Goal: Task Accomplishment & Management: Manage account settings

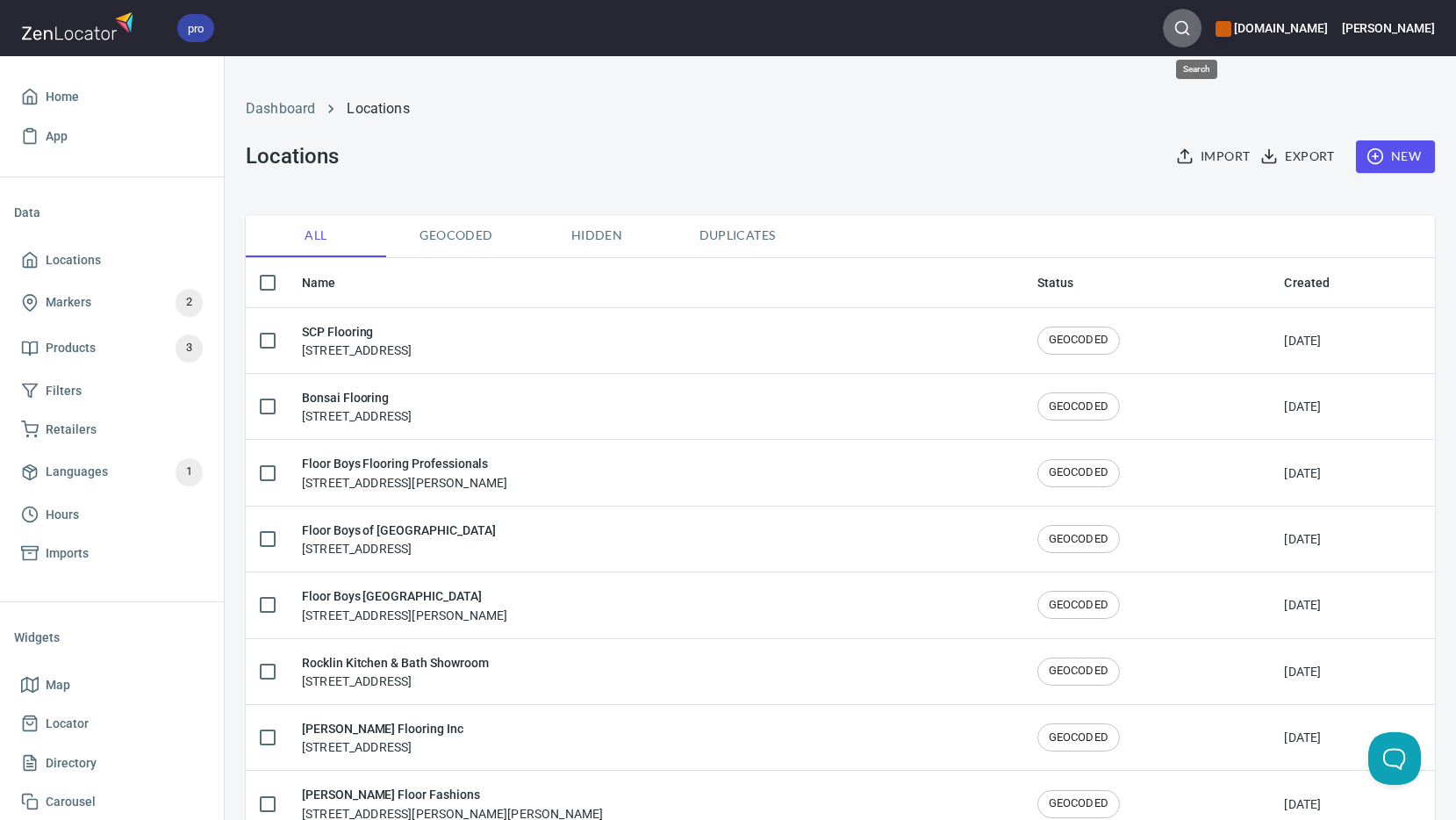
click at [1187, 32] on circle "button" at bounding box center [1181, 27] width 12 height 12
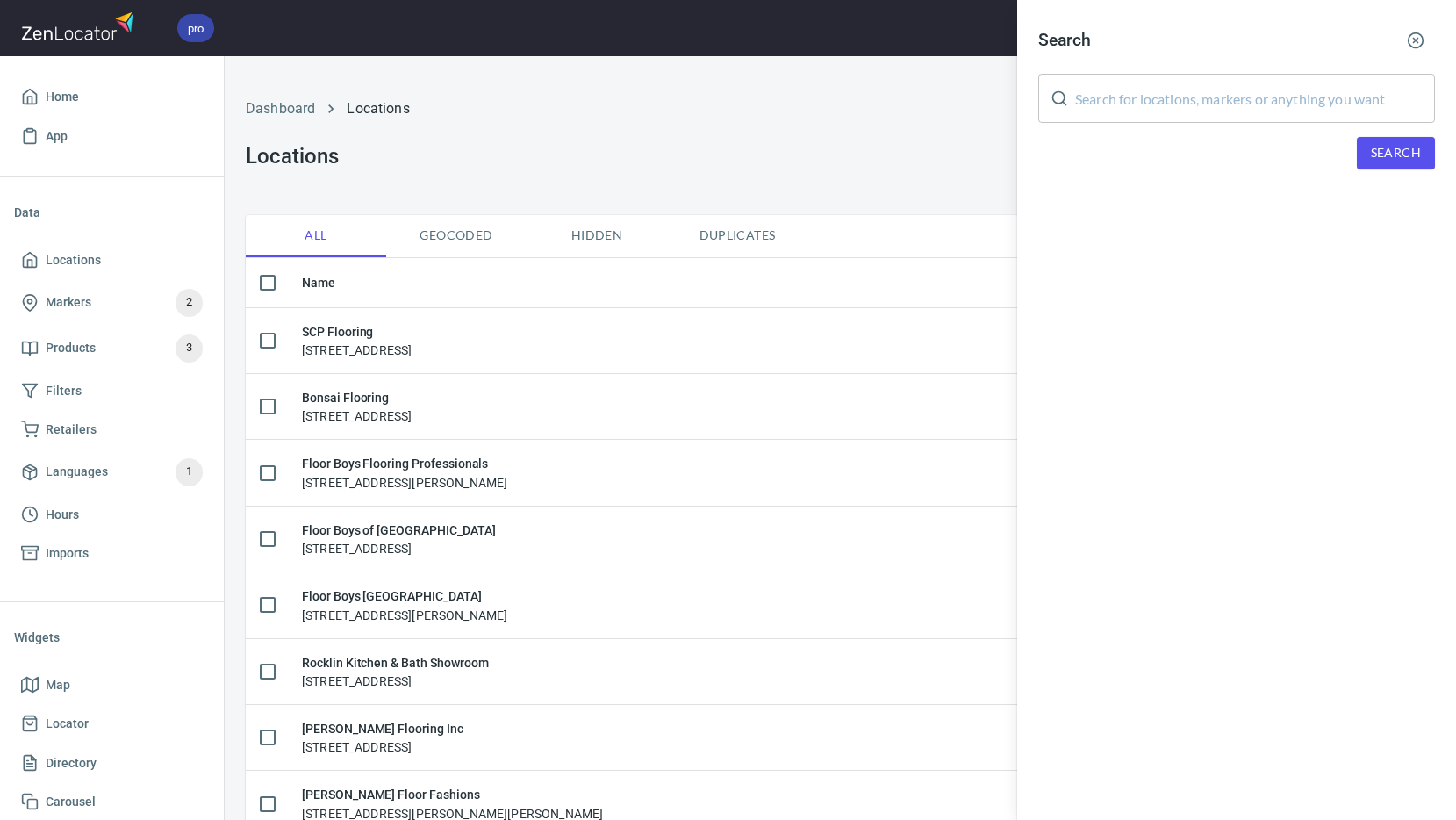
click at [1175, 102] on input "text" at bounding box center [1255, 98] width 360 height 49
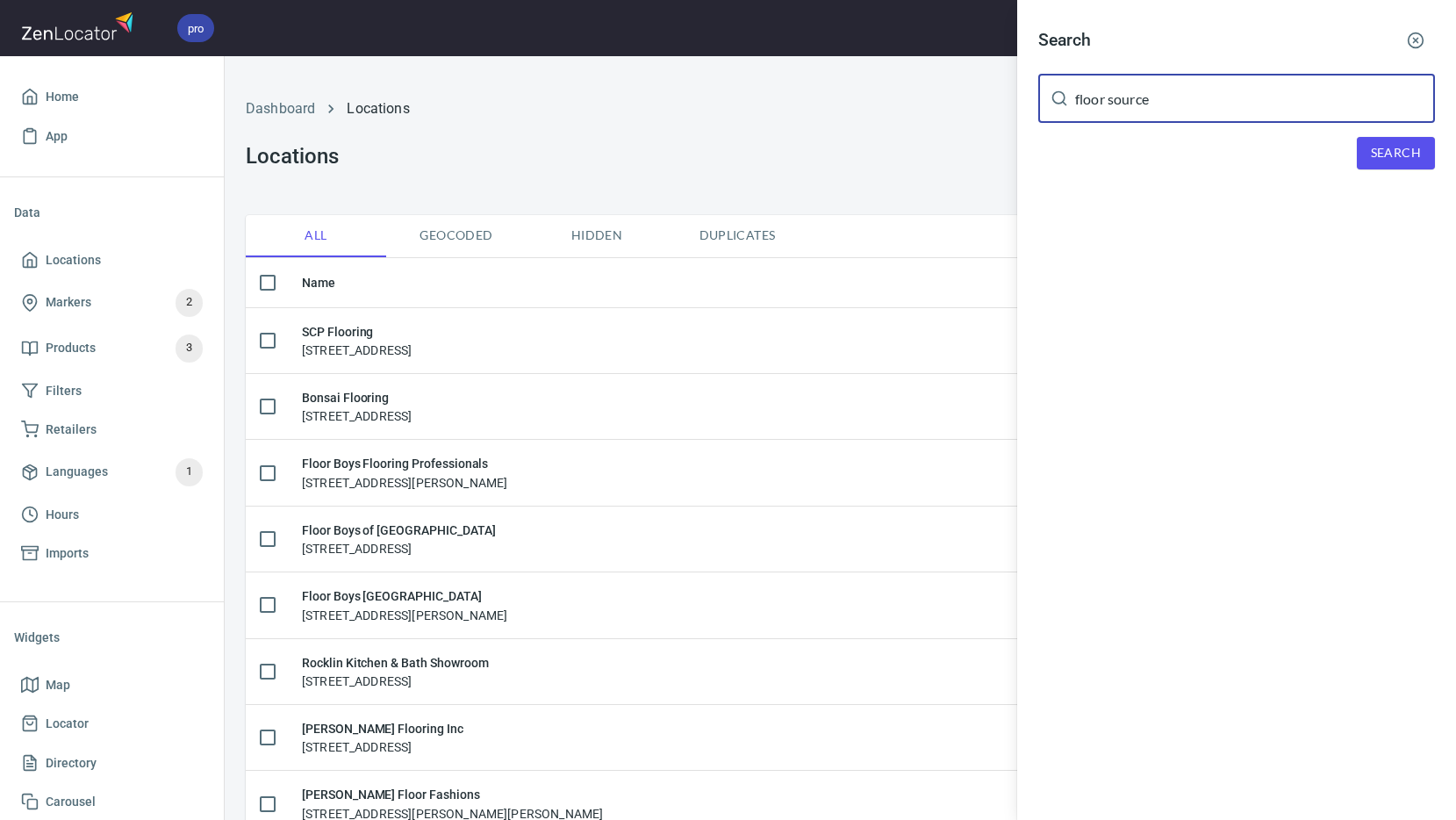
type input "floor source"
click at [1401, 152] on span "Search" at bounding box center [1395, 153] width 50 height 22
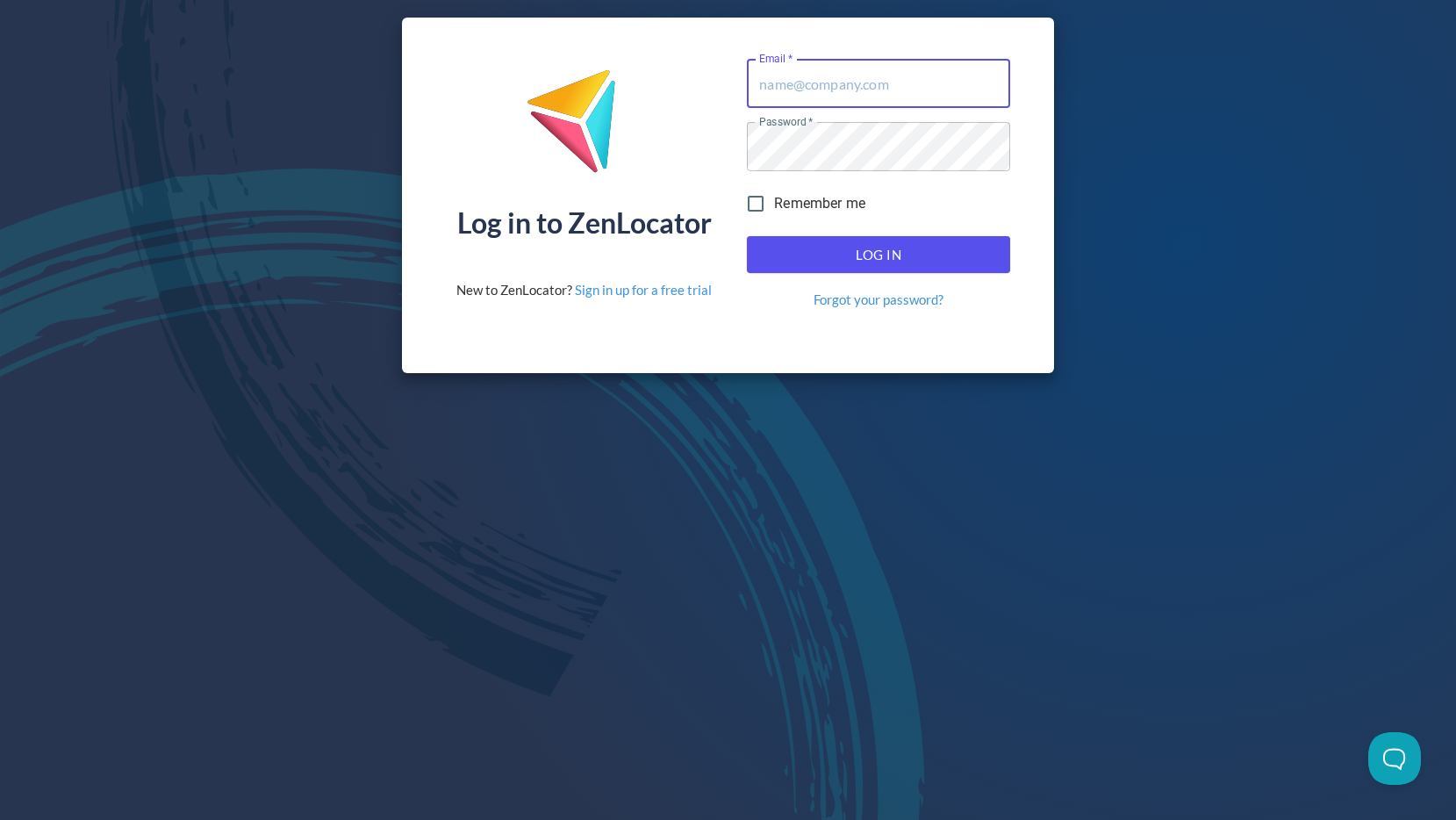
type input "Kim.Morris@engineeredfloors.com"
click at [932, 251] on span "Log In" at bounding box center [879, 254] width 225 height 23
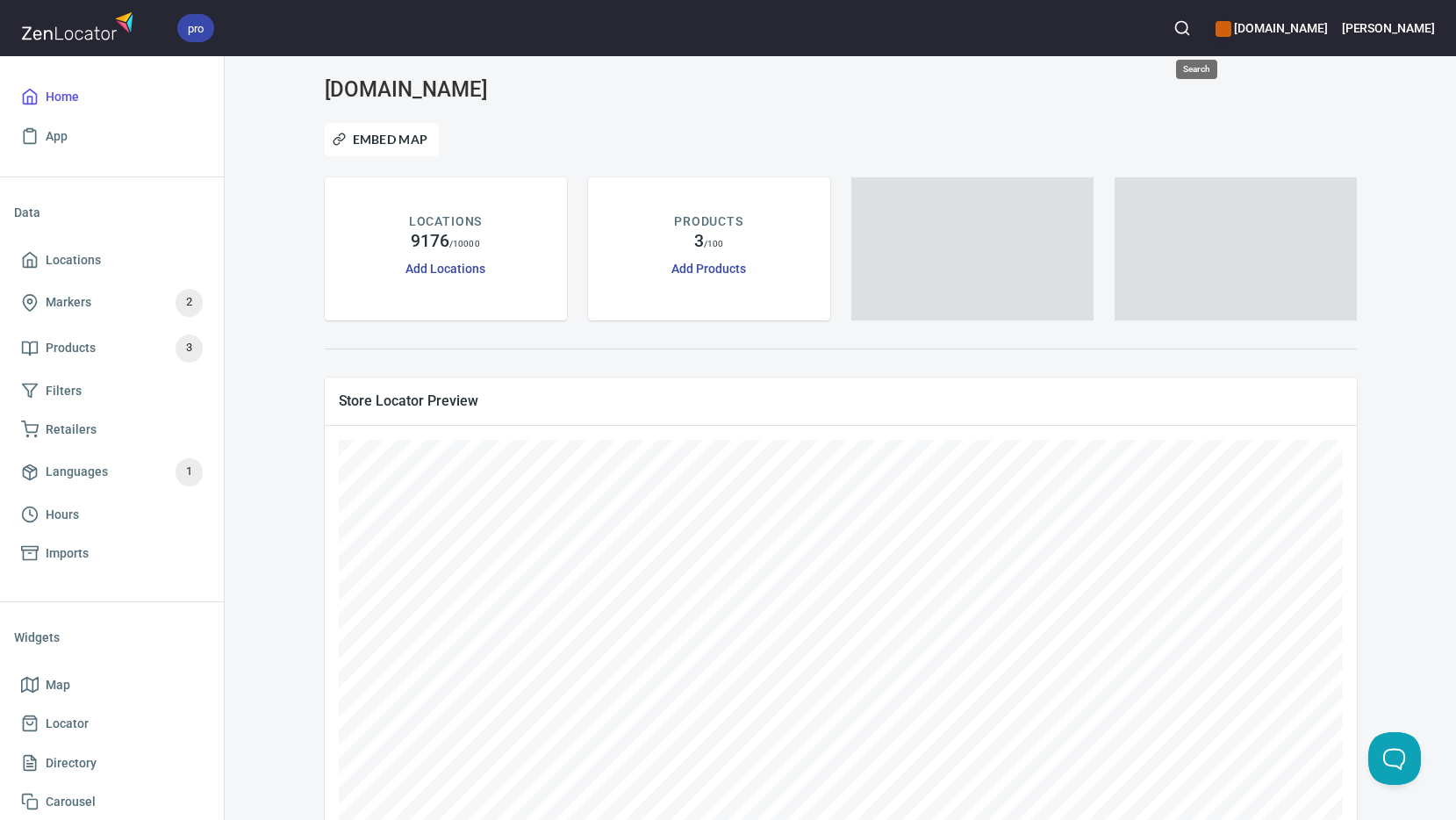
click at [1191, 31] on icon "button" at bounding box center [1182, 27] width 17 height 17
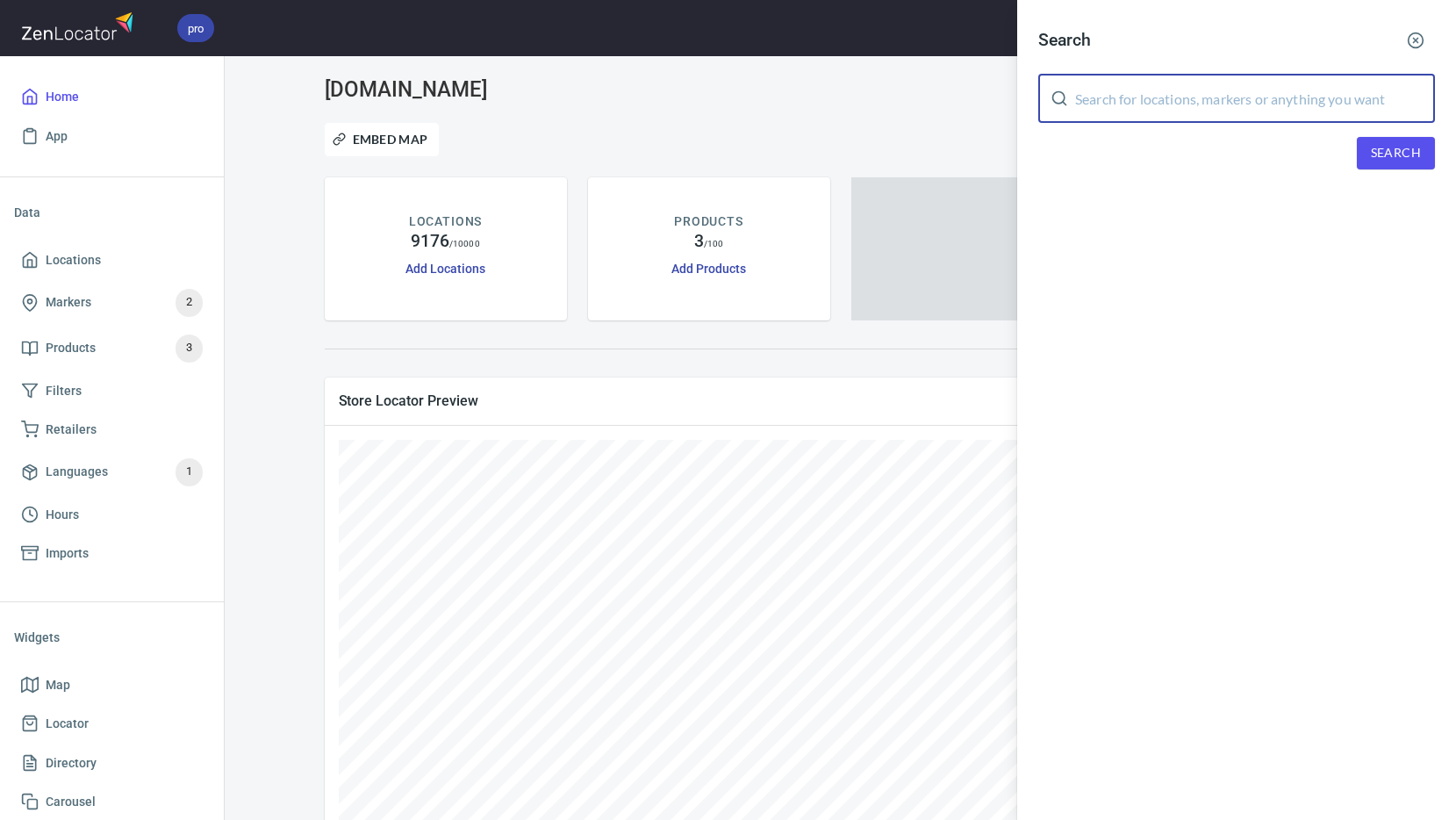
click at [1203, 98] on input "text" at bounding box center [1255, 98] width 360 height 49
type input "floor source"
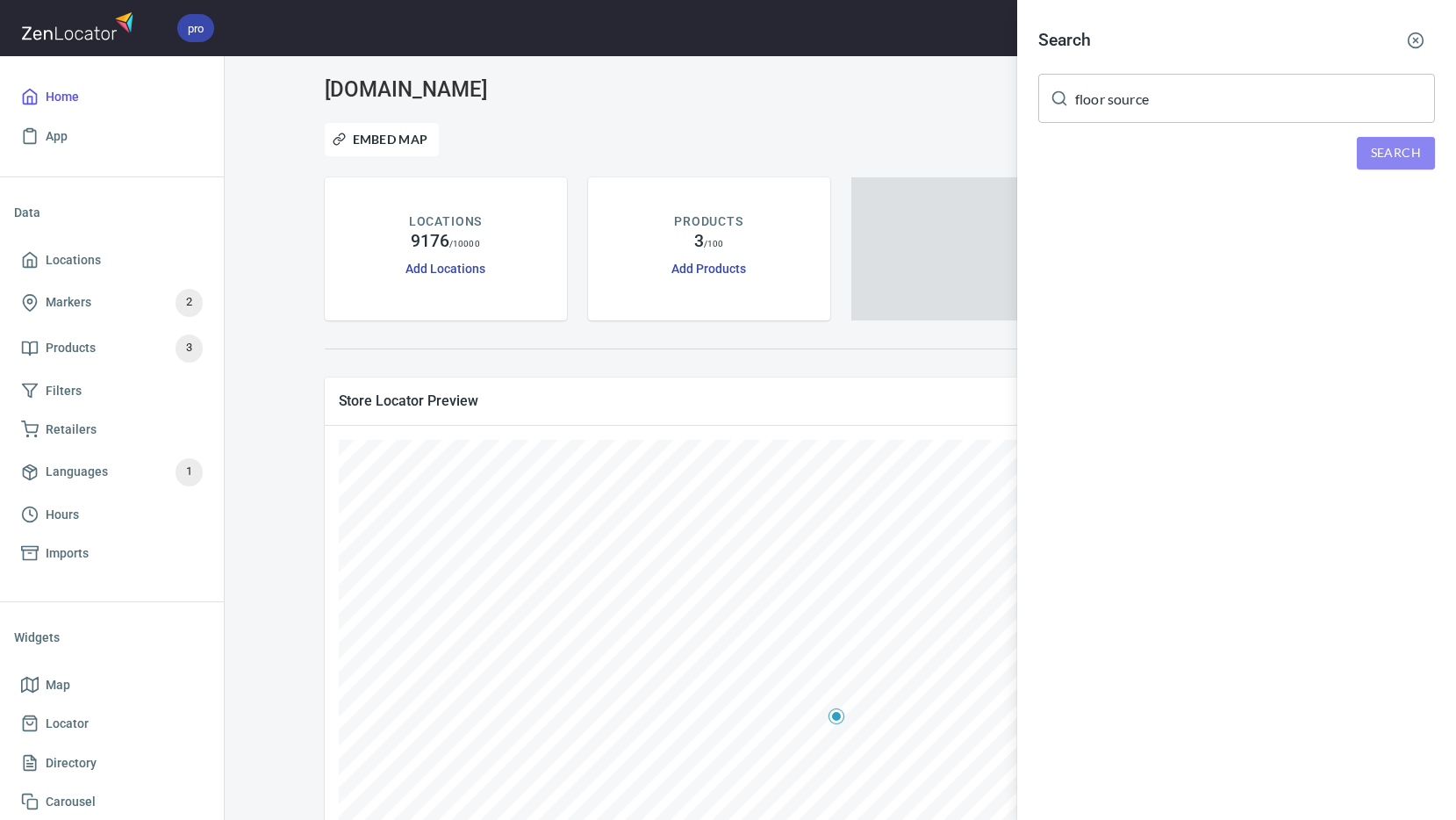
click at [1418, 150] on span "Search" at bounding box center [1395, 153] width 50 height 22
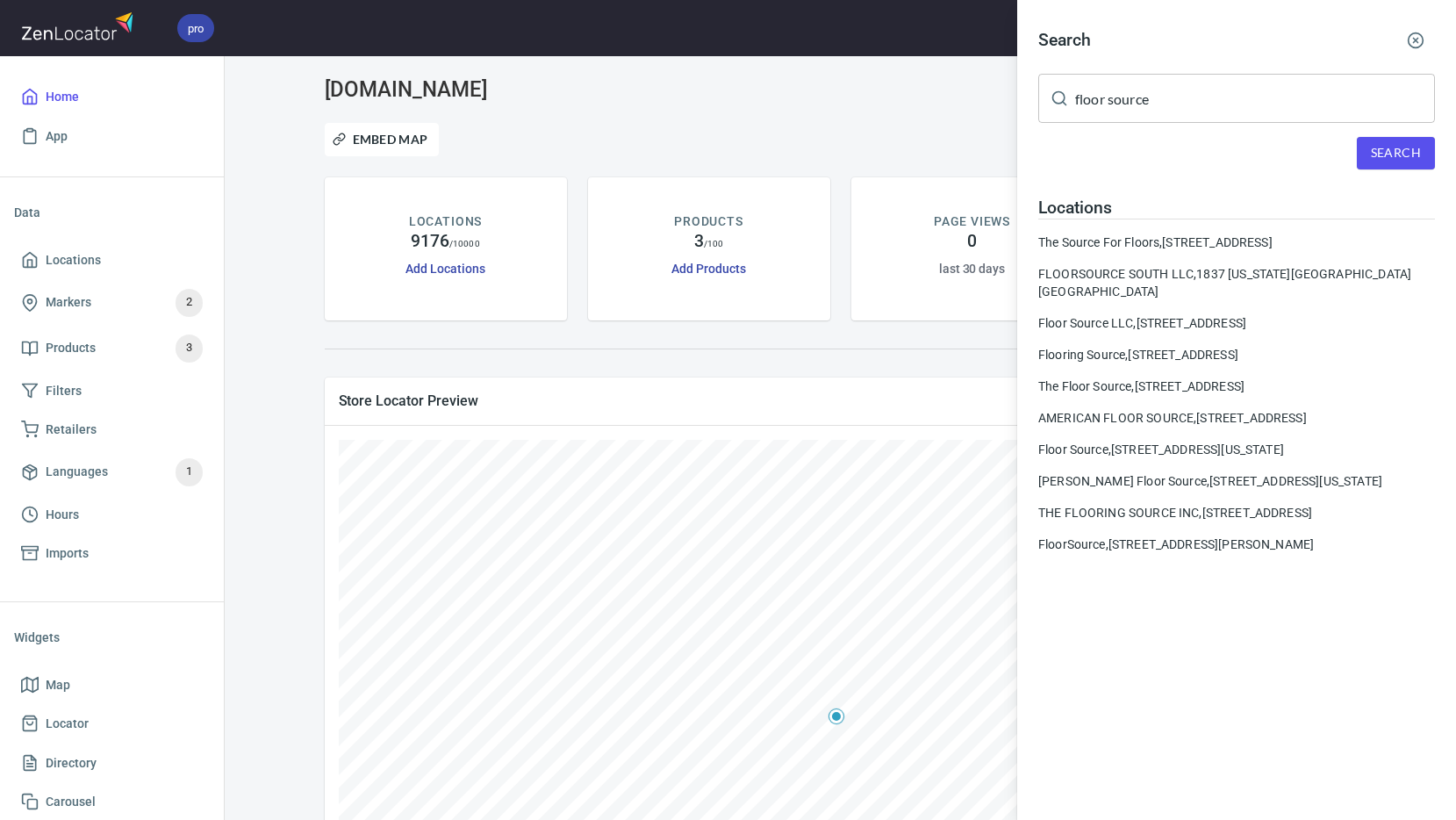
click at [905, 143] on div at bounding box center [728, 410] width 1456 height 820
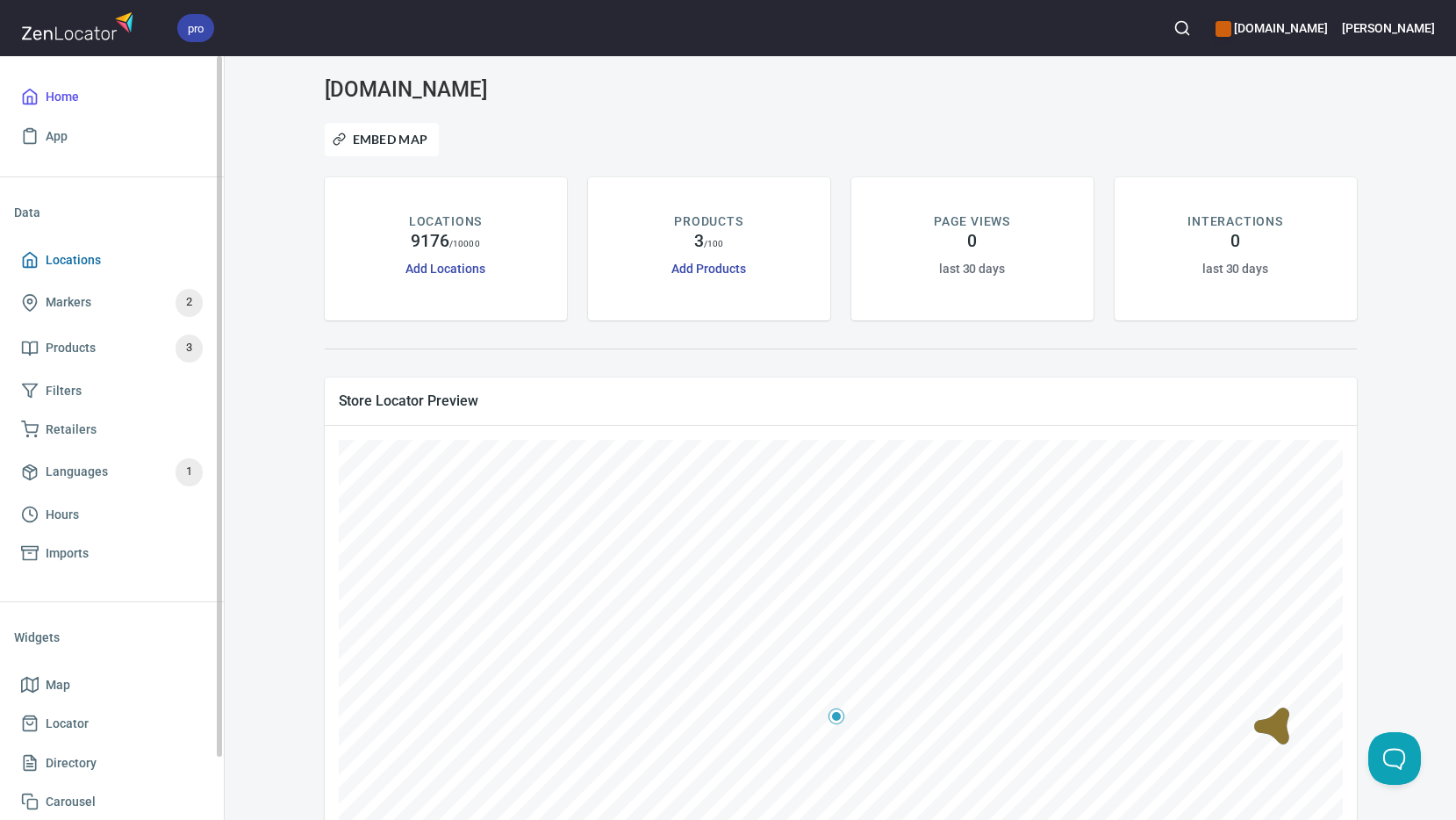
click at [64, 257] on span "Locations" at bounding box center [73, 260] width 55 height 22
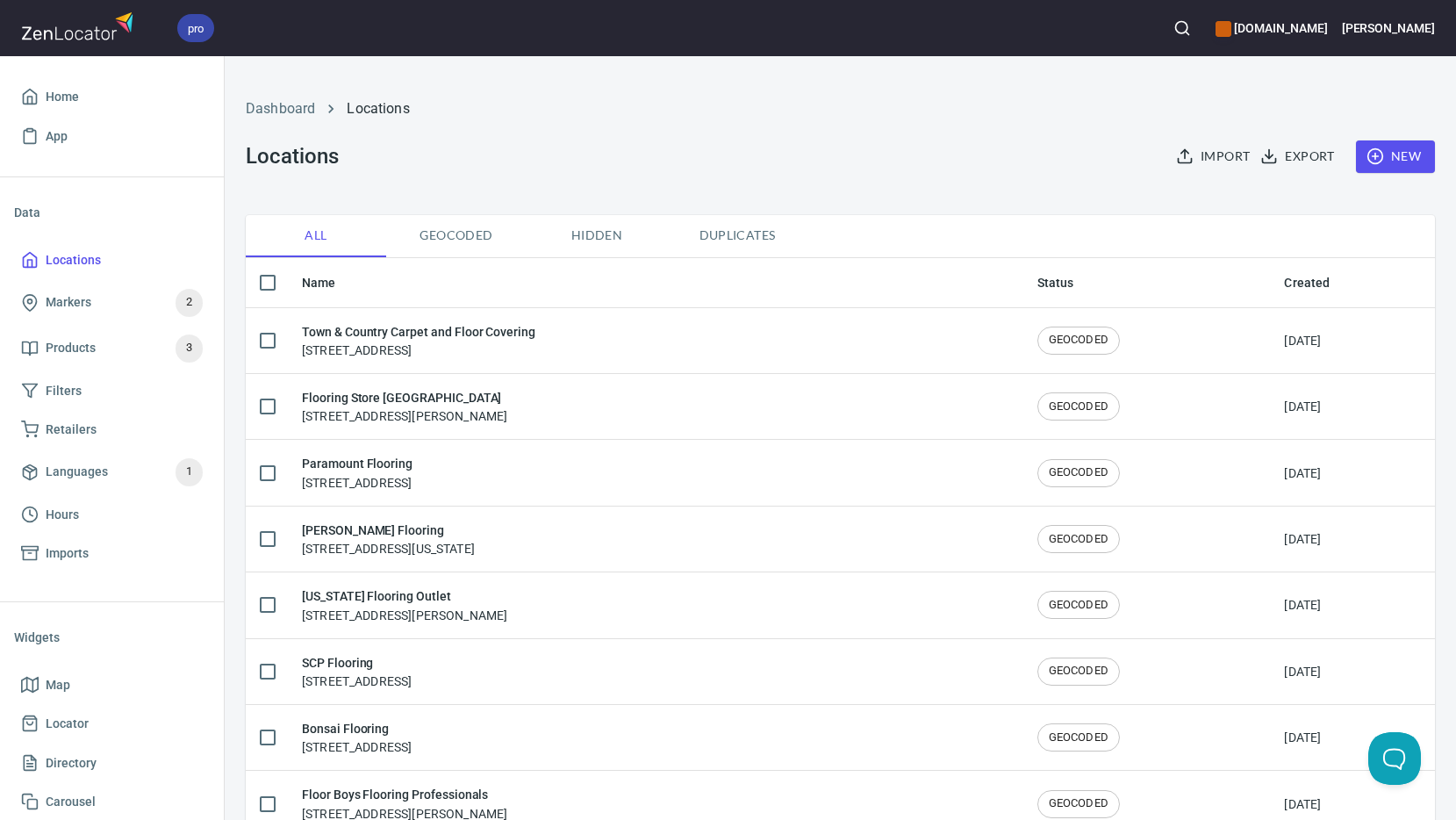
checkbox input "false"
click at [1382, 155] on span "New" at bounding box center [1395, 157] width 51 height 22
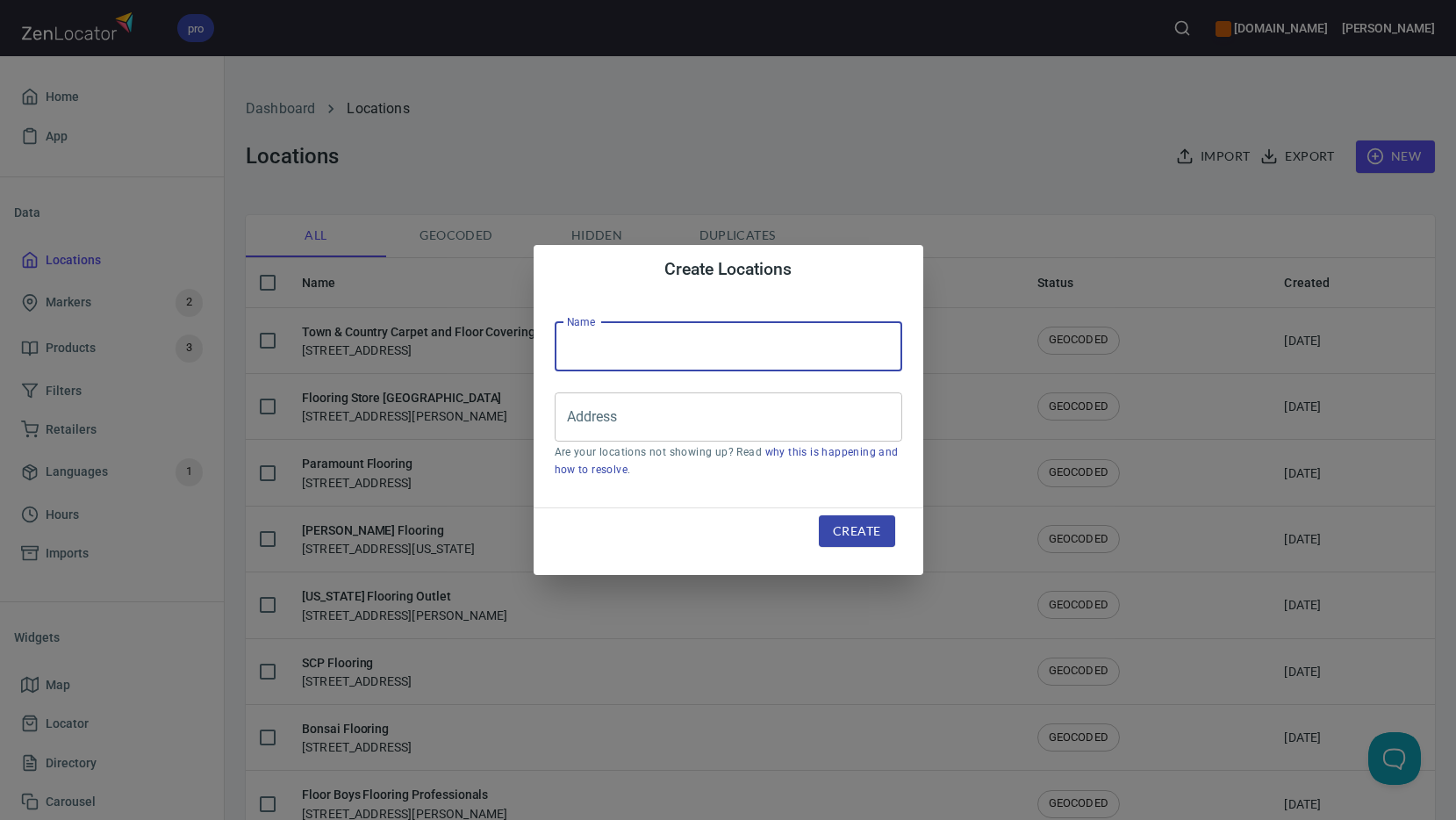
click at [614, 347] on input "text" at bounding box center [728, 347] width 347 height 49
type input "Floor Source"
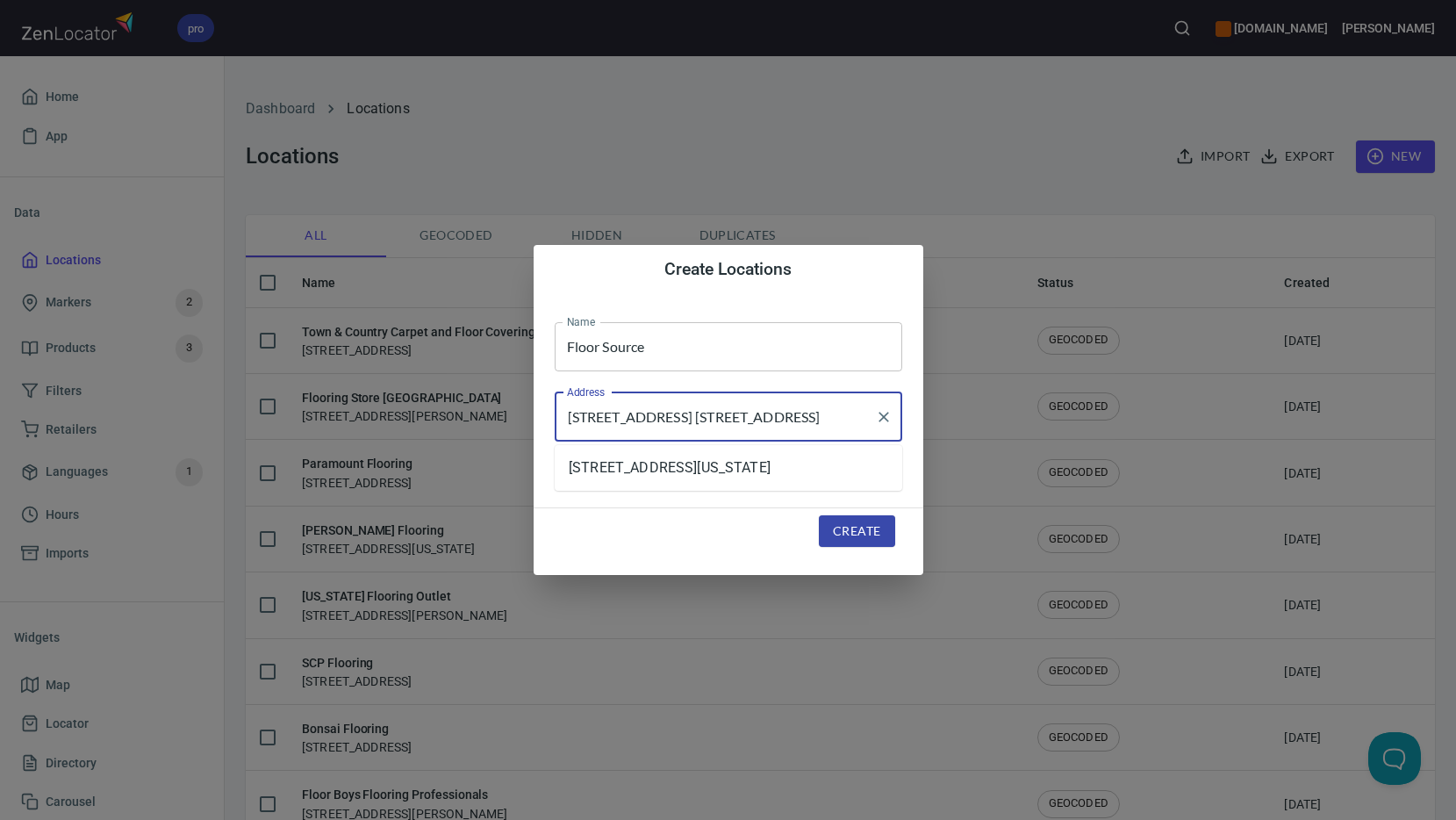
scroll to position [0, 38]
type input "[STREET_ADDRESS] [STREET_ADDRESS]"
click at [864, 528] on span "Create" at bounding box center [856, 532] width 47 height 22
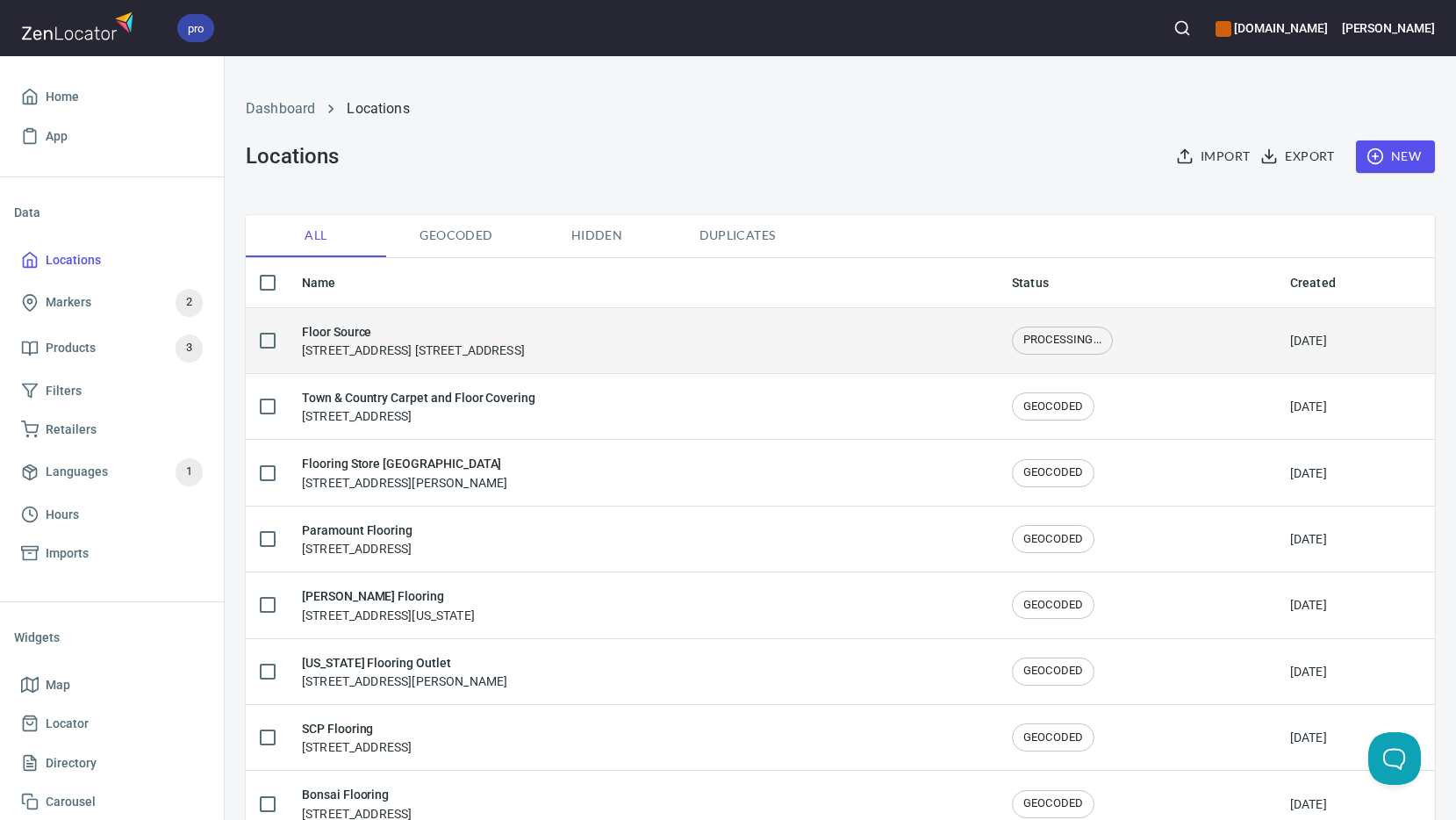
click at [663, 326] on div "Floor Source 14202 N Scottsdale Rd. Ste 118 Scottsdale, AZ 85254" at bounding box center [643, 340] width 682 height 37
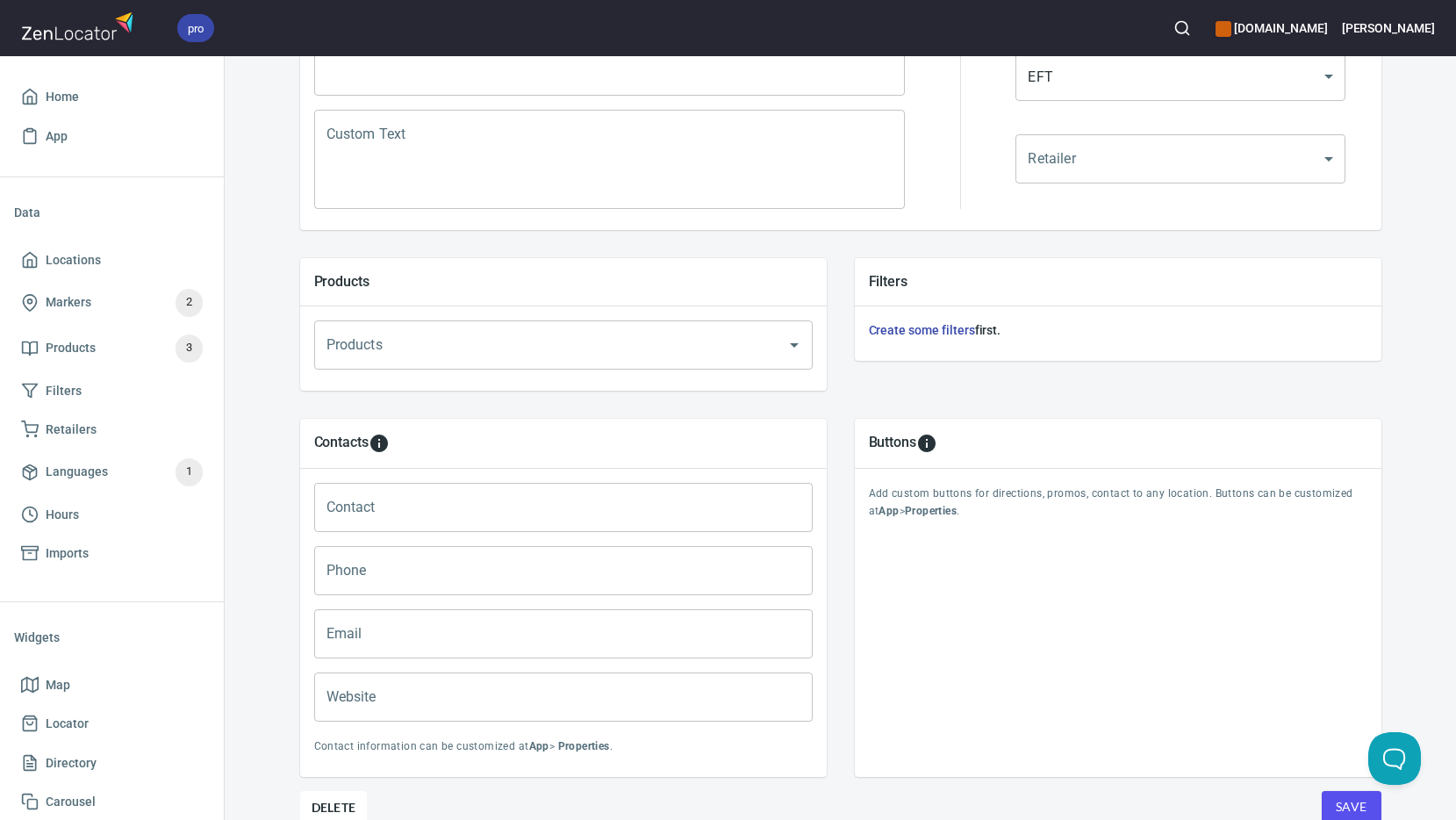
scroll to position [439, 0]
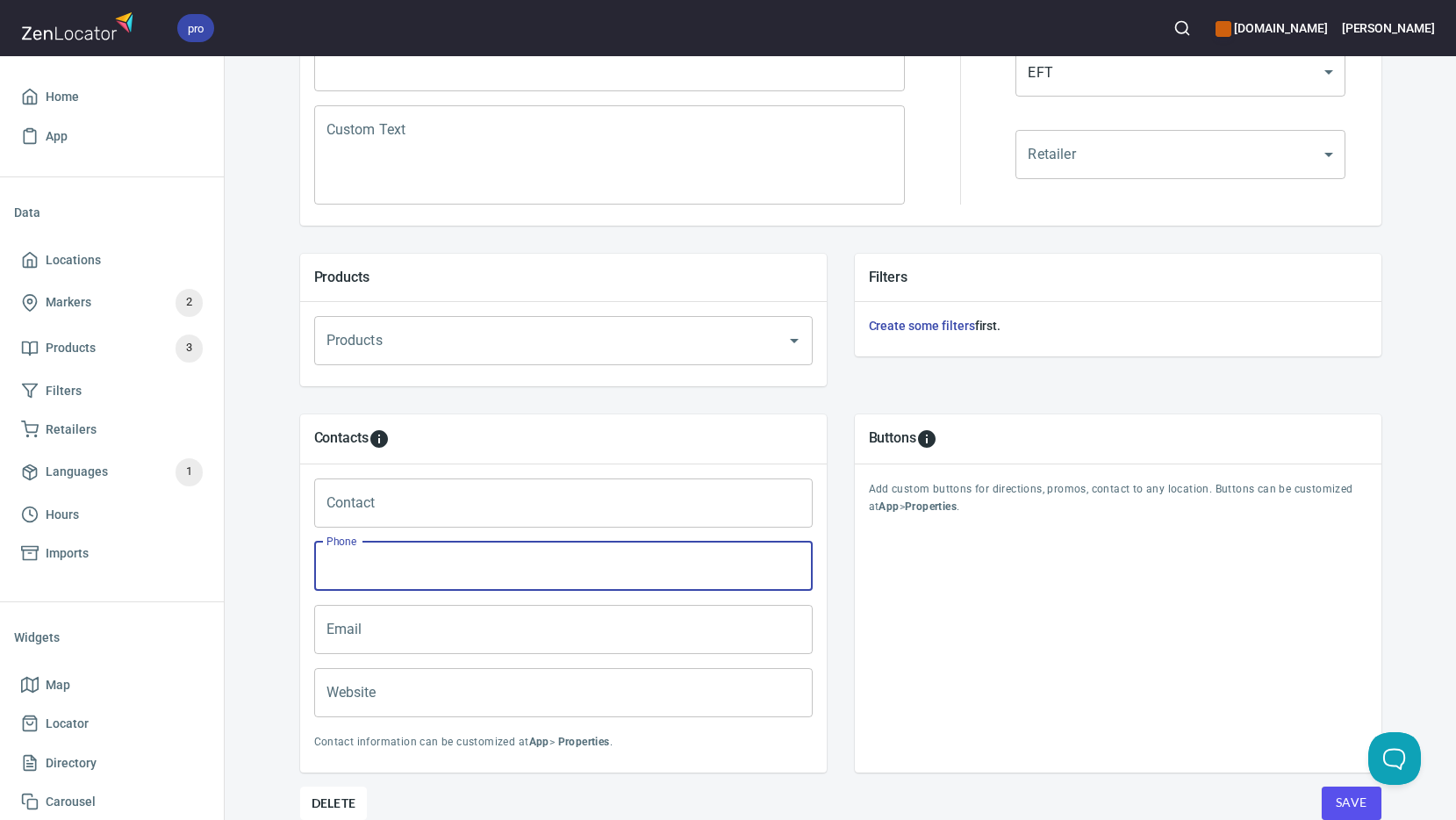
click at [336, 551] on input "Phone" at bounding box center [563, 566] width 499 height 49
type input "602-276-8723"
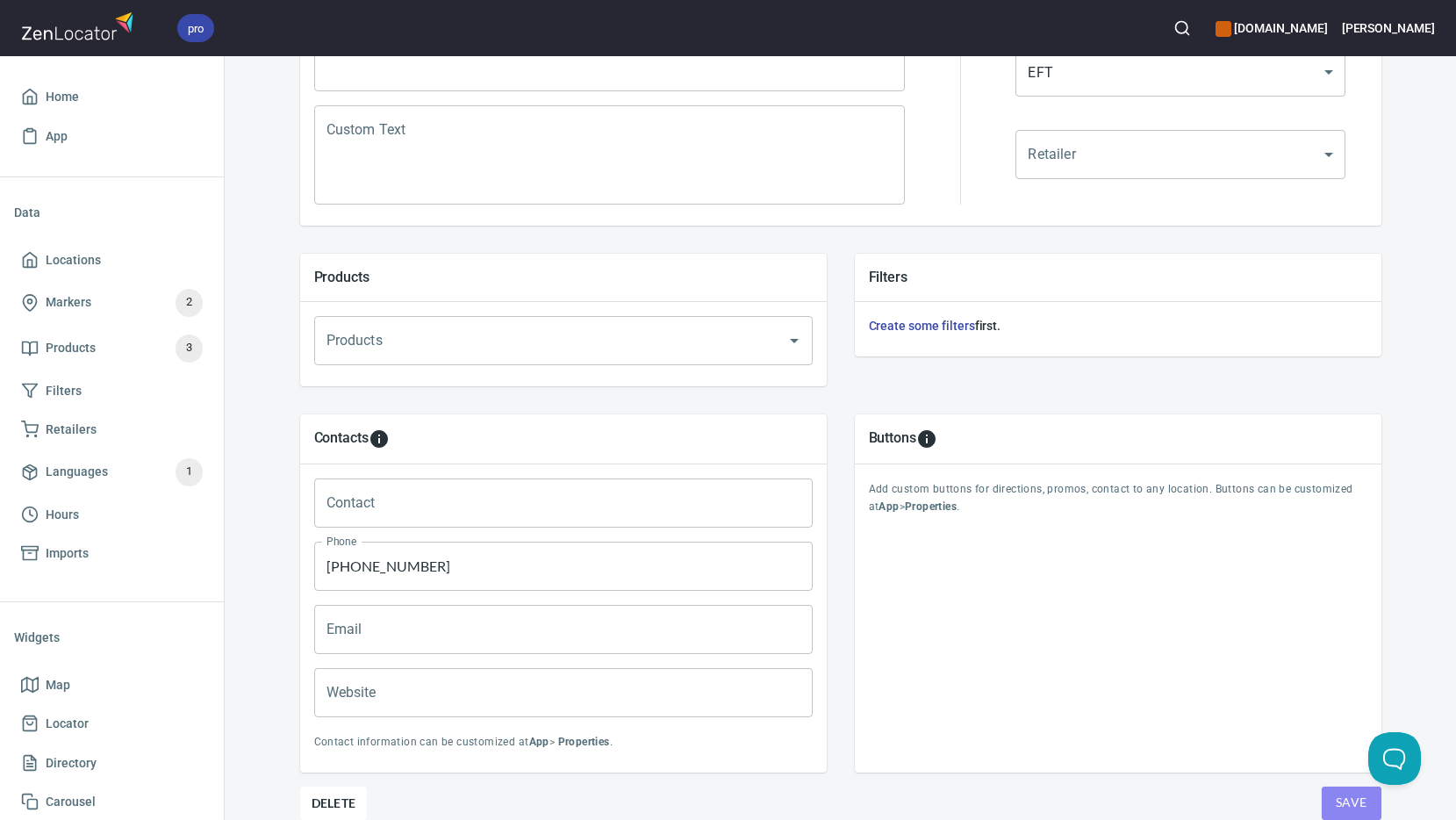
click at [1336, 801] on span "Save" at bounding box center [1352, 803] width 32 height 22
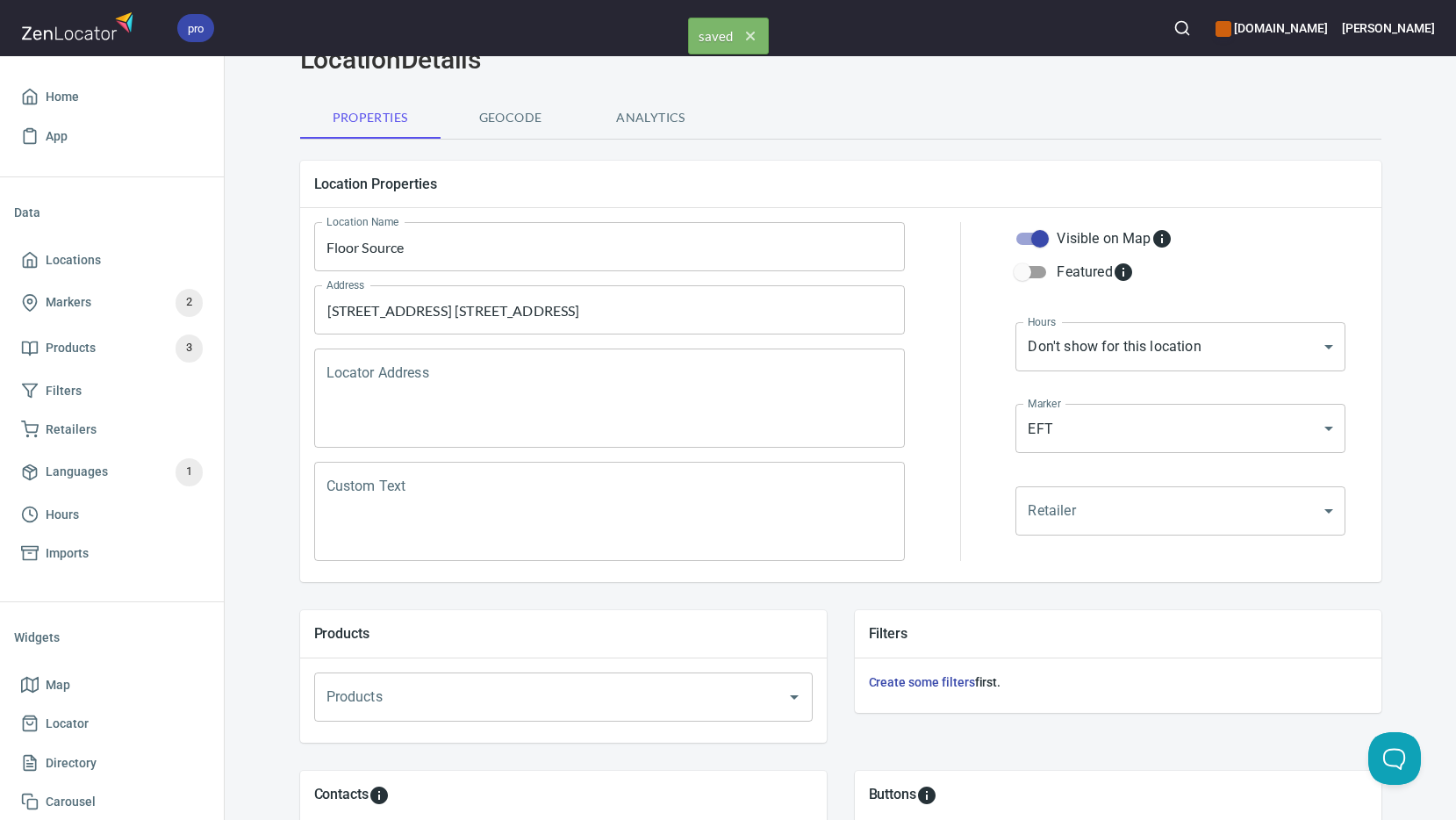
scroll to position [0, 0]
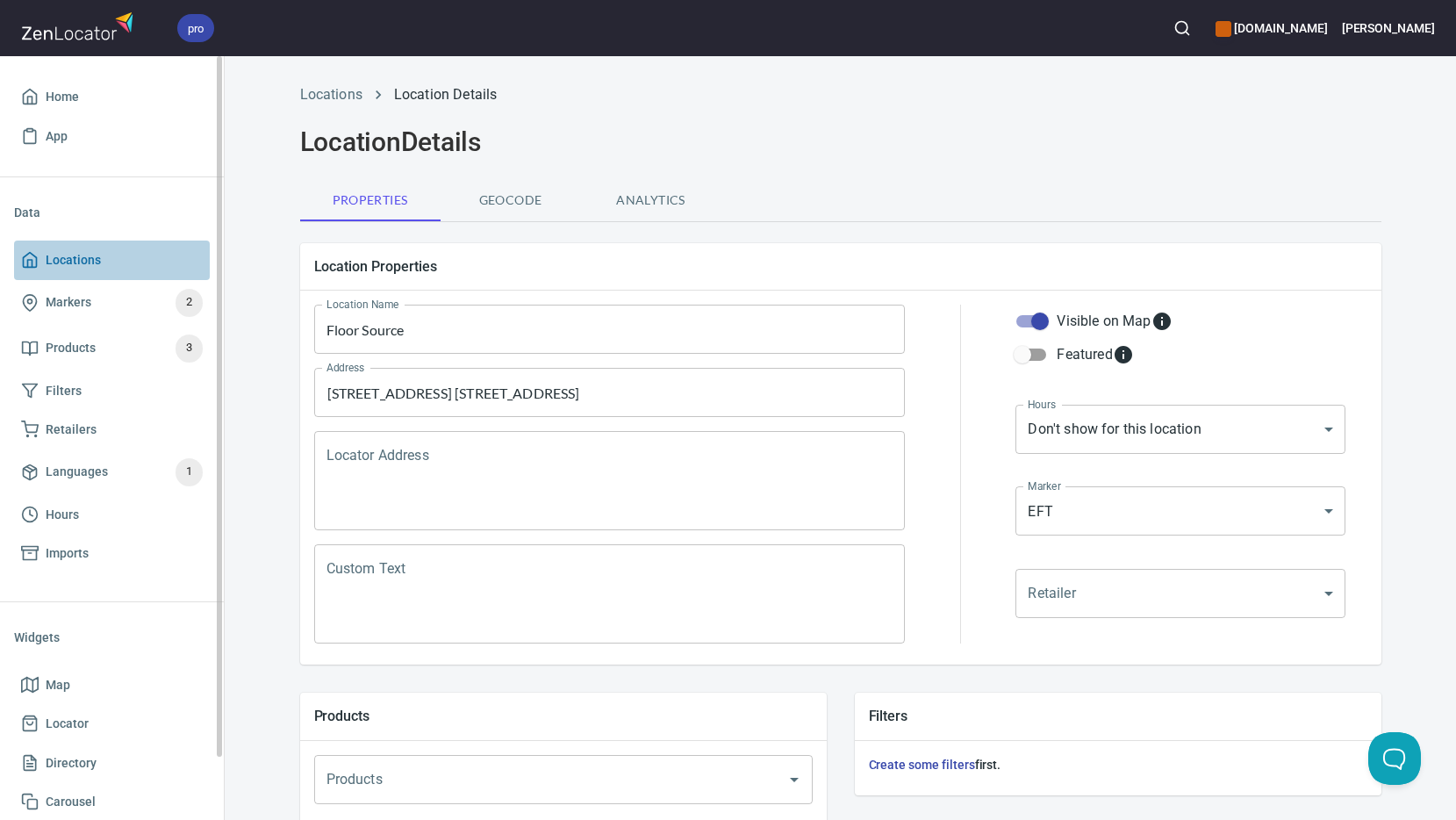
click at [70, 262] on span "Locations" at bounding box center [73, 260] width 55 height 22
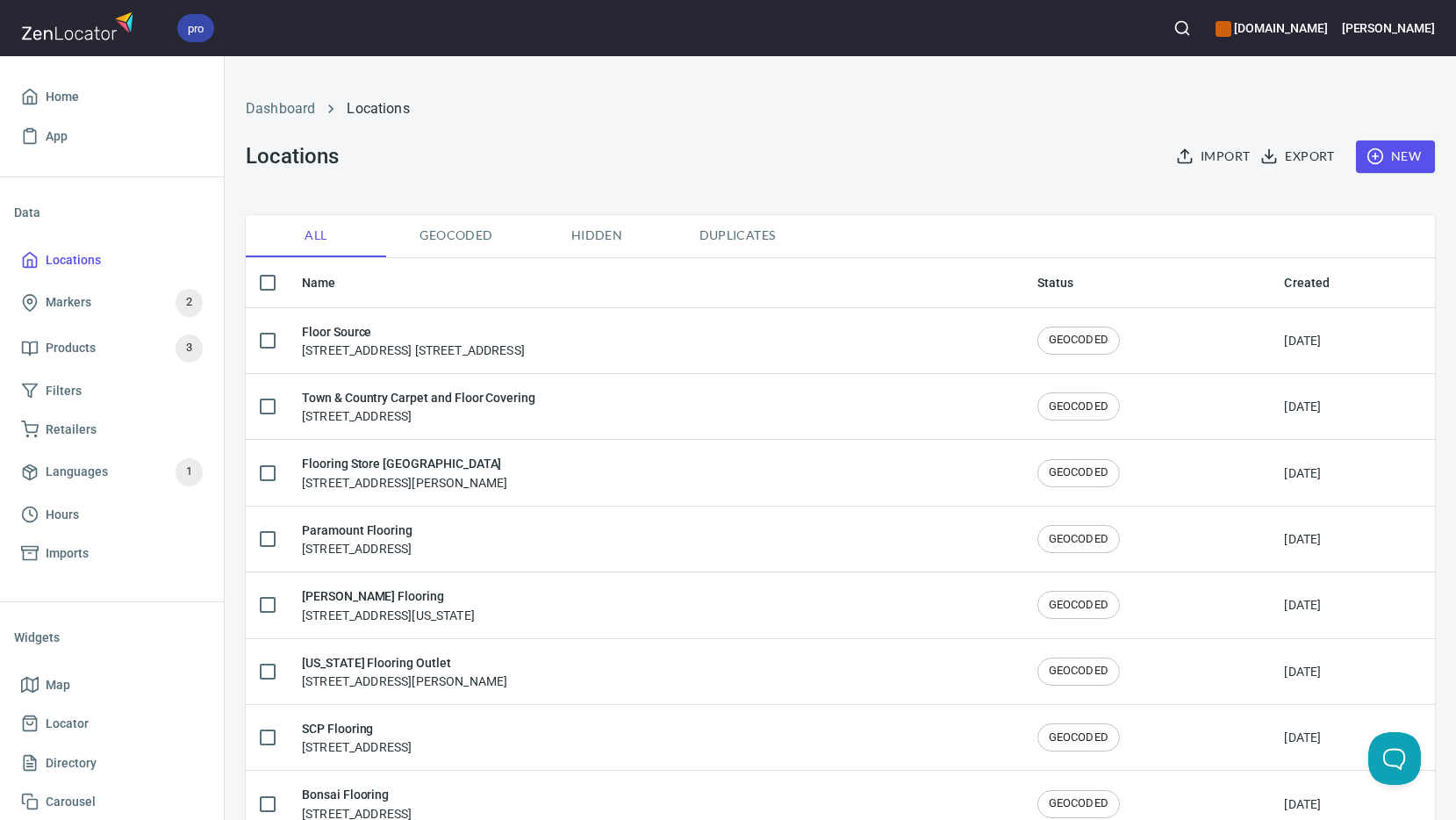
click at [1375, 158] on span "New" at bounding box center [1395, 157] width 51 height 22
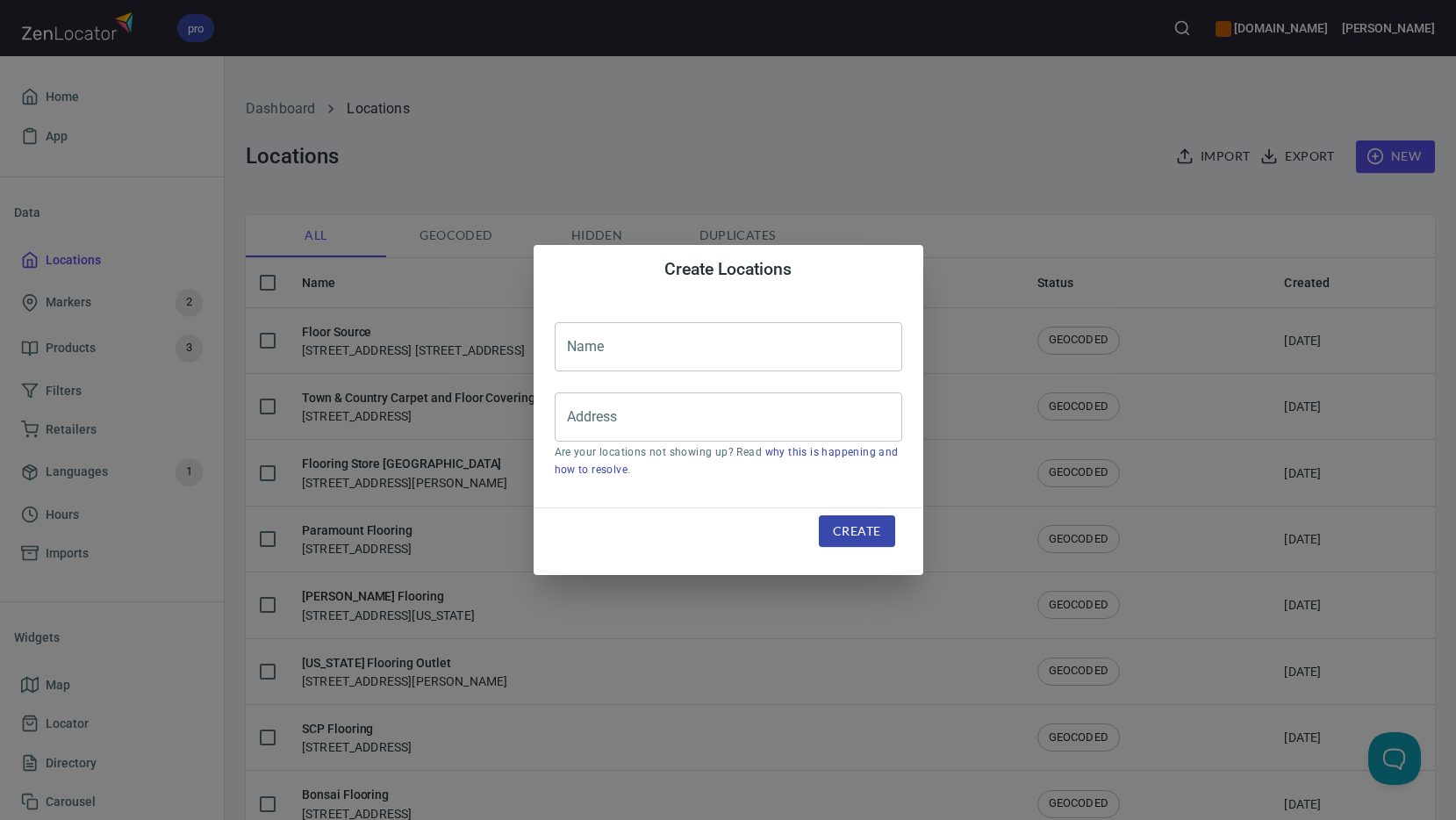
click at [586, 366] on input "text" at bounding box center [728, 347] width 347 height 49
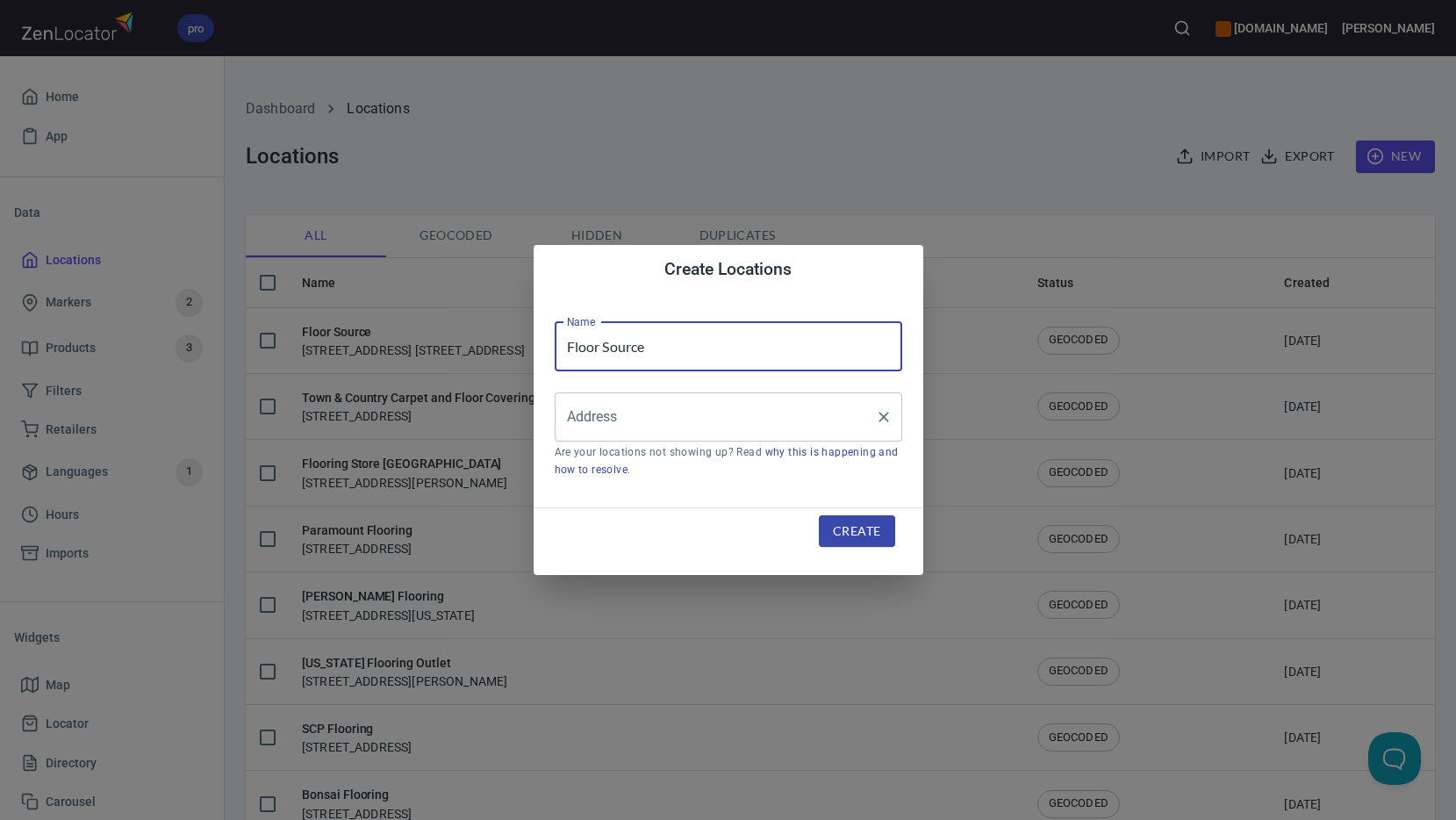
click at [638, 434] on div "Address" at bounding box center [728, 416] width 347 height 49
type input "Floor Source"
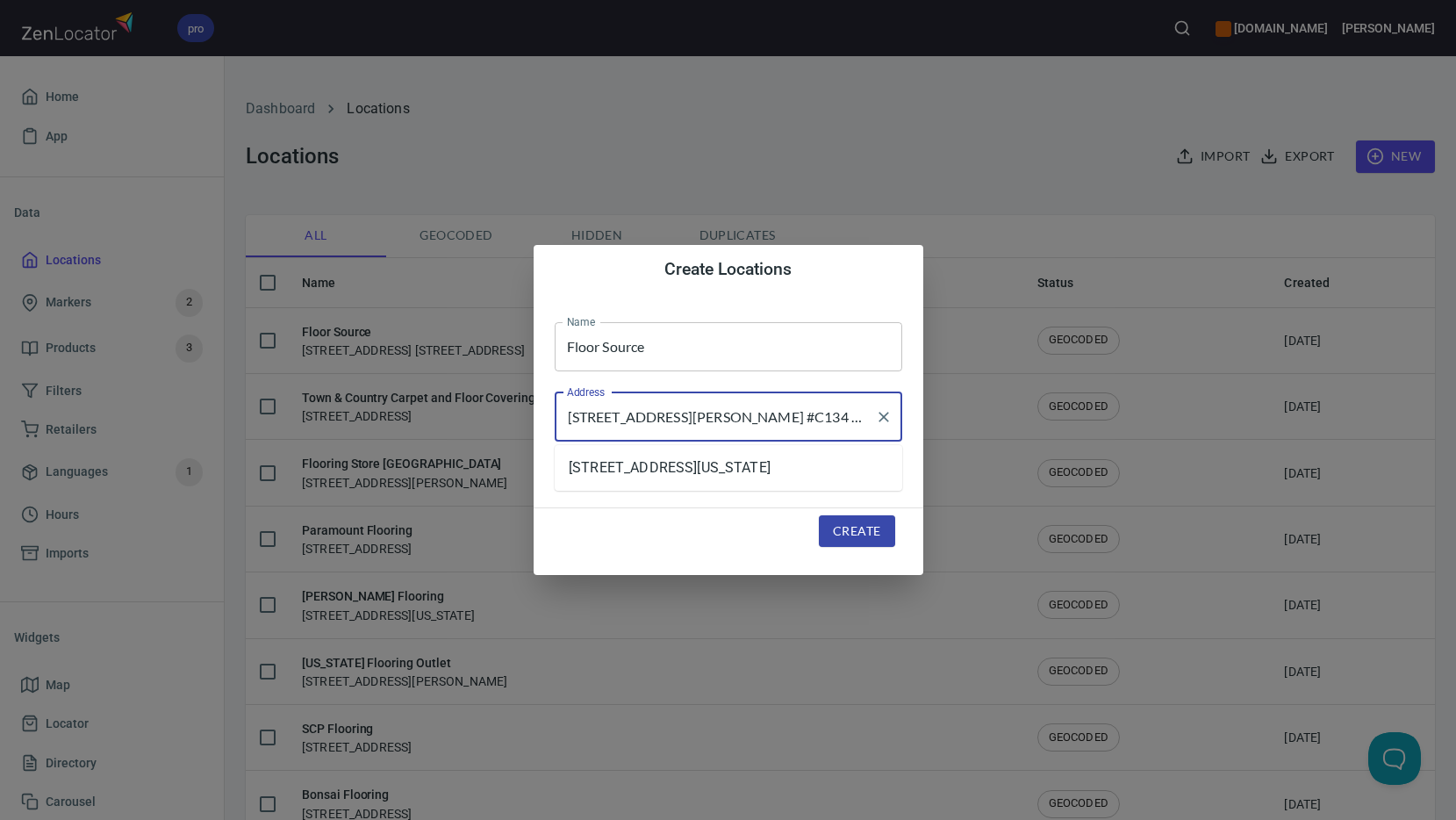
scroll to position [0, 15]
type input "[STREET_ADDRESS][PERSON_NAME] #C134 Surprise, AZ 85379"
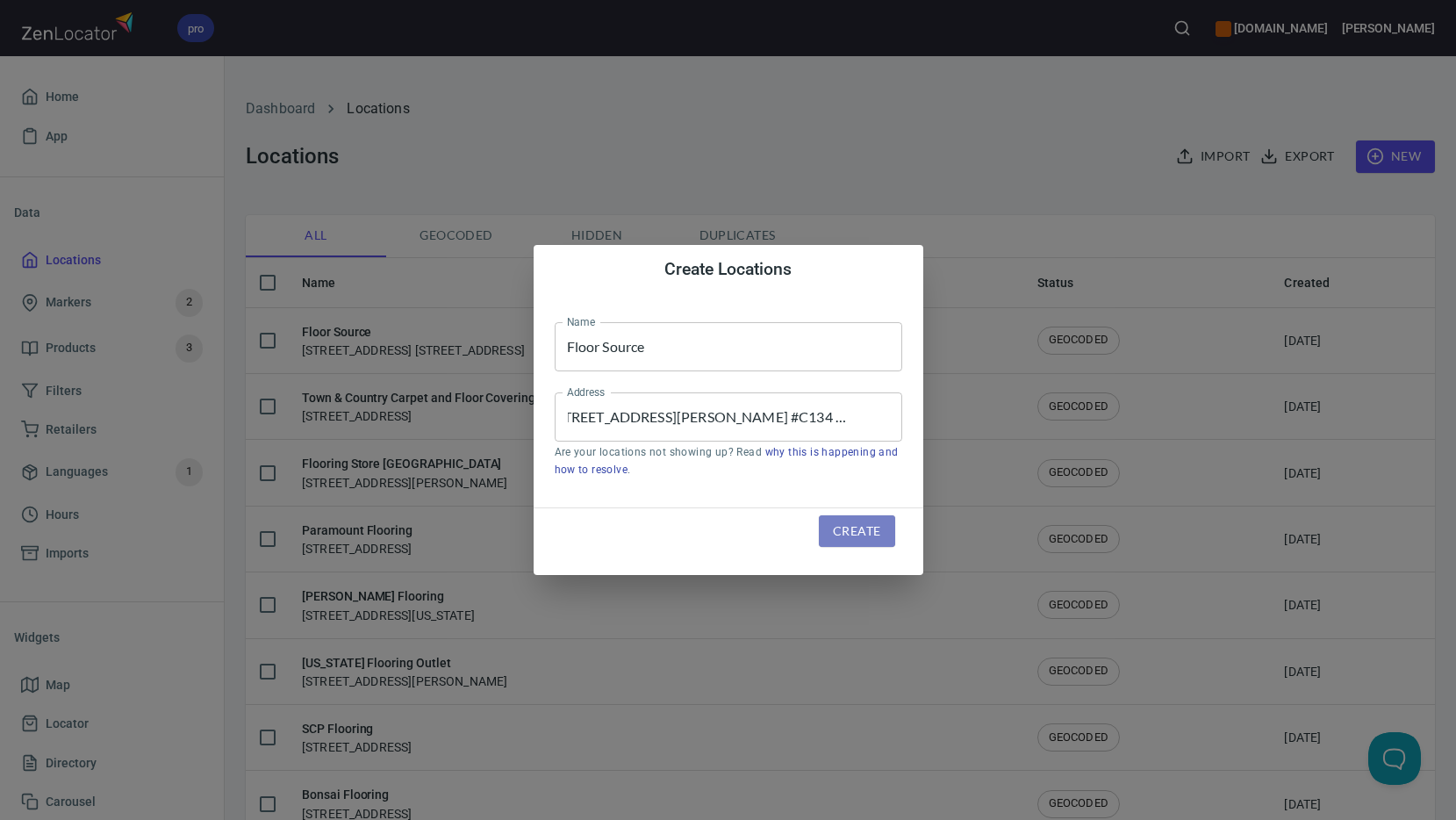
click at [841, 529] on span "Create" at bounding box center [856, 532] width 47 height 22
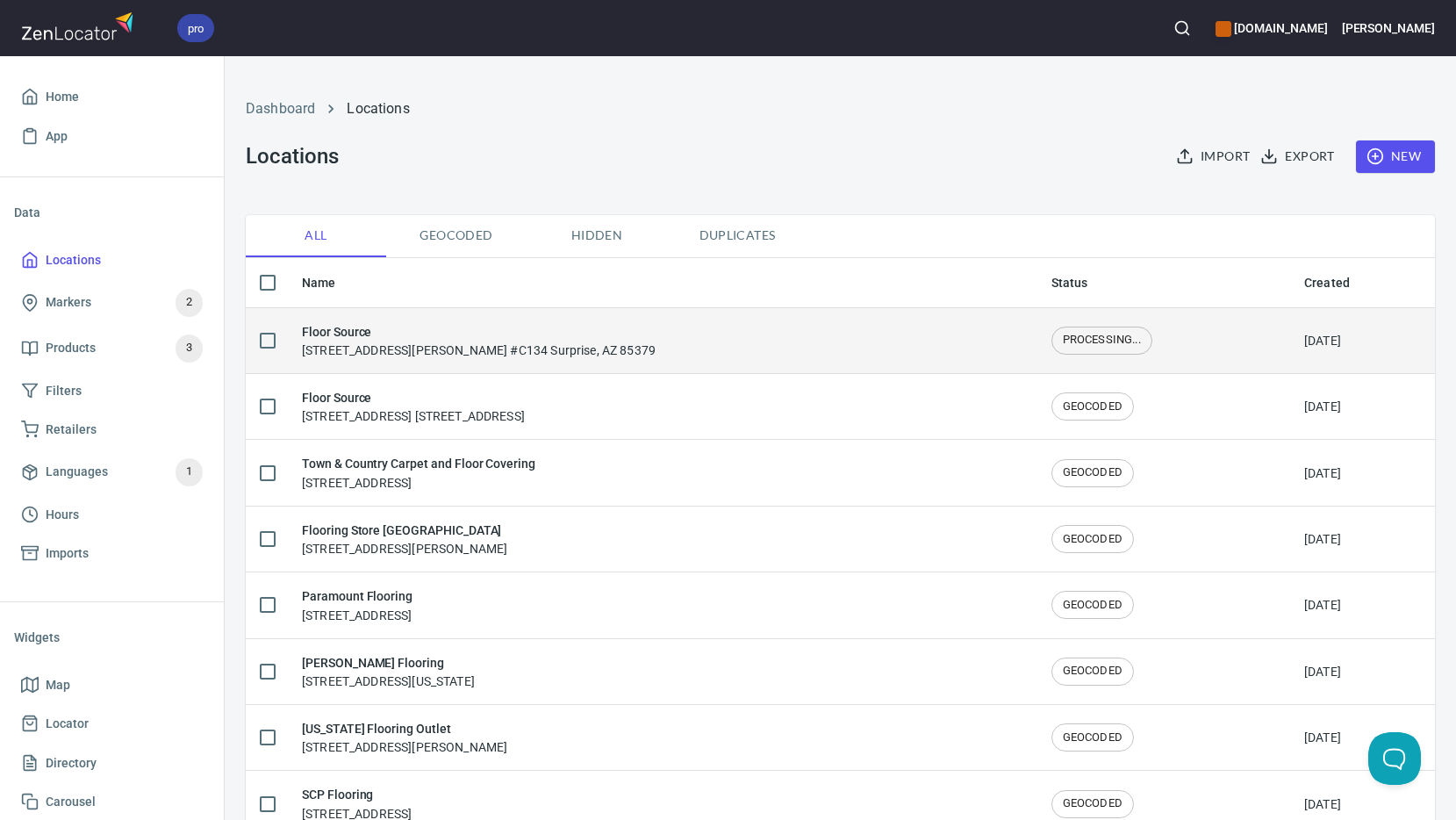
click at [362, 339] on h6 "Floor Source" at bounding box center [479, 331] width 354 height 19
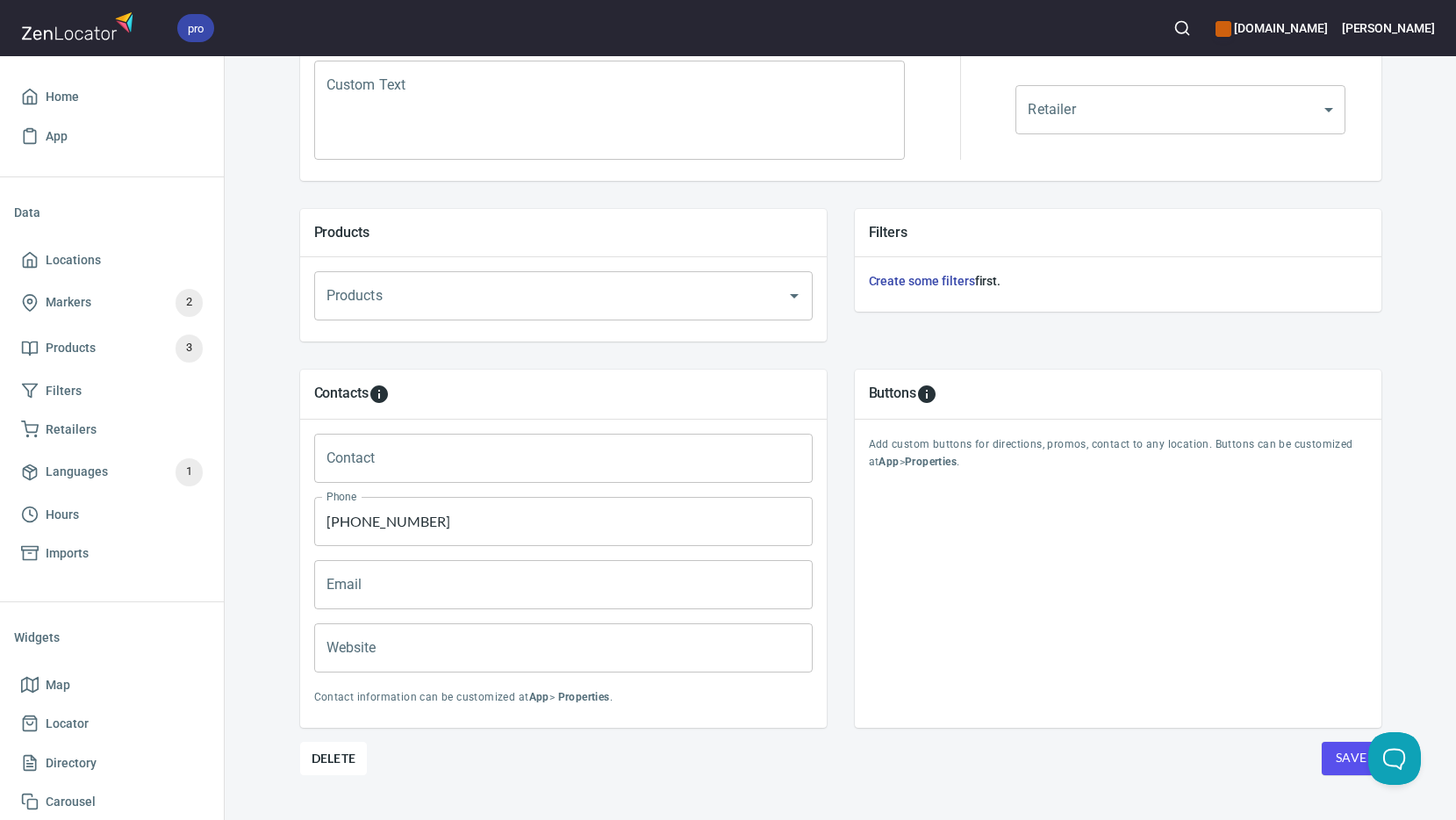
scroll to position [516, 0]
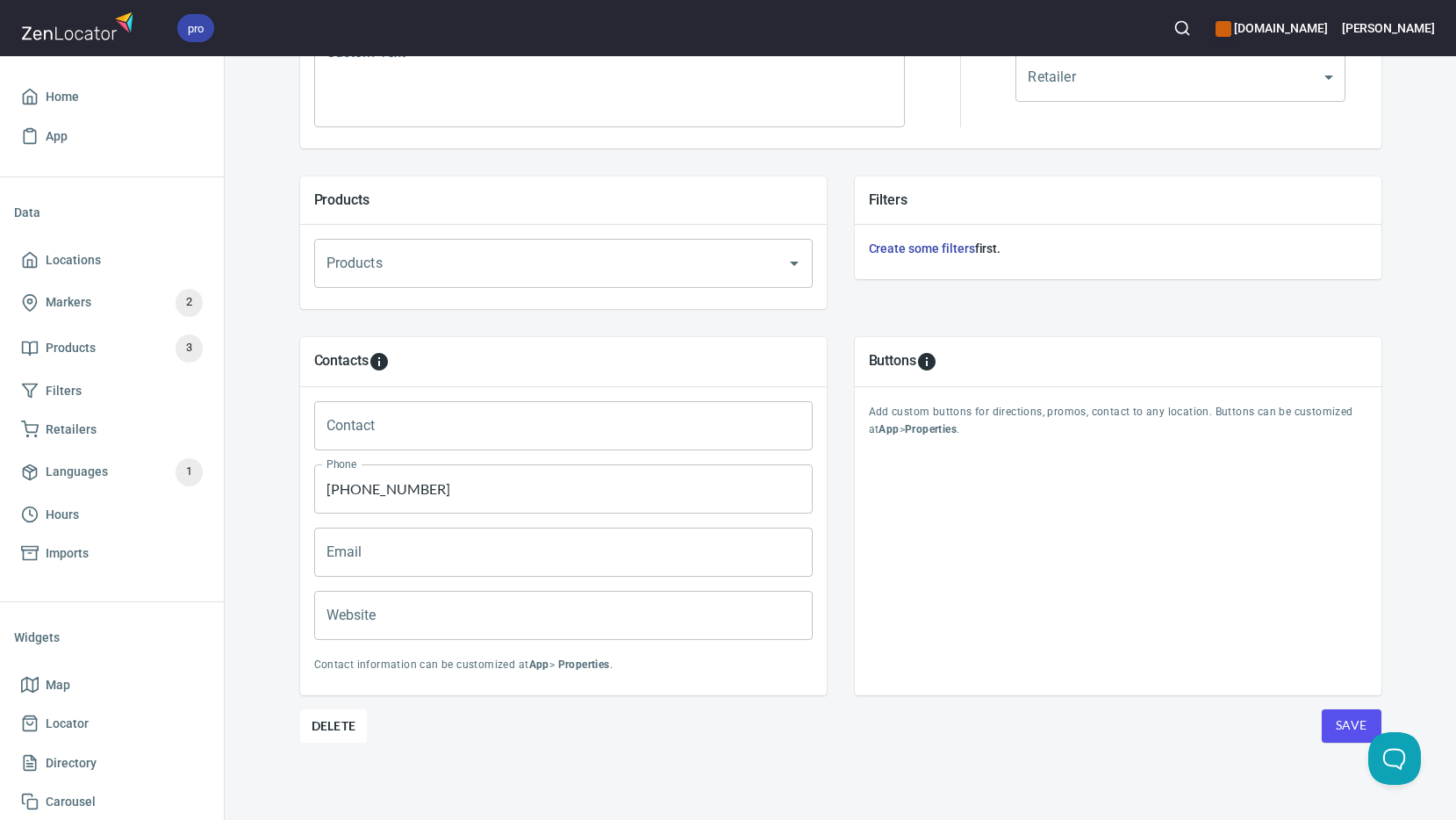
click at [226, 444] on div "Locations Location Details Location Details Properties Geocode Analytics Locati…" at bounding box center [840, 188] width 1231 height 1262
type input "623-440-2347"
click at [1336, 723] on span "Save" at bounding box center [1352, 726] width 32 height 22
click at [67, 259] on span "Locations" at bounding box center [73, 260] width 55 height 22
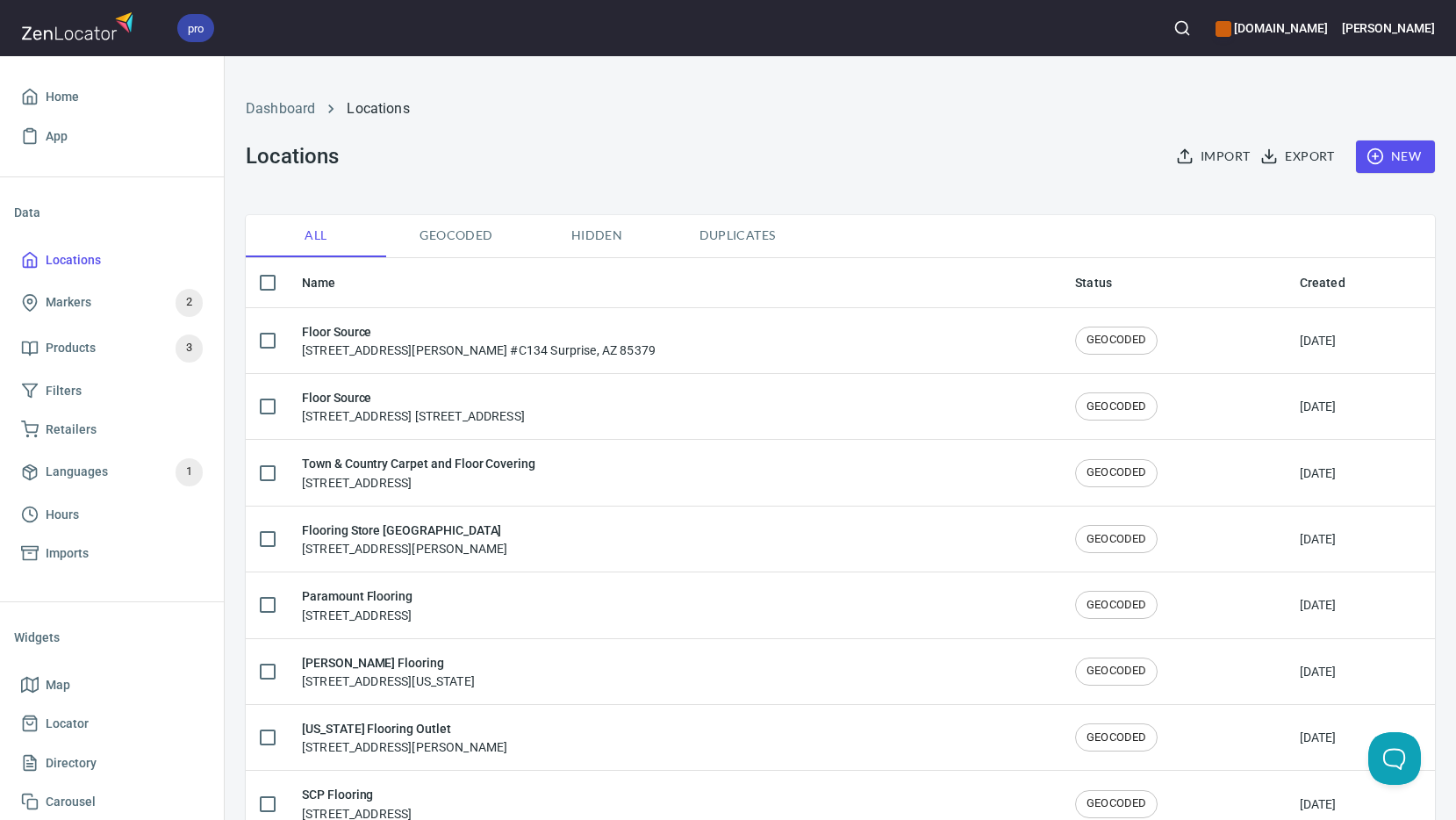
click at [1383, 153] on span "New" at bounding box center [1395, 157] width 51 height 22
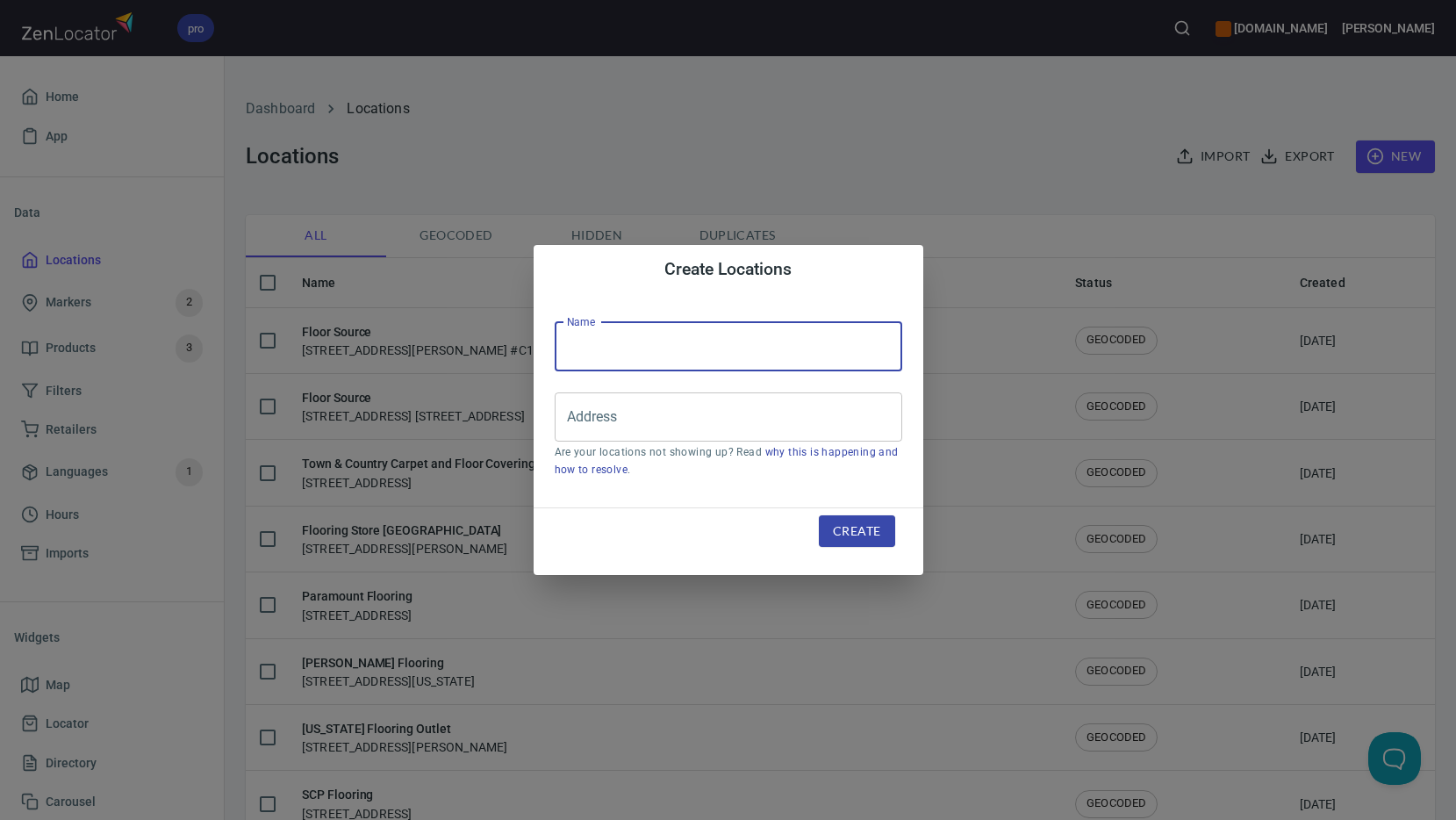
click at [600, 351] on input "text" at bounding box center [728, 347] width 347 height 49
type input "Floor Source"
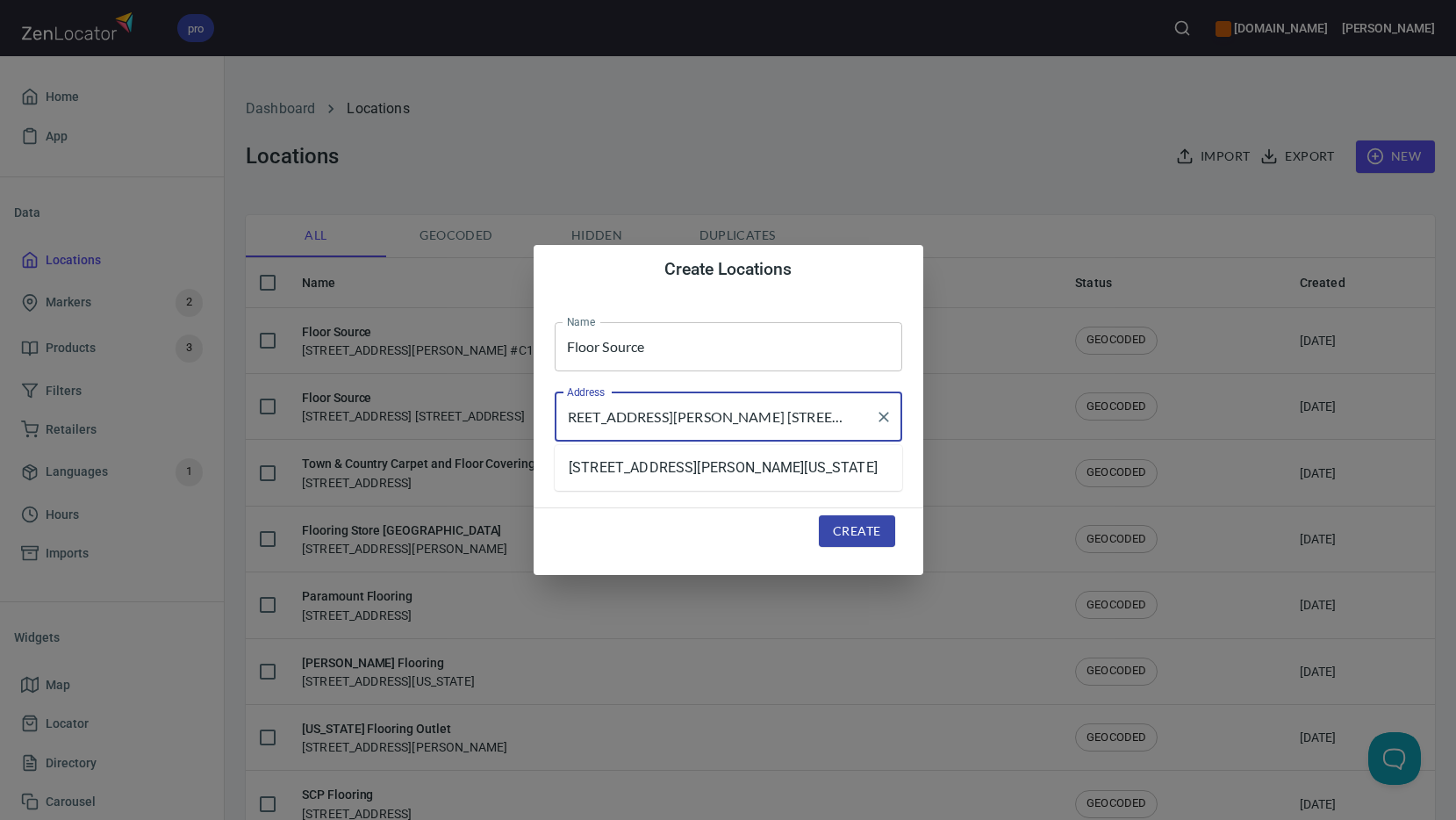
scroll to position [0, 27]
type input "[STREET_ADDRESS][PERSON_NAME] [STREET_ADDRESS]"
click at [865, 526] on span "Create" at bounding box center [856, 532] width 47 height 22
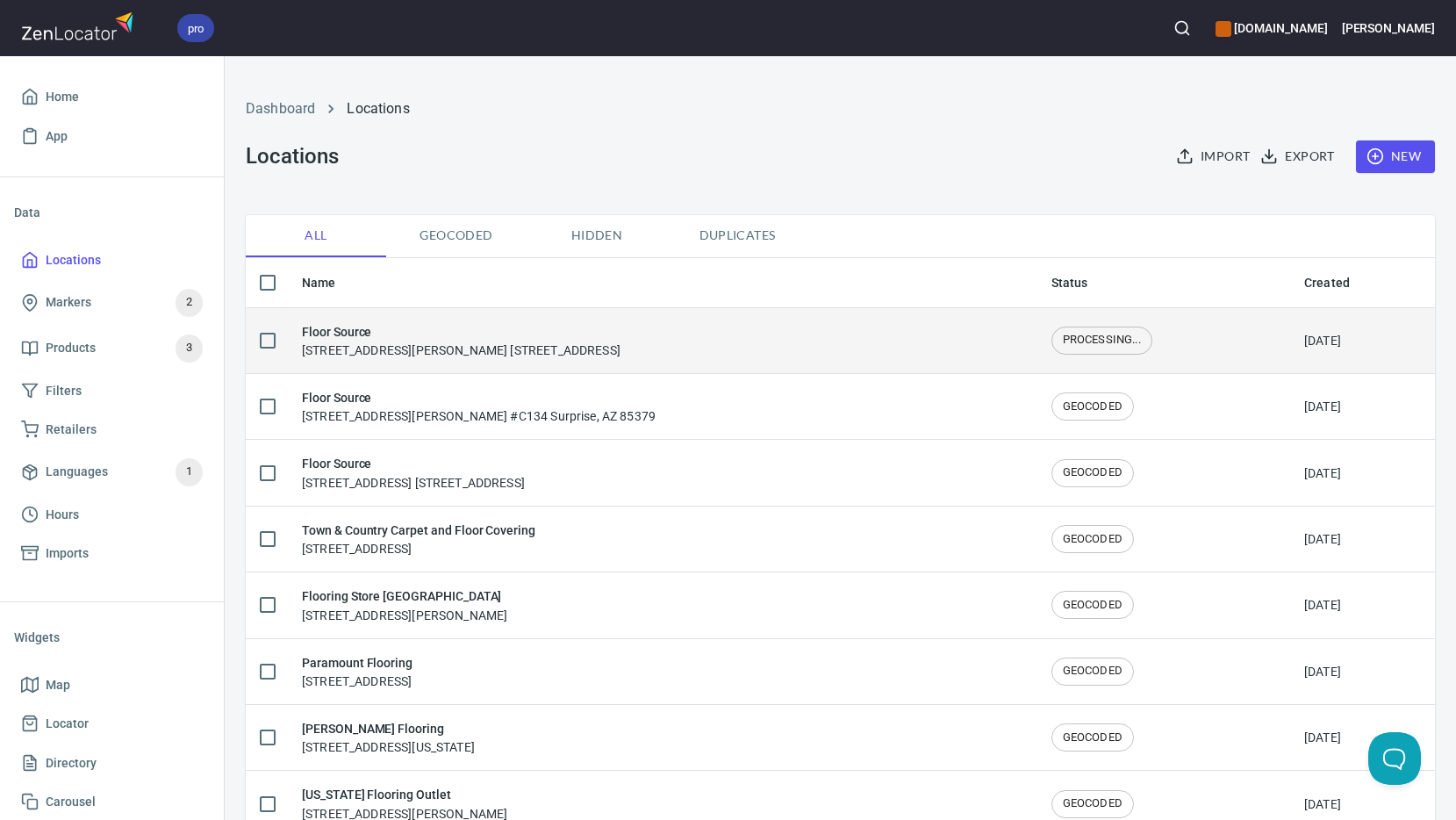
click at [359, 344] on div "Floor Source 2050 N. Alma School Rd. Ste 17 Chandler, AZ 85224" at bounding box center [461, 340] width 318 height 37
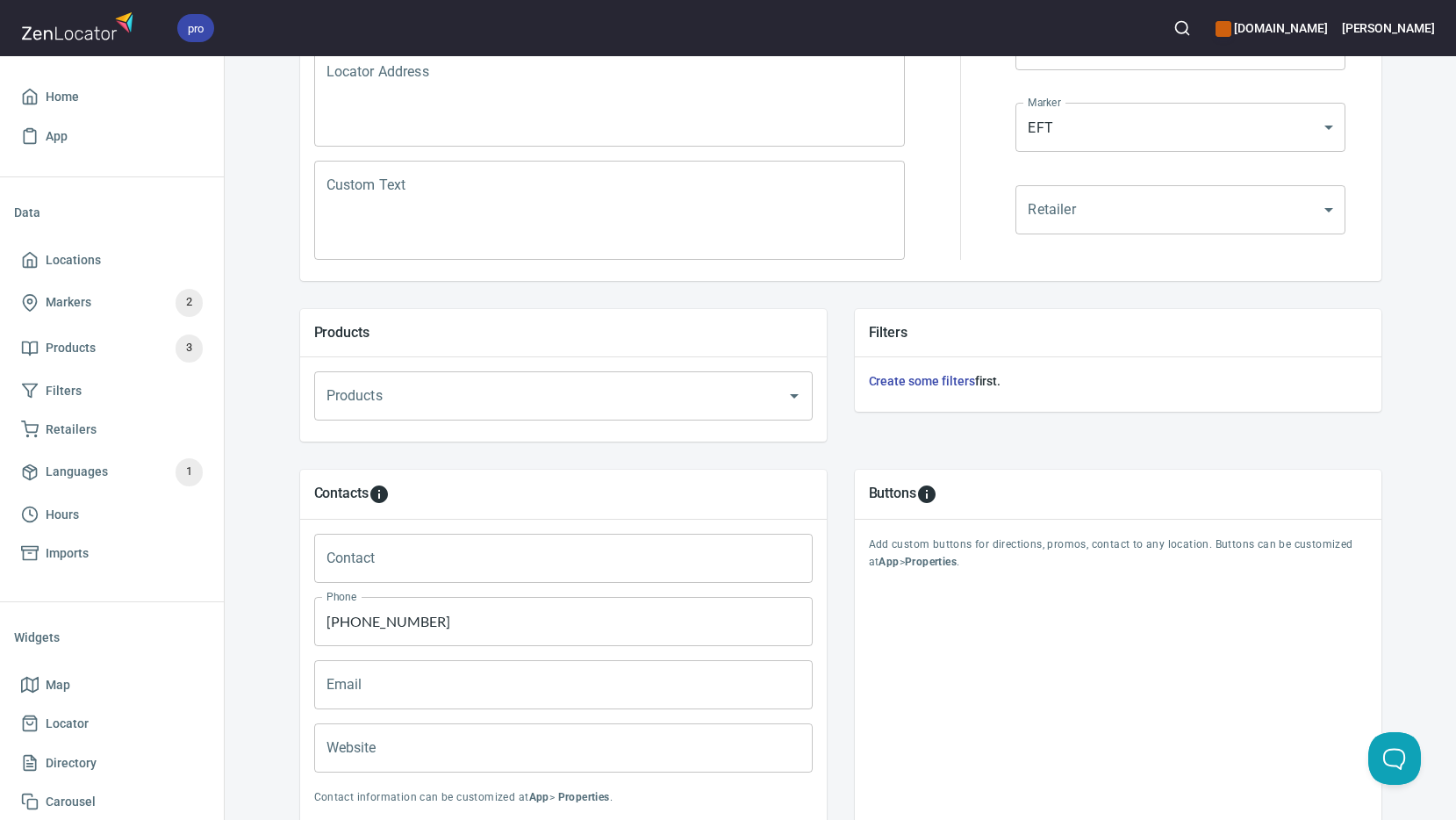
scroll to position [439, 0]
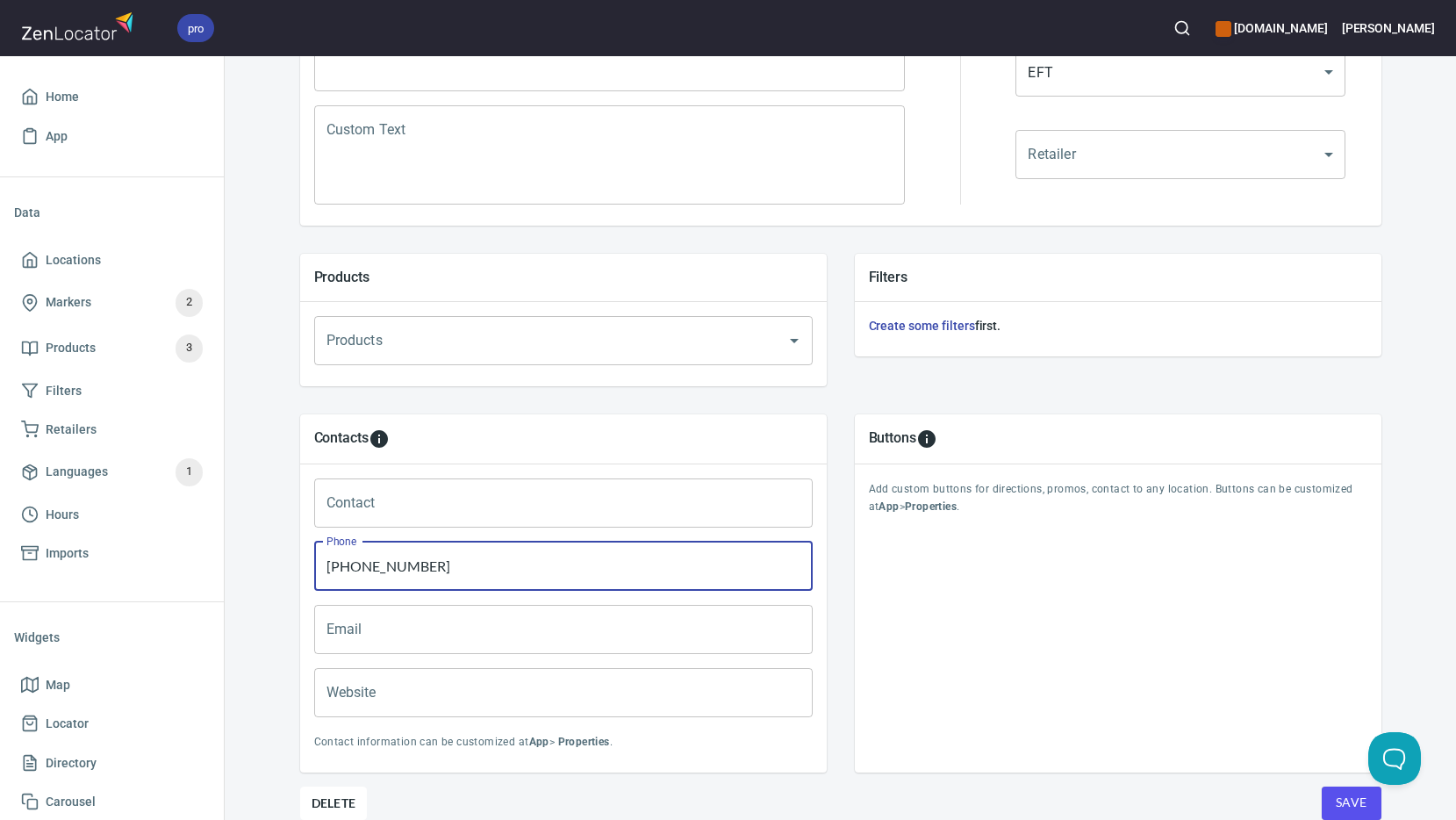
drag, startPoint x: 432, startPoint y: 568, endPoint x: 243, endPoint y: 542, distance: 190.8
click at [243, 542] on div "Locations Location Details Location Details Properties Geocode Analytics Locati…" at bounding box center [840, 266] width 1231 height 1262
type input "602-276-8723"
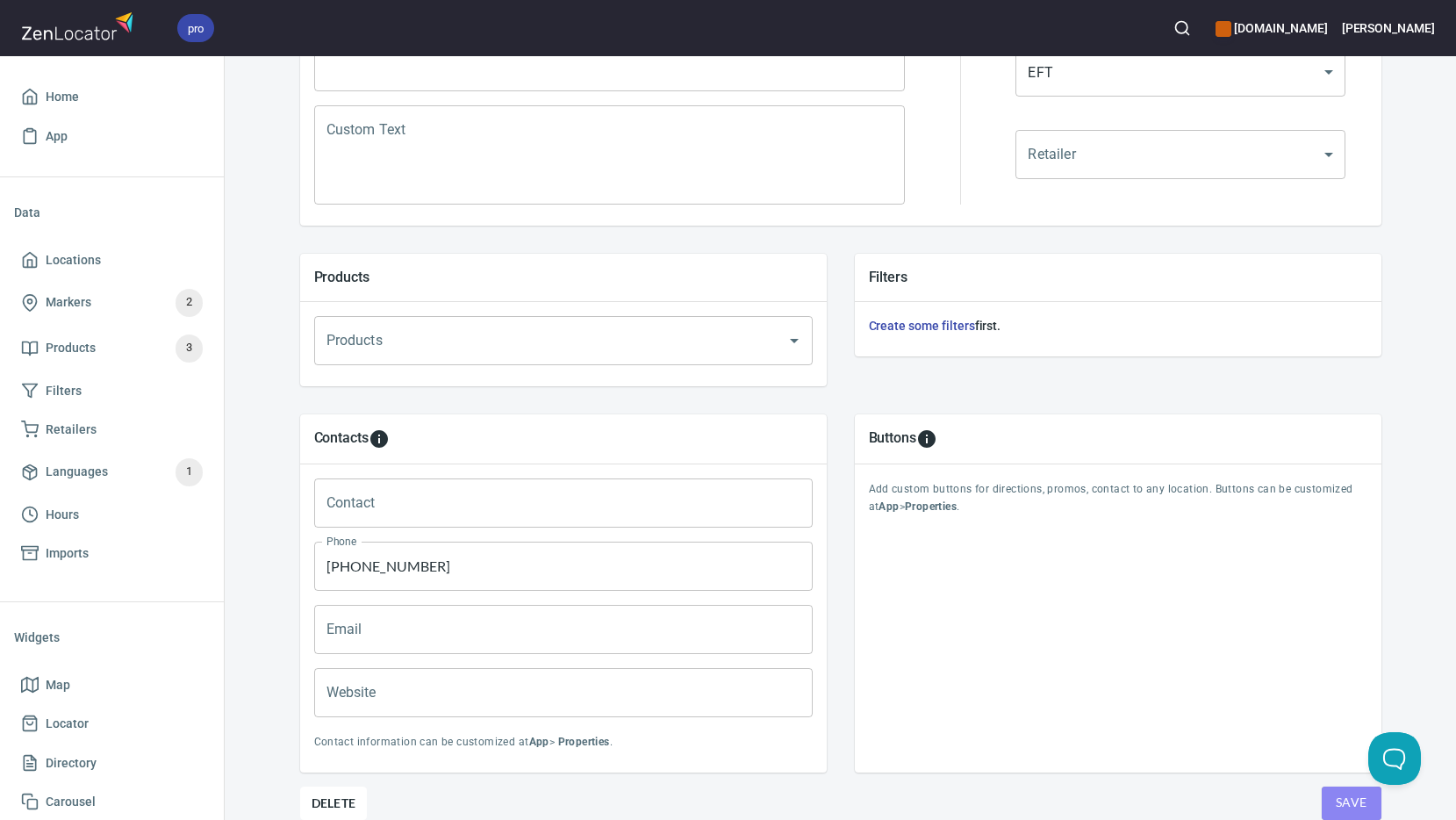
click at [1340, 797] on span "Save" at bounding box center [1352, 803] width 32 height 22
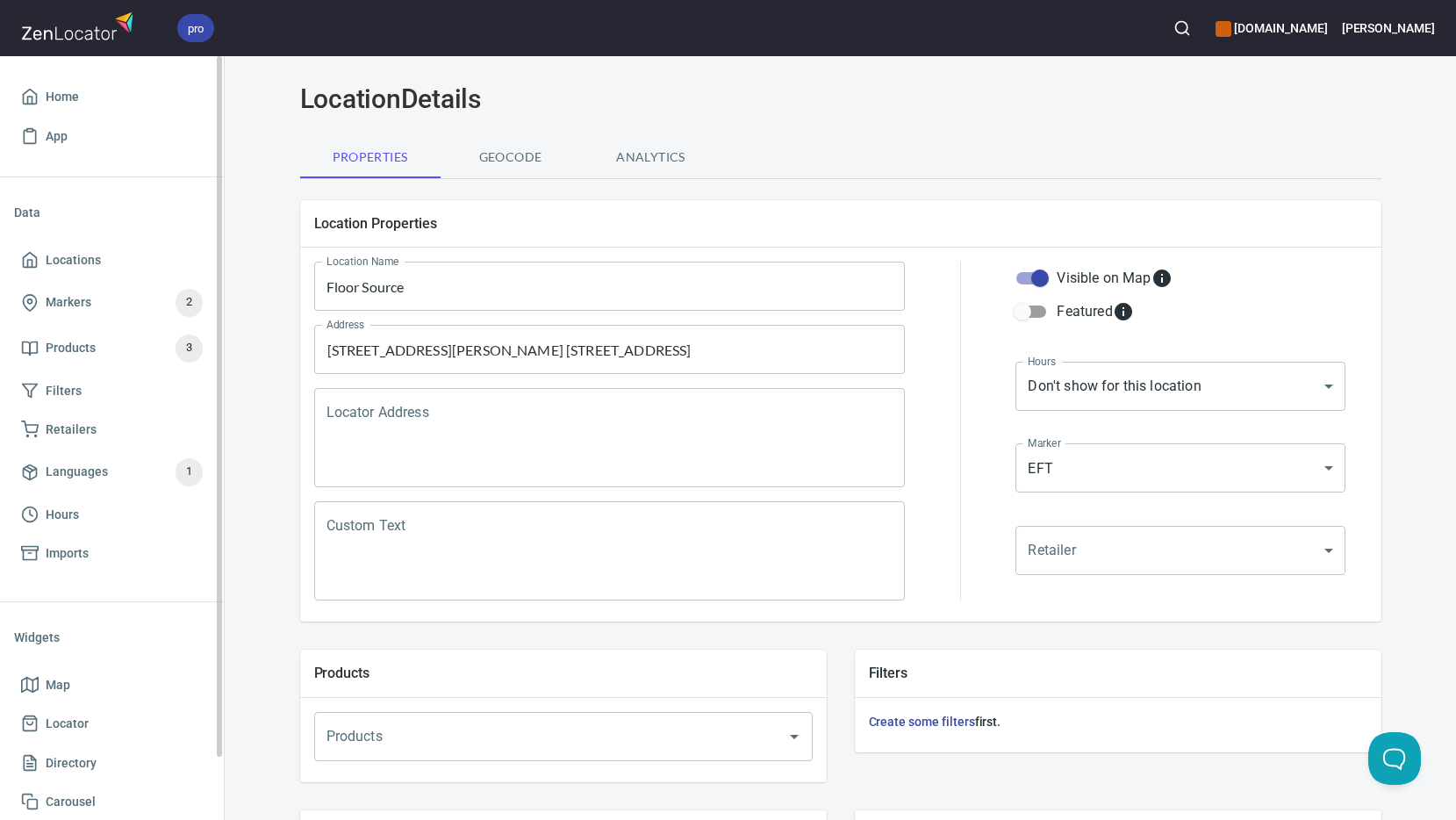
scroll to position [0, 0]
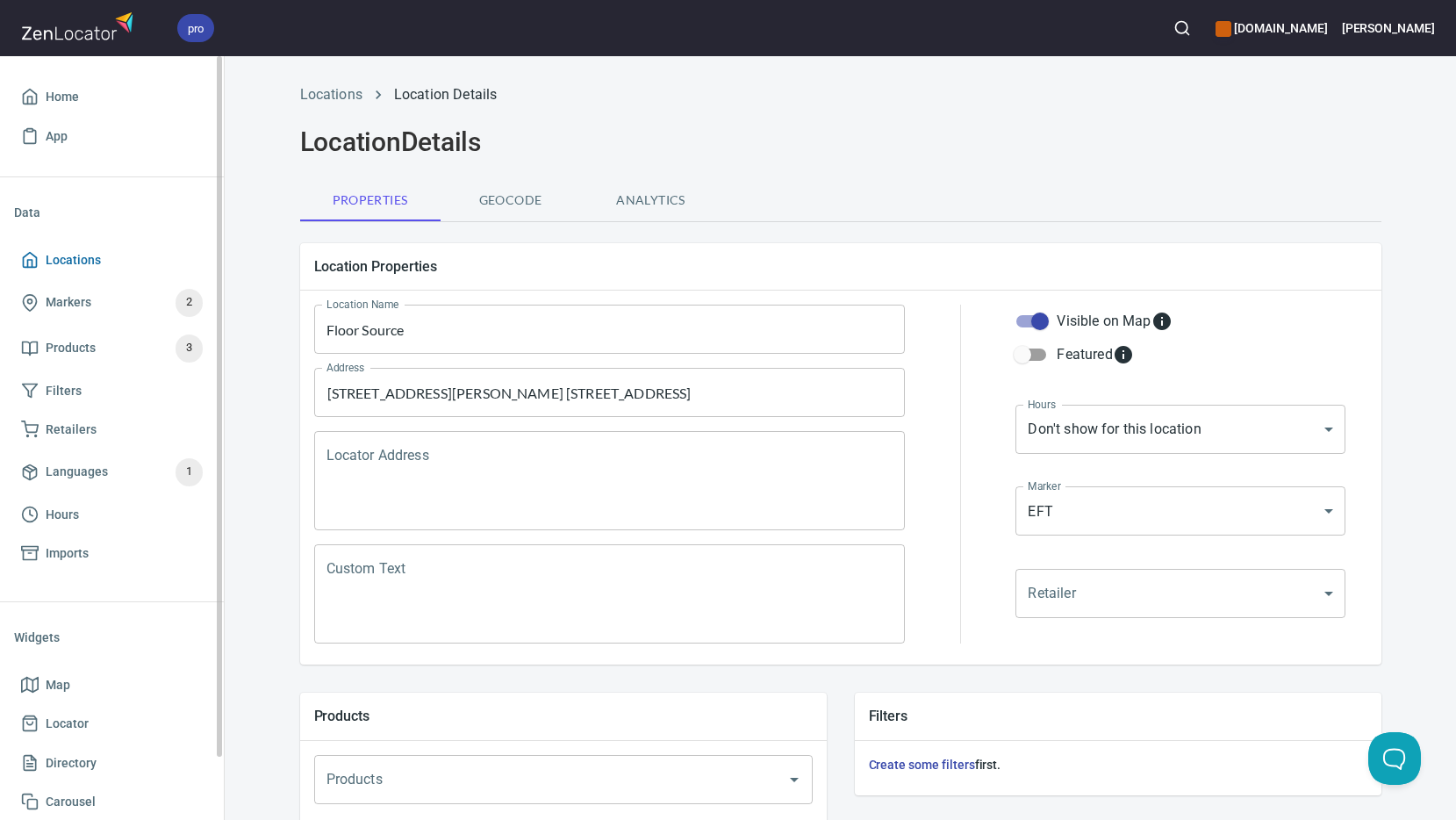
click at [94, 251] on span "Locations" at bounding box center [73, 260] width 55 height 22
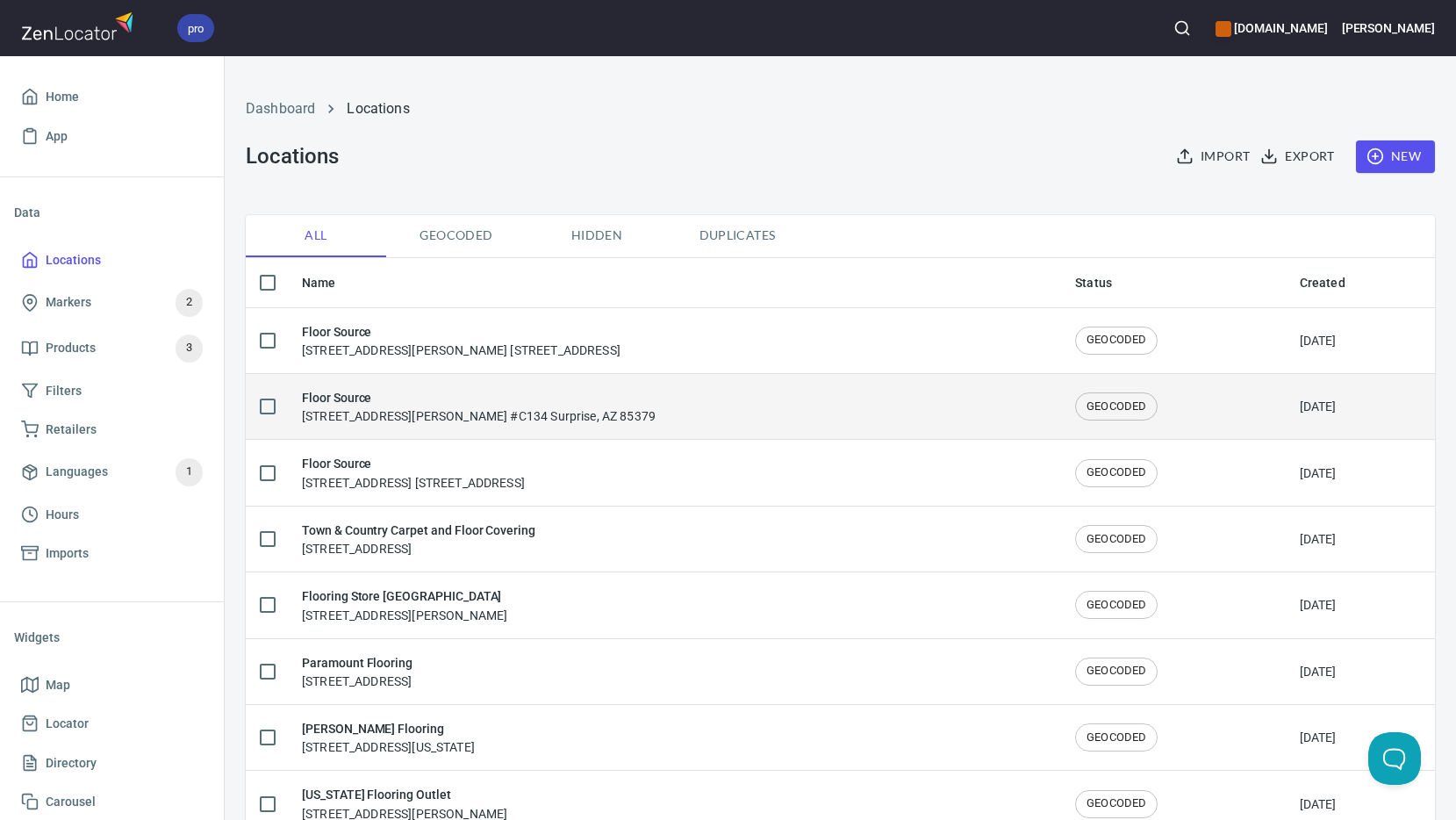
click at [350, 395] on h6 "Floor Source" at bounding box center [479, 397] width 354 height 19
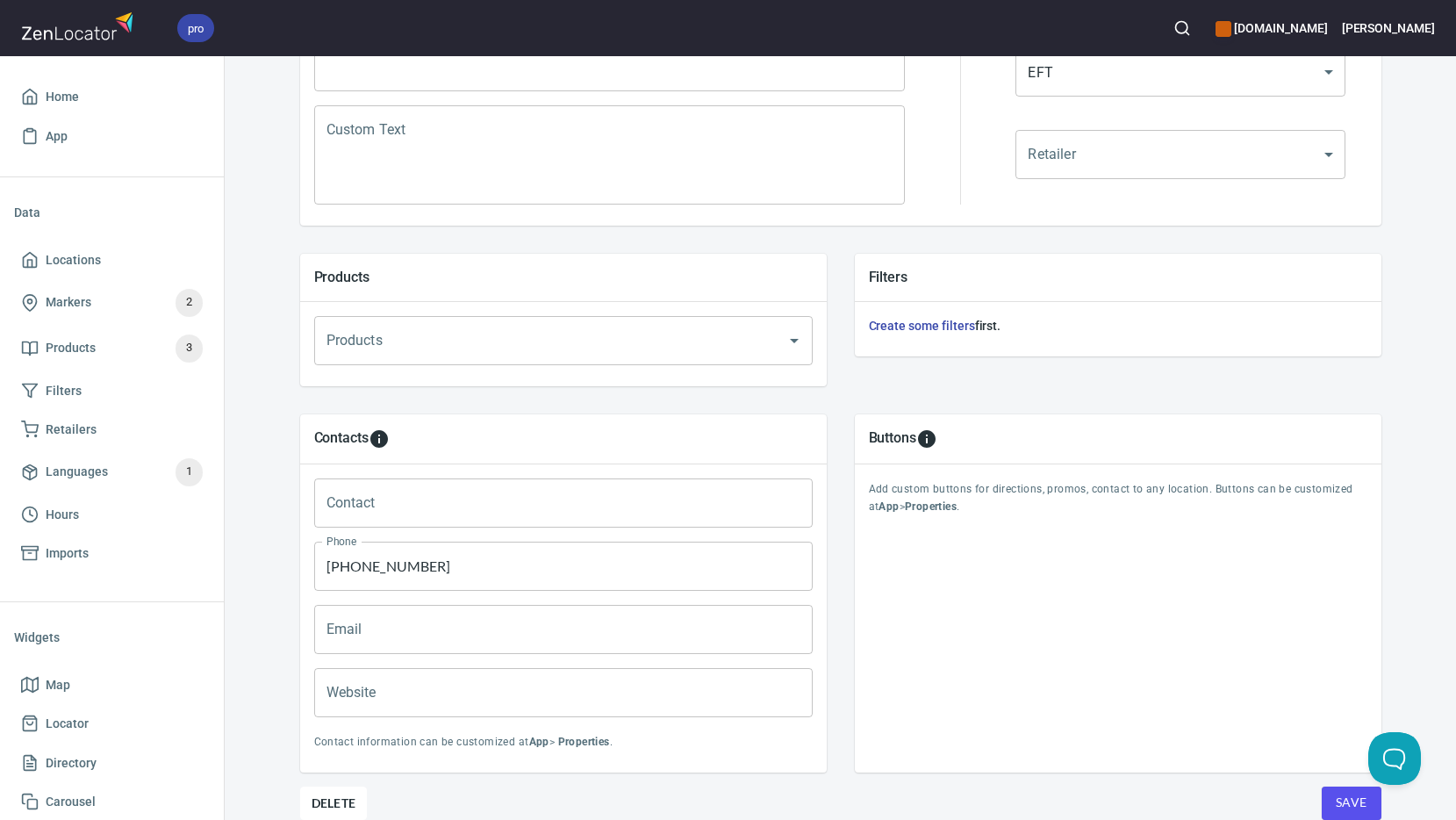
scroll to position [516, 0]
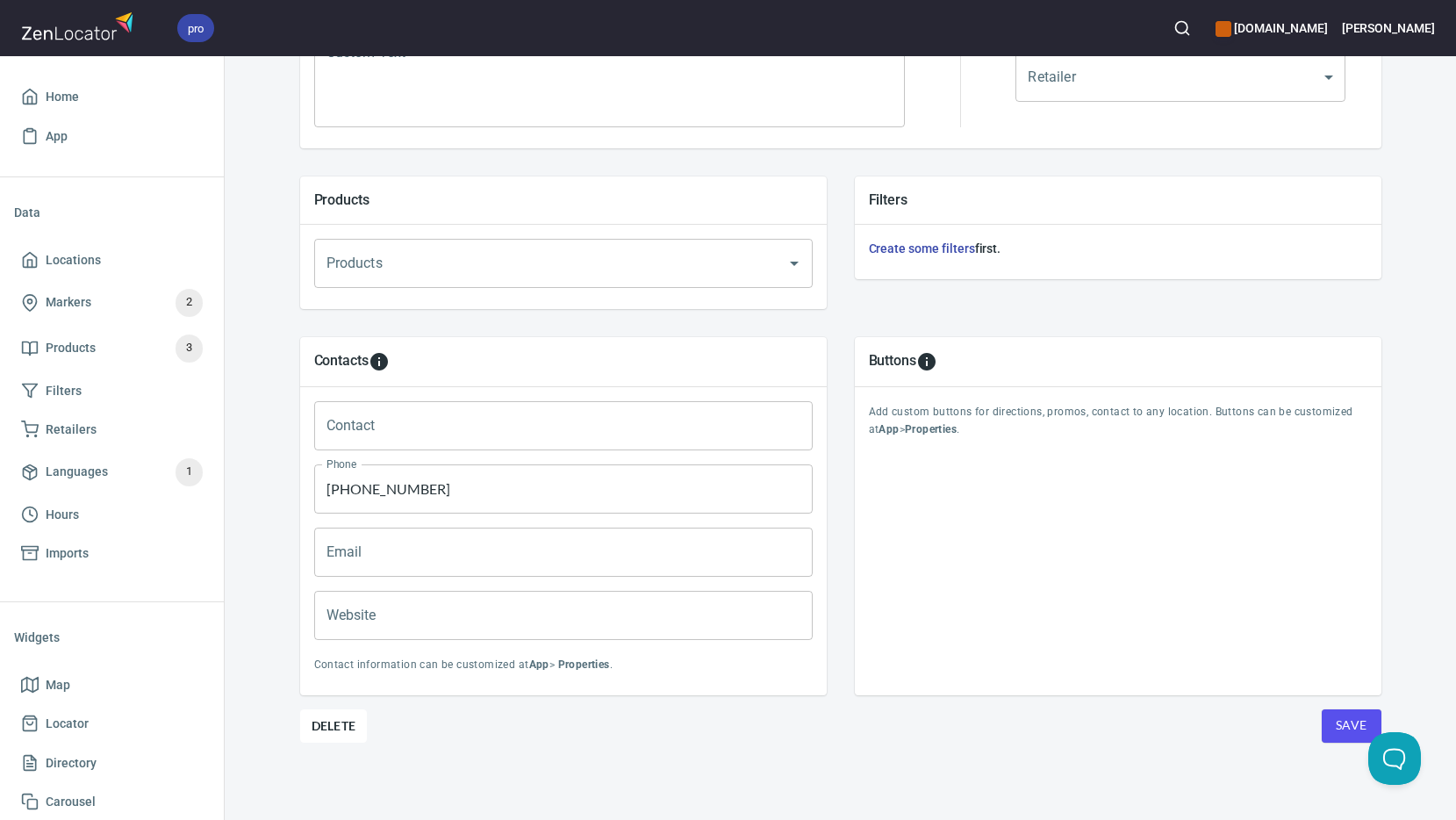
click at [359, 625] on input "Website" at bounding box center [563, 615] width 499 height 49
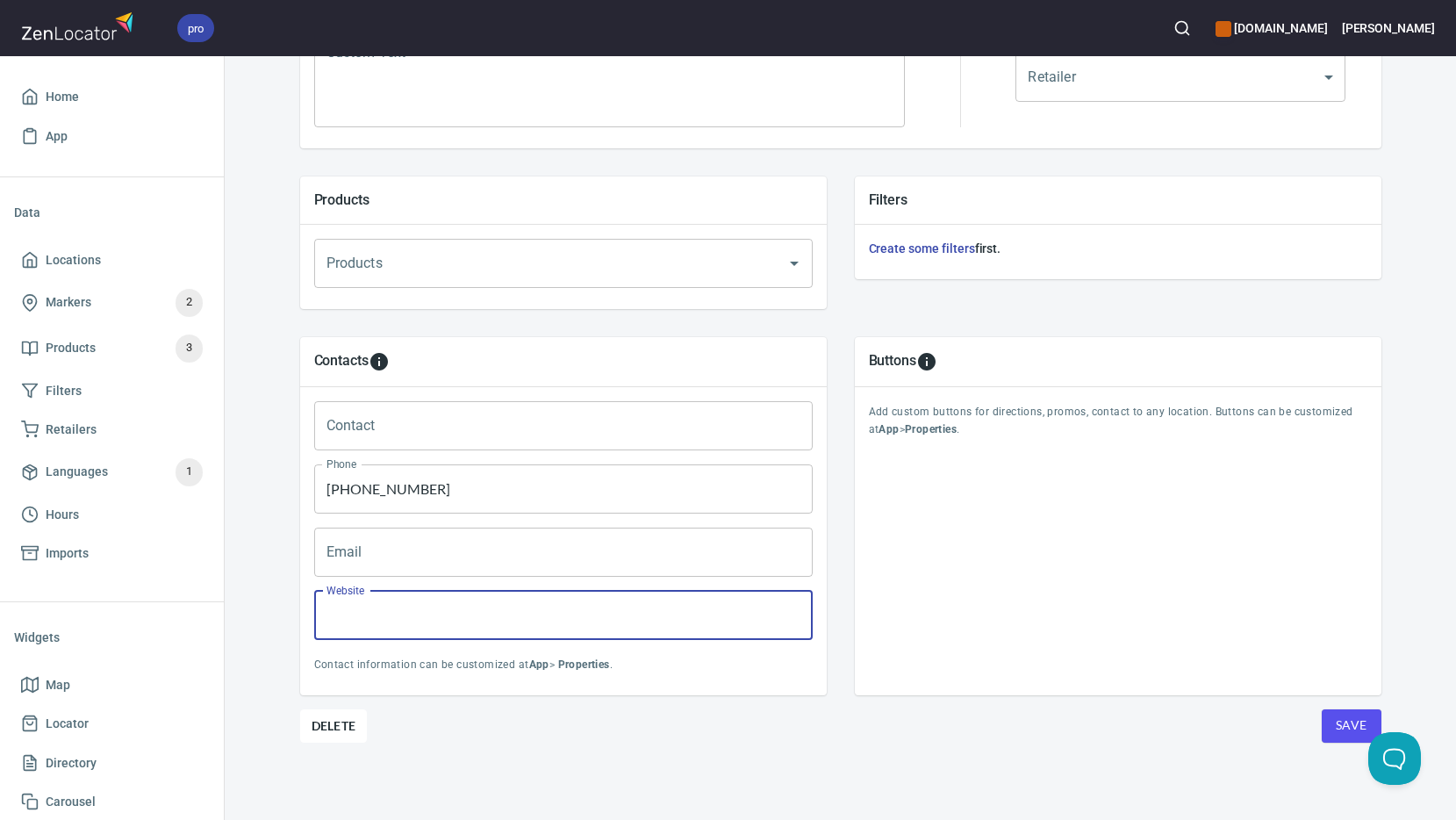
paste input "https://floorsourceaz.com/"
type input "https://floorsourceaz.com/"
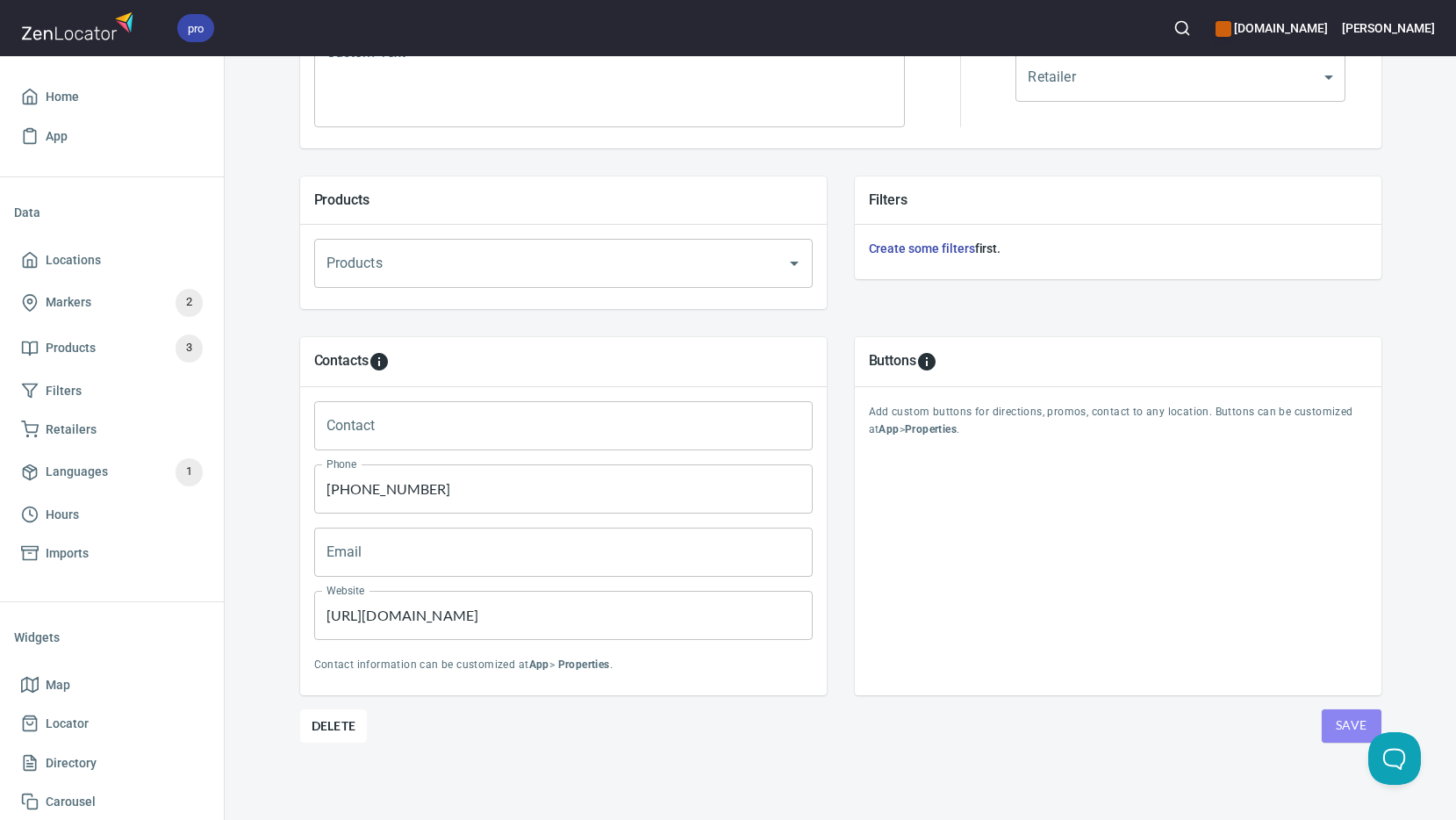
click at [1350, 718] on span "Save" at bounding box center [1352, 726] width 32 height 22
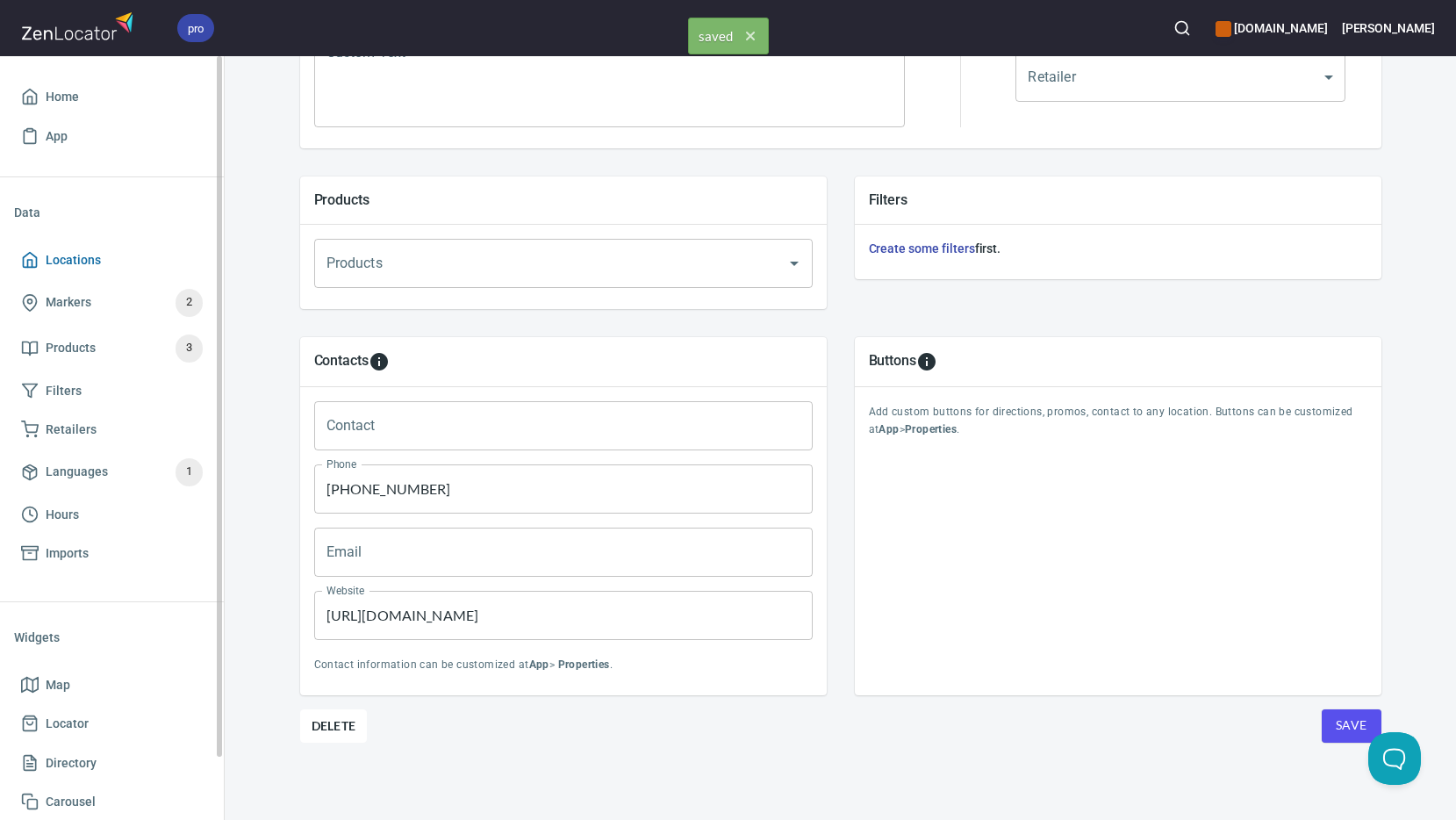
click at [92, 267] on span "Locations" at bounding box center [73, 260] width 55 height 22
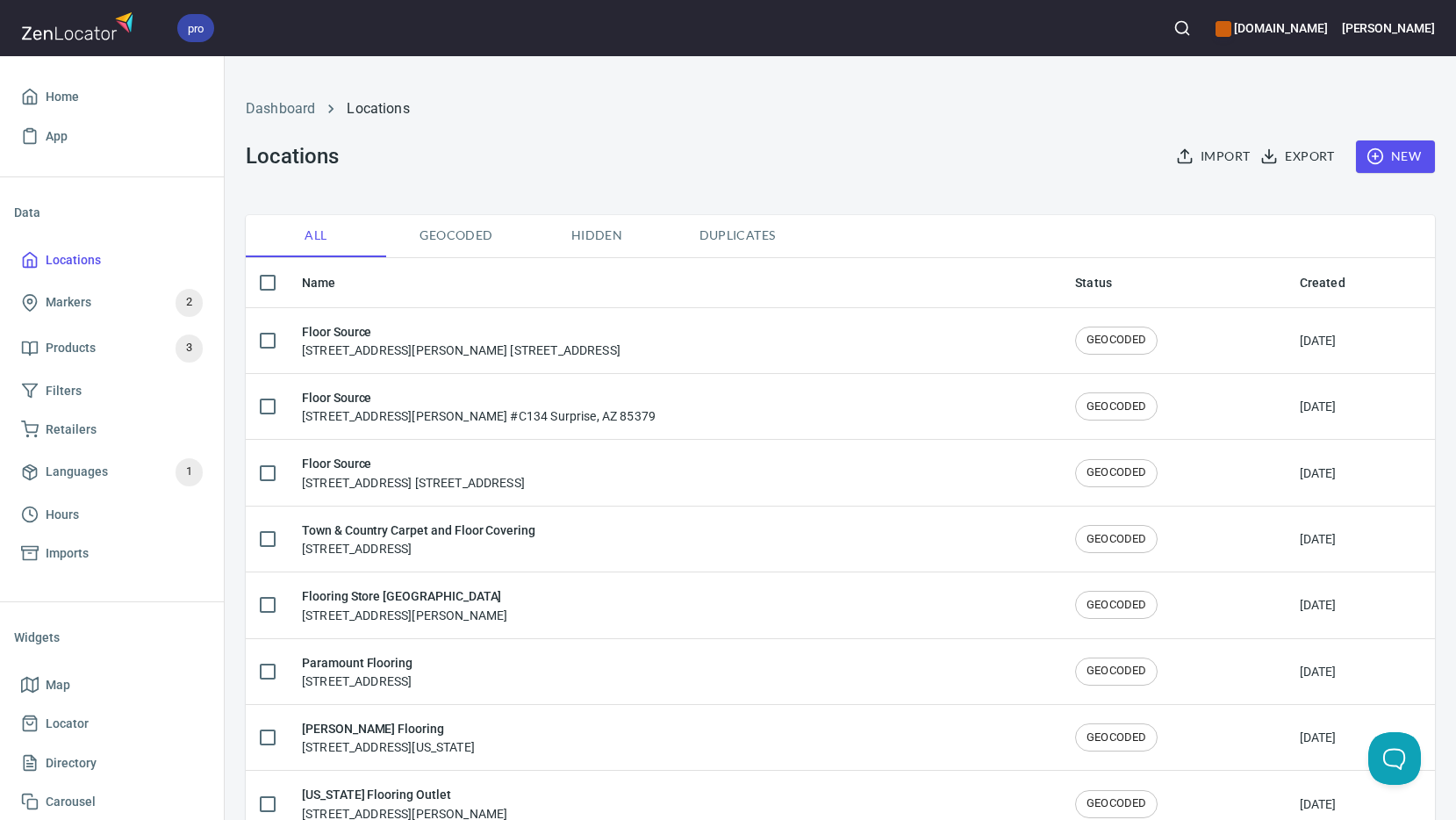
drag, startPoint x: 365, startPoint y: 338, endPoint x: 1451, endPoint y: 305, distance: 1086.5
click at [365, 338] on h6 "Floor Source" at bounding box center [461, 331] width 318 height 19
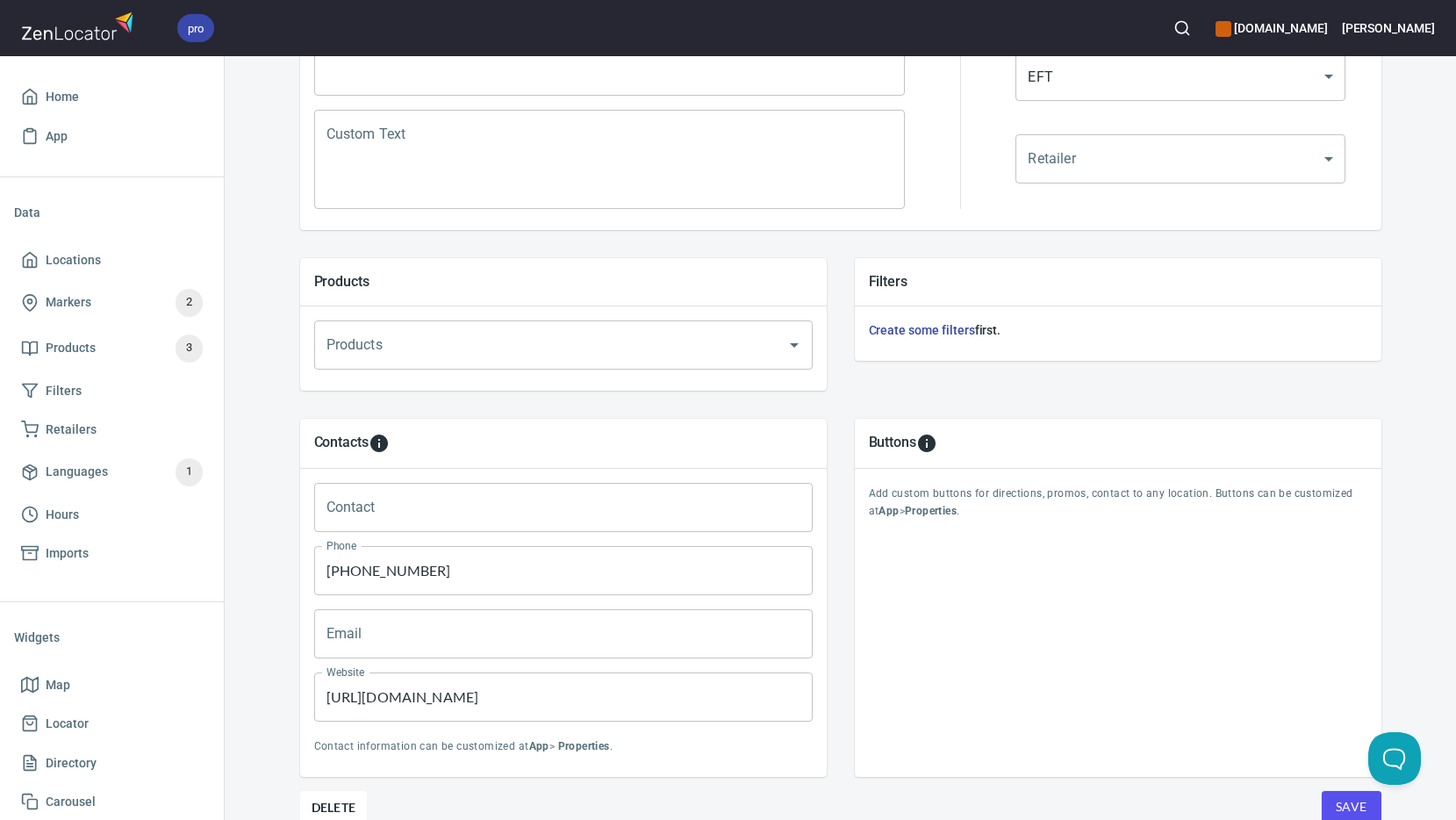
scroll to position [516, 0]
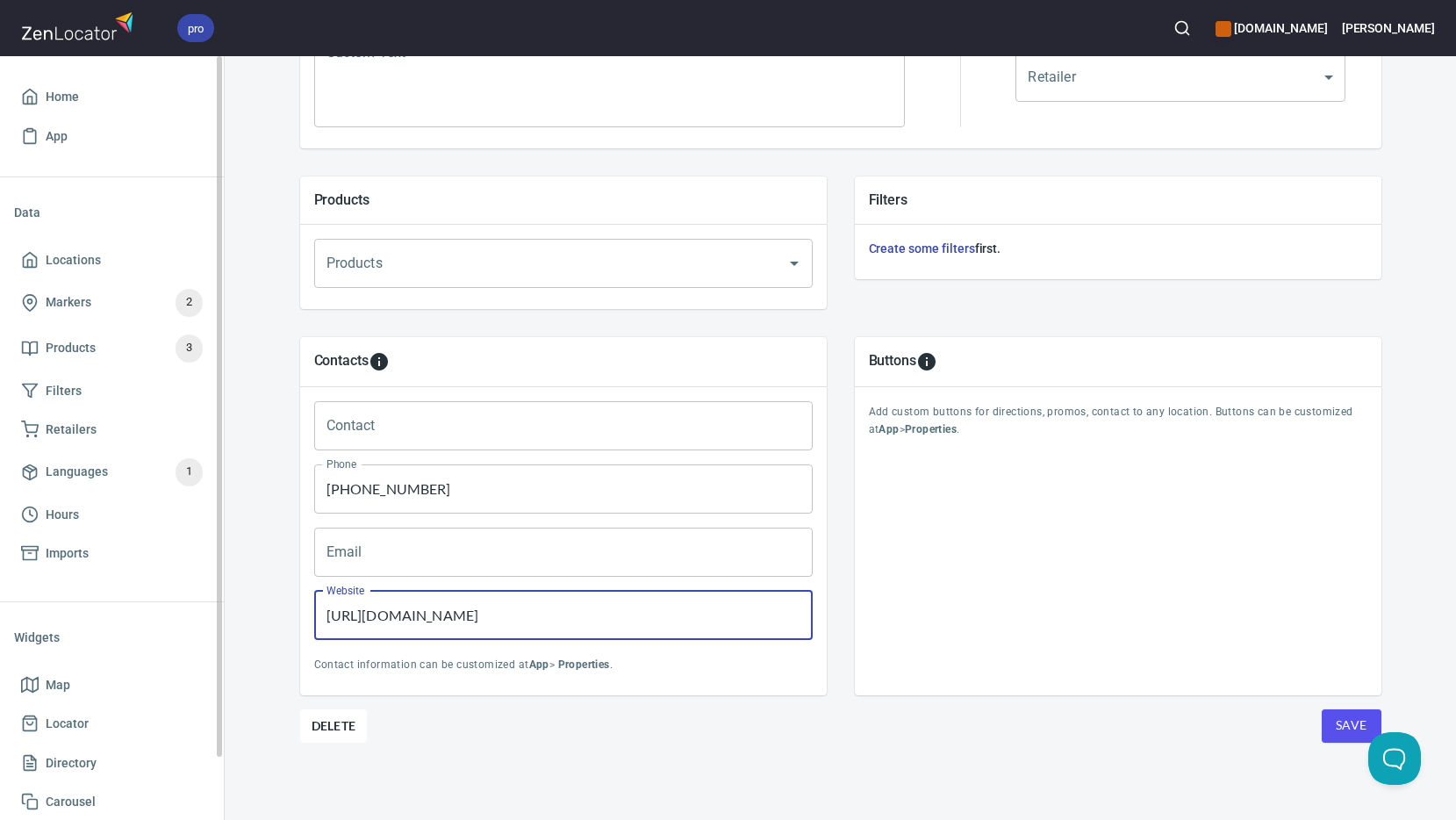
drag, startPoint x: 515, startPoint y: 619, endPoint x: 116, endPoint y: 594, distance: 399.8
click at [116, 594] on div "pro www.engineeredfloors.com Kim Home App Data Locations Markers 2 Products 3 F…" at bounding box center [728, 410] width 1456 height 820
paste input "https://floorsourceaz.com/"
type input "https://floorsourceaz.com/"
click at [1344, 719] on span "Save" at bounding box center [1352, 726] width 32 height 22
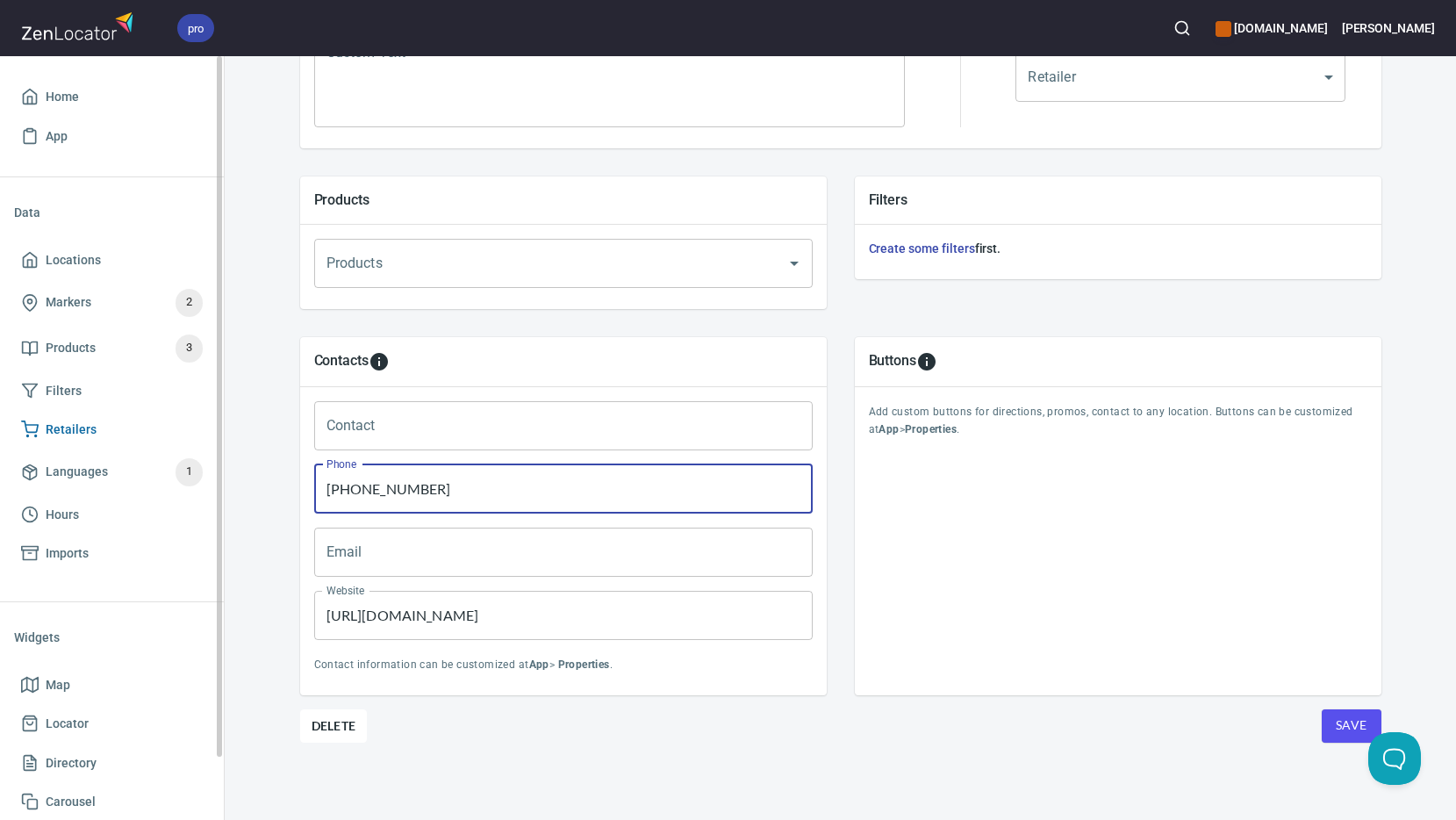
drag, startPoint x: 435, startPoint y: 490, endPoint x: 203, endPoint y: 444, distance: 236.5
click at [204, 444] on div "pro www.engineeredfloors.com Kim Home App Data Locations Markers 2 Products 3 F…" at bounding box center [728, 410] width 1456 height 820
type input "480-410-4883"
click at [1337, 722] on span "Save" at bounding box center [1352, 726] width 32 height 22
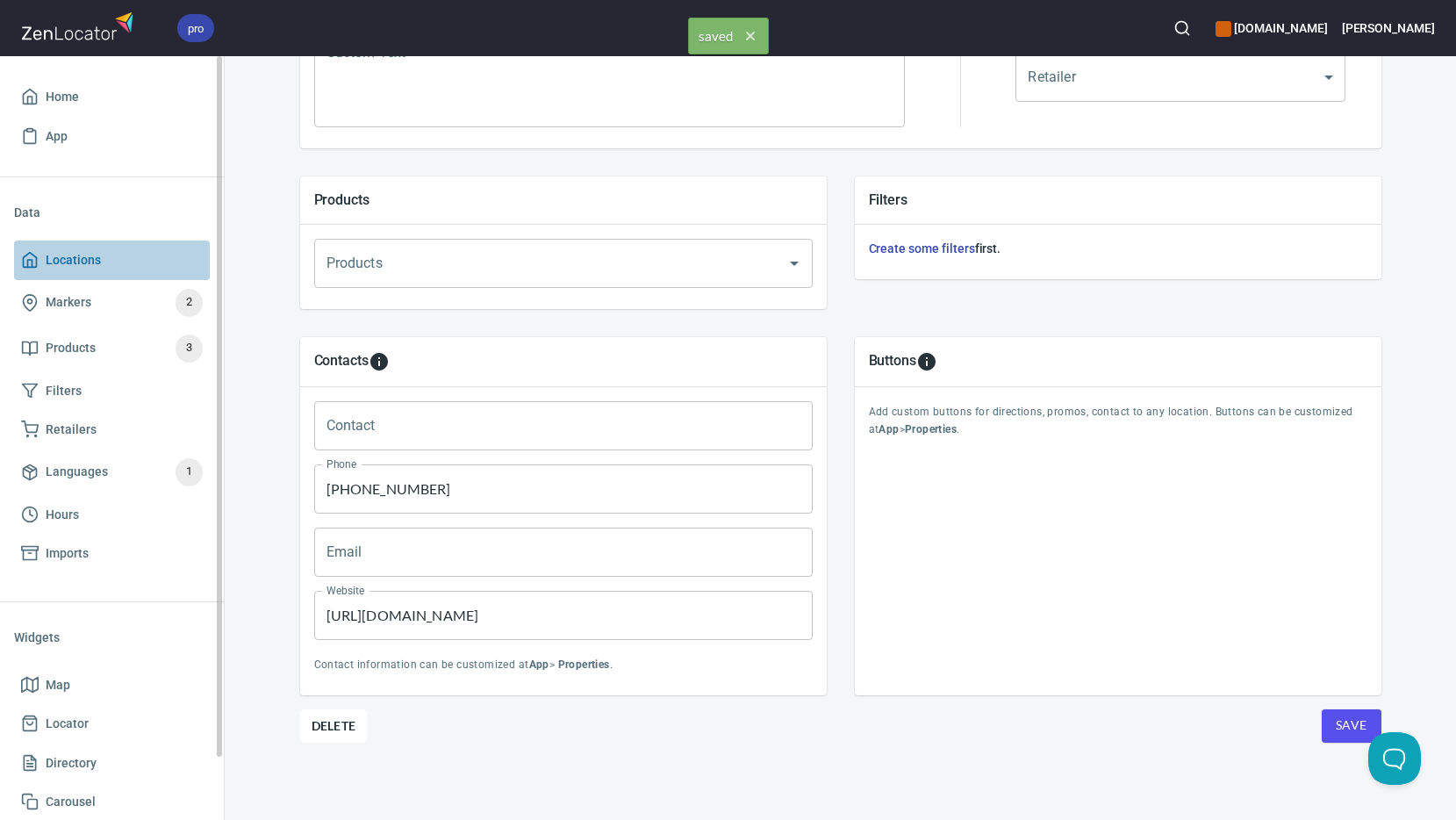
click at [64, 261] on span "Locations" at bounding box center [73, 260] width 55 height 22
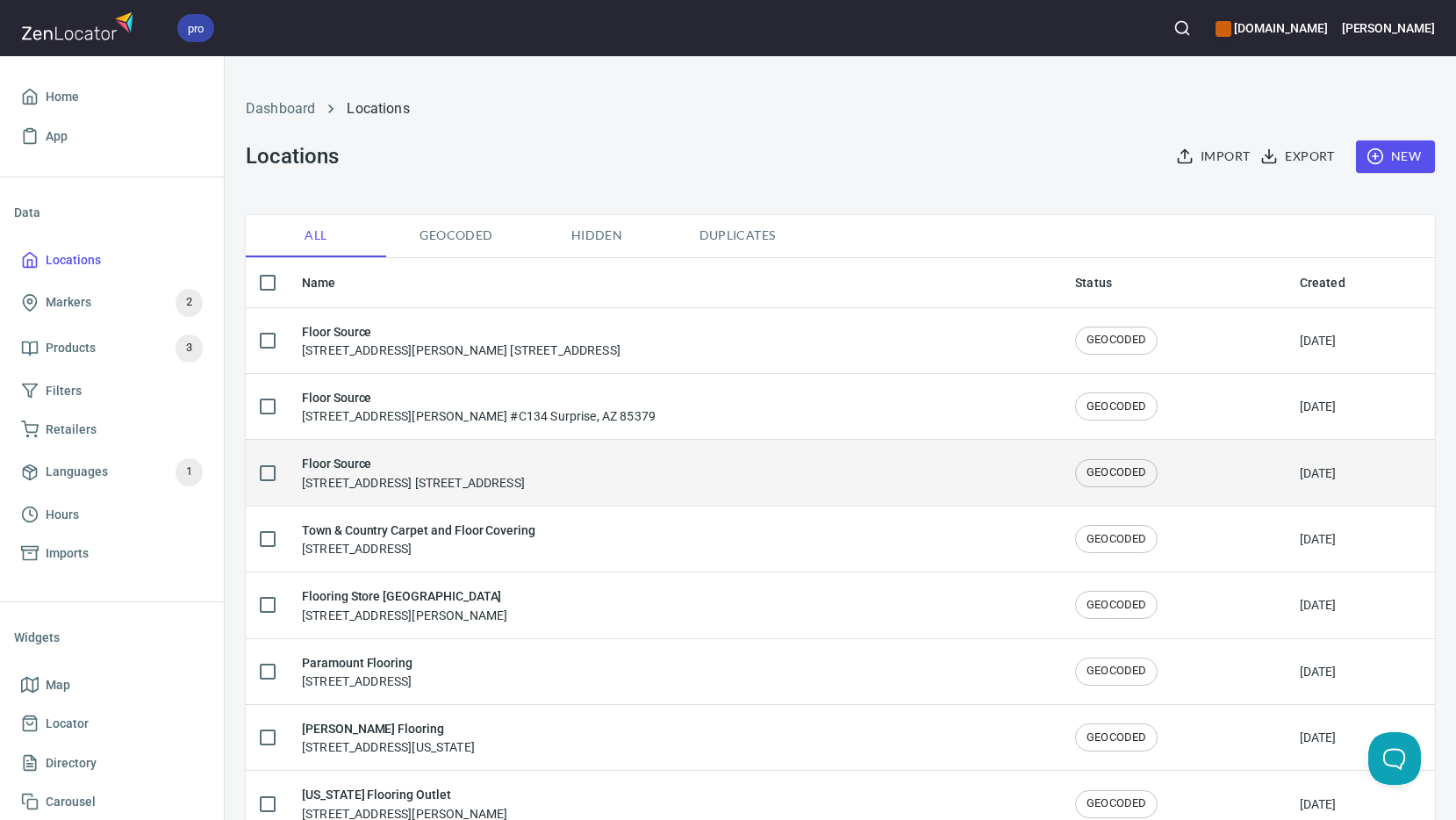
click at [443, 476] on div "Floor Source 14202 N Scottsdale Rd. Ste 118 Scottsdale, AZ 85254" at bounding box center [414, 472] width 223 height 37
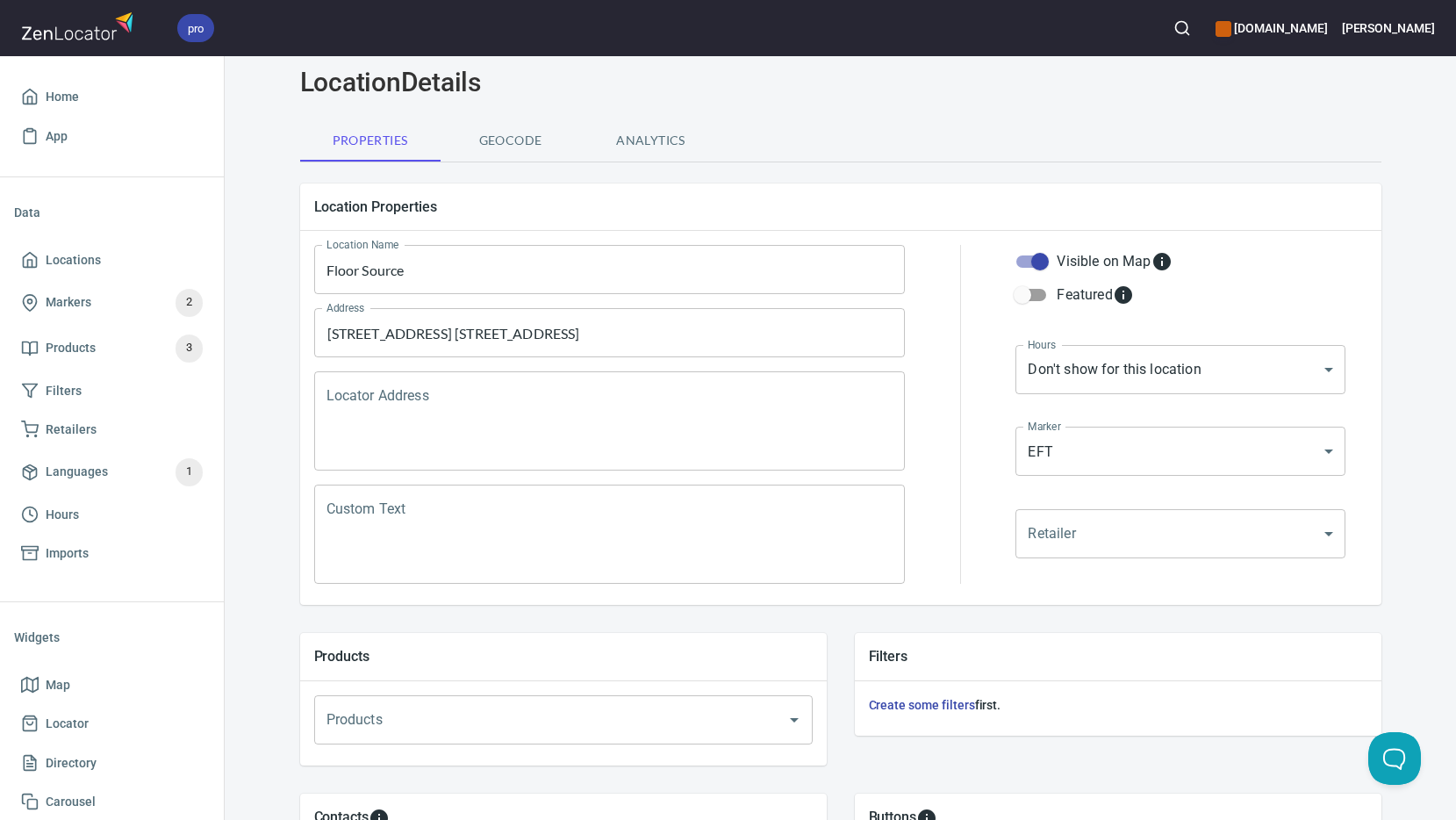
scroll to position [351, 0]
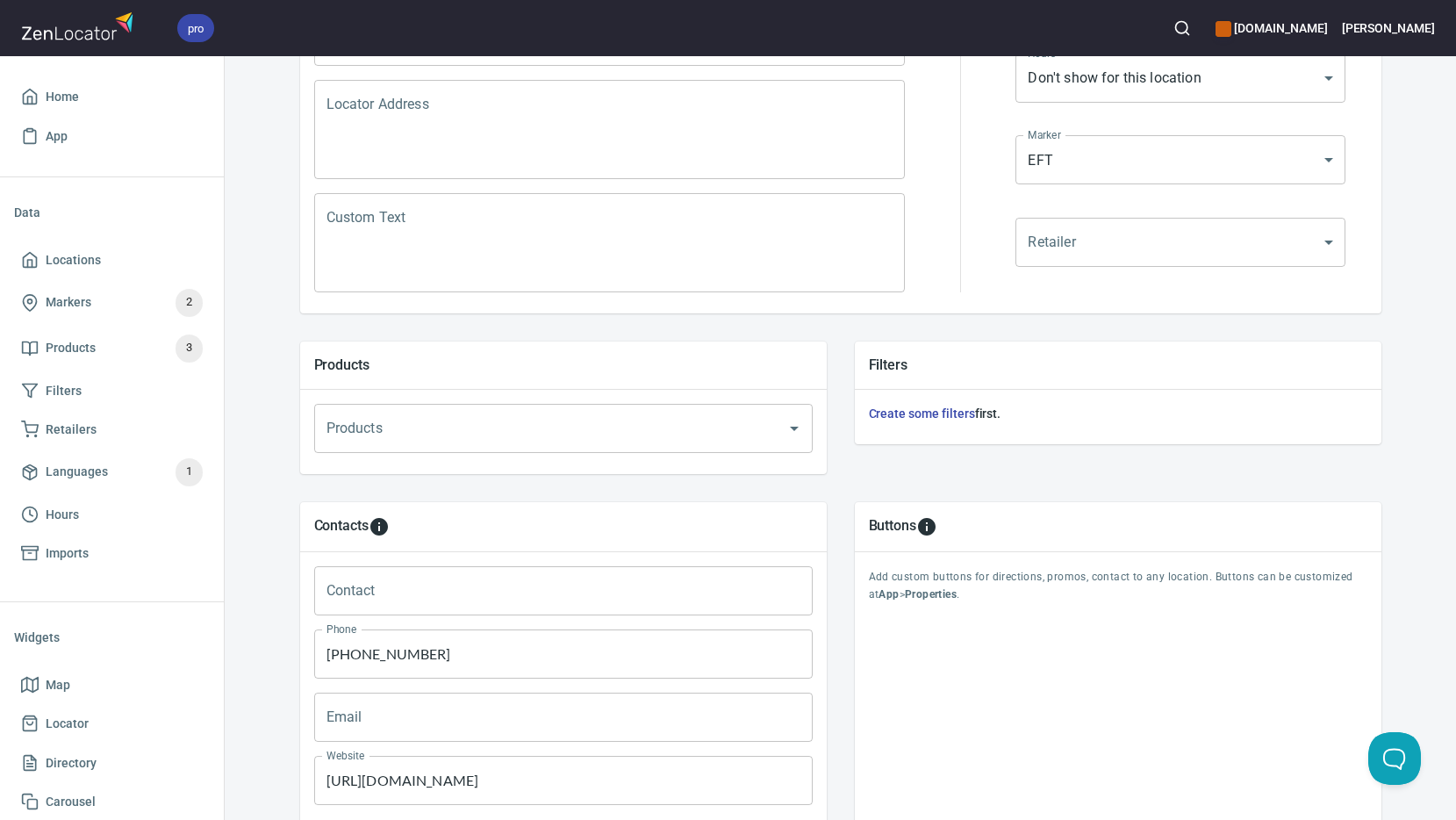
drag, startPoint x: 413, startPoint y: 662, endPoint x: 271, endPoint y: 646, distance: 142.9
click at [272, 646] on div "Contacts Contact Contact Phone 602-276-8723 Phone Email Email Website https://f…" at bounding box center [841, 680] width 1138 height 415
type input "480-597-4950"
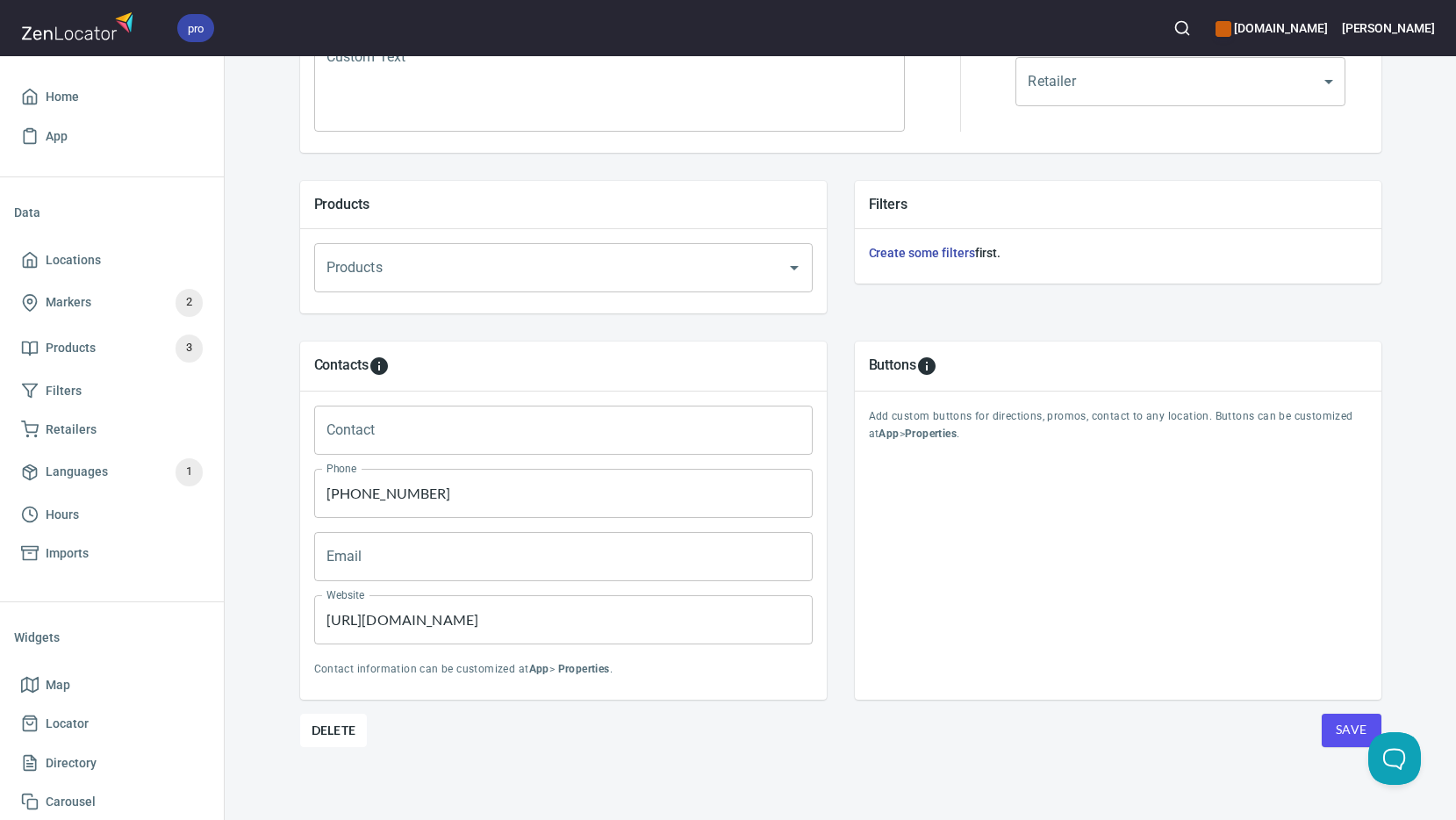
scroll to position [516, 0]
drag, startPoint x: 516, startPoint y: 616, endPoint x: 255, endPoint y: 591, distance: 262.2
click at [256, 591] on div "Locations Location Details Location Details Properties Geocode Analytics Locati…" at bounding box center [840, 188] width 1231 height 1262
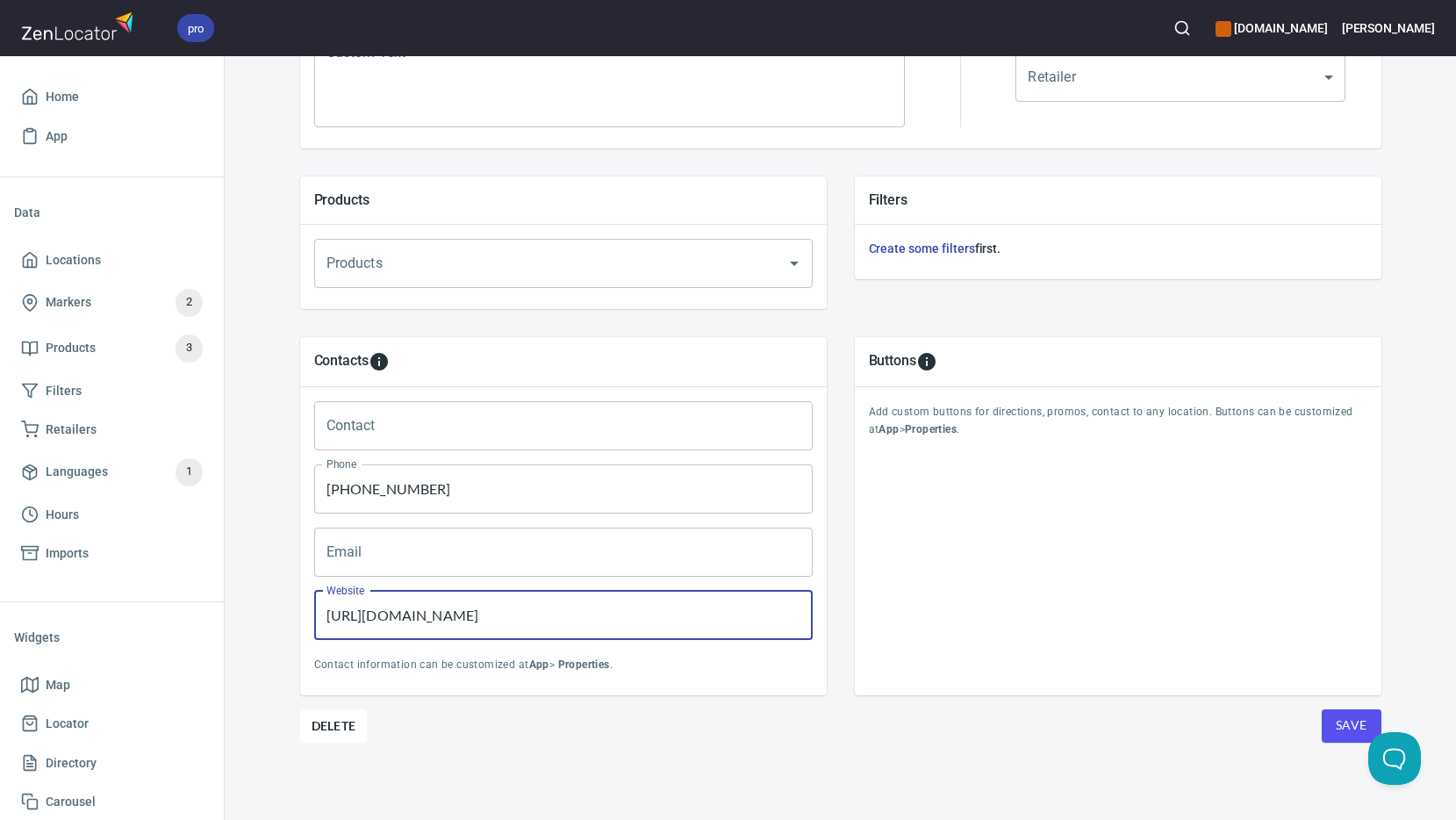
click at [1339, 721] on span "Save" at bounding box center [1352, 726] width 32 height 22
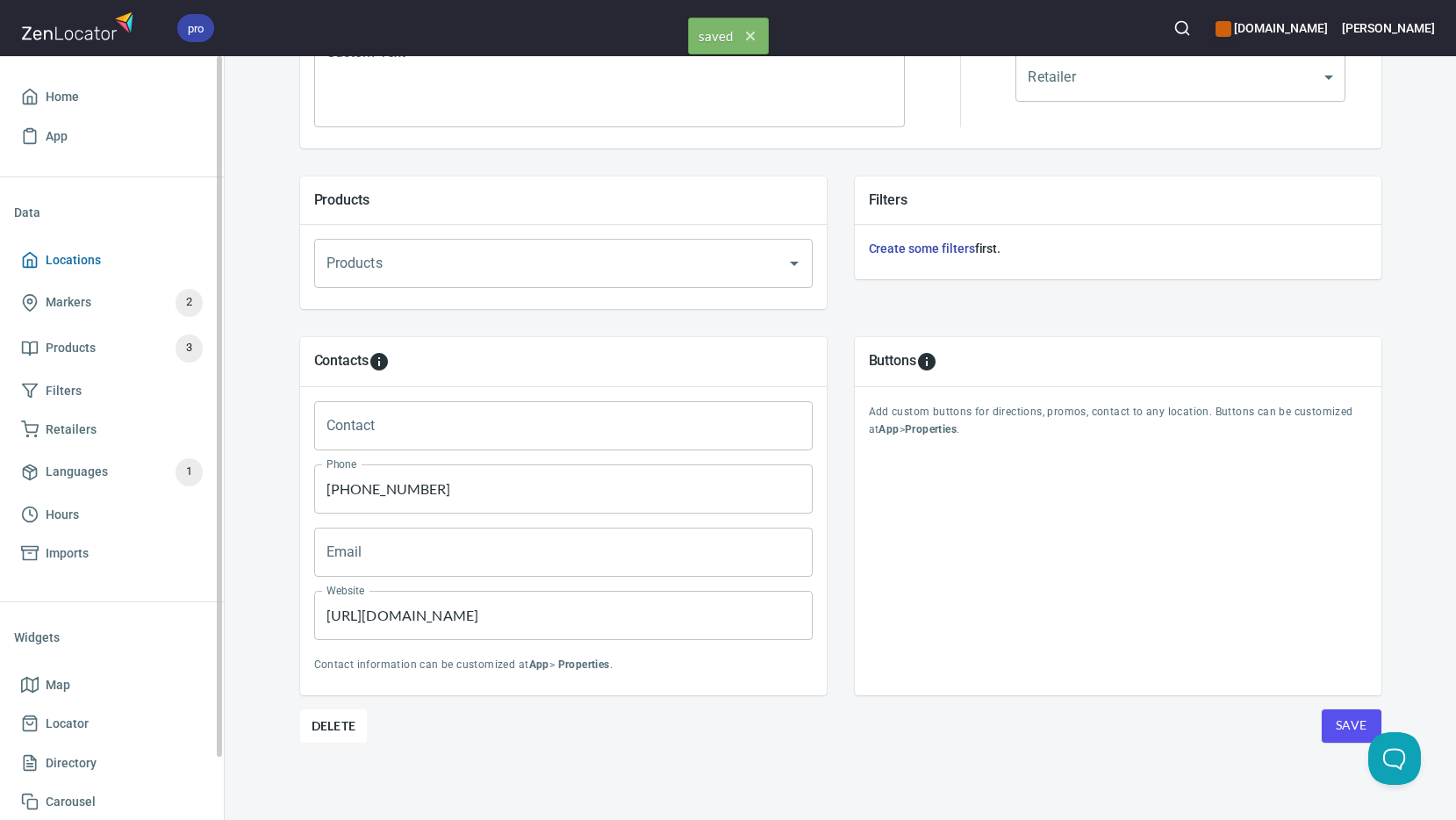
click at [71, 264] on span "Locations" at bounding box center [73, 260] width 55 height 22
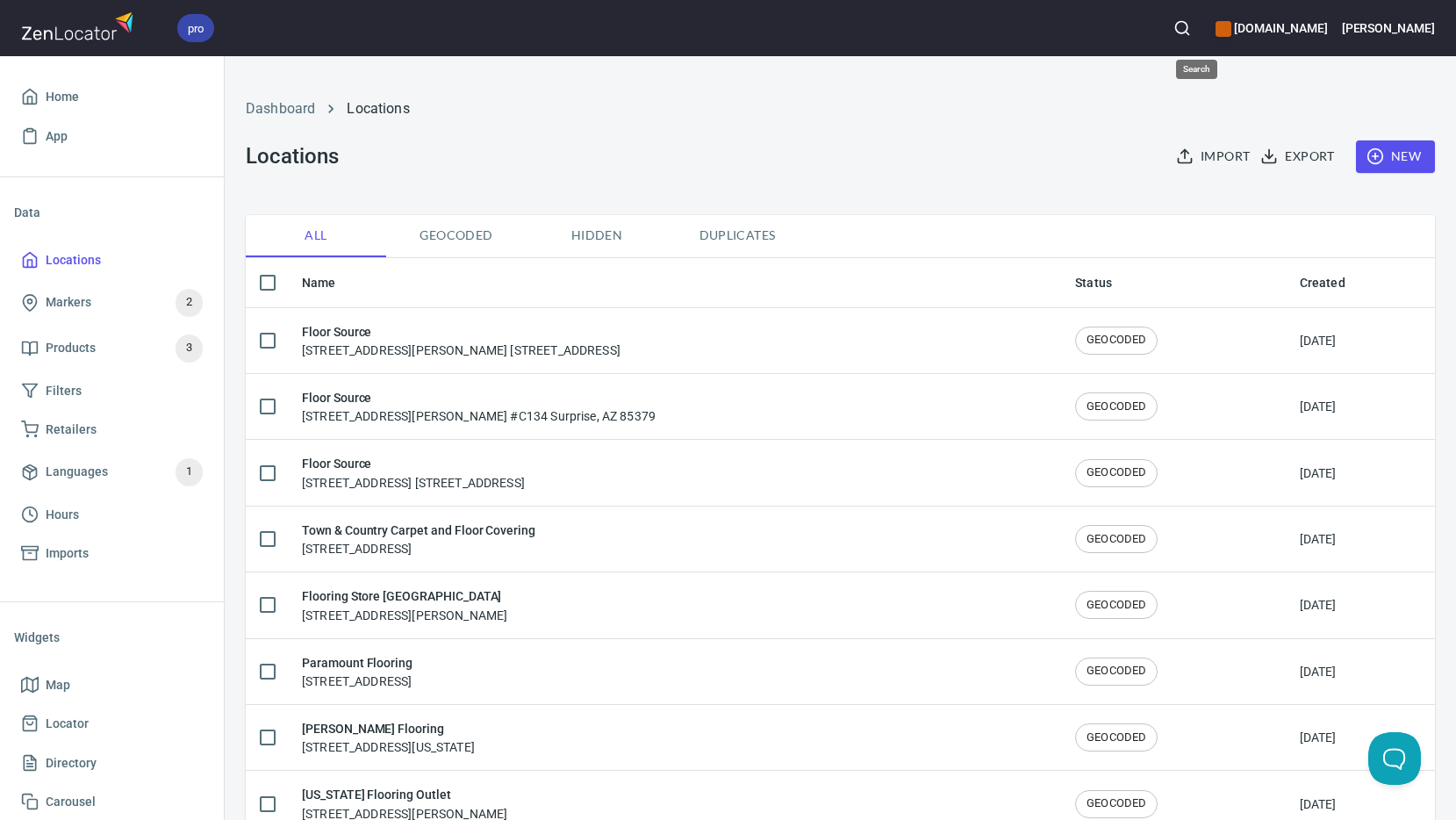
click at [1187, 29] on button "button" at bounding box center [1182, 28] width 39 height 39
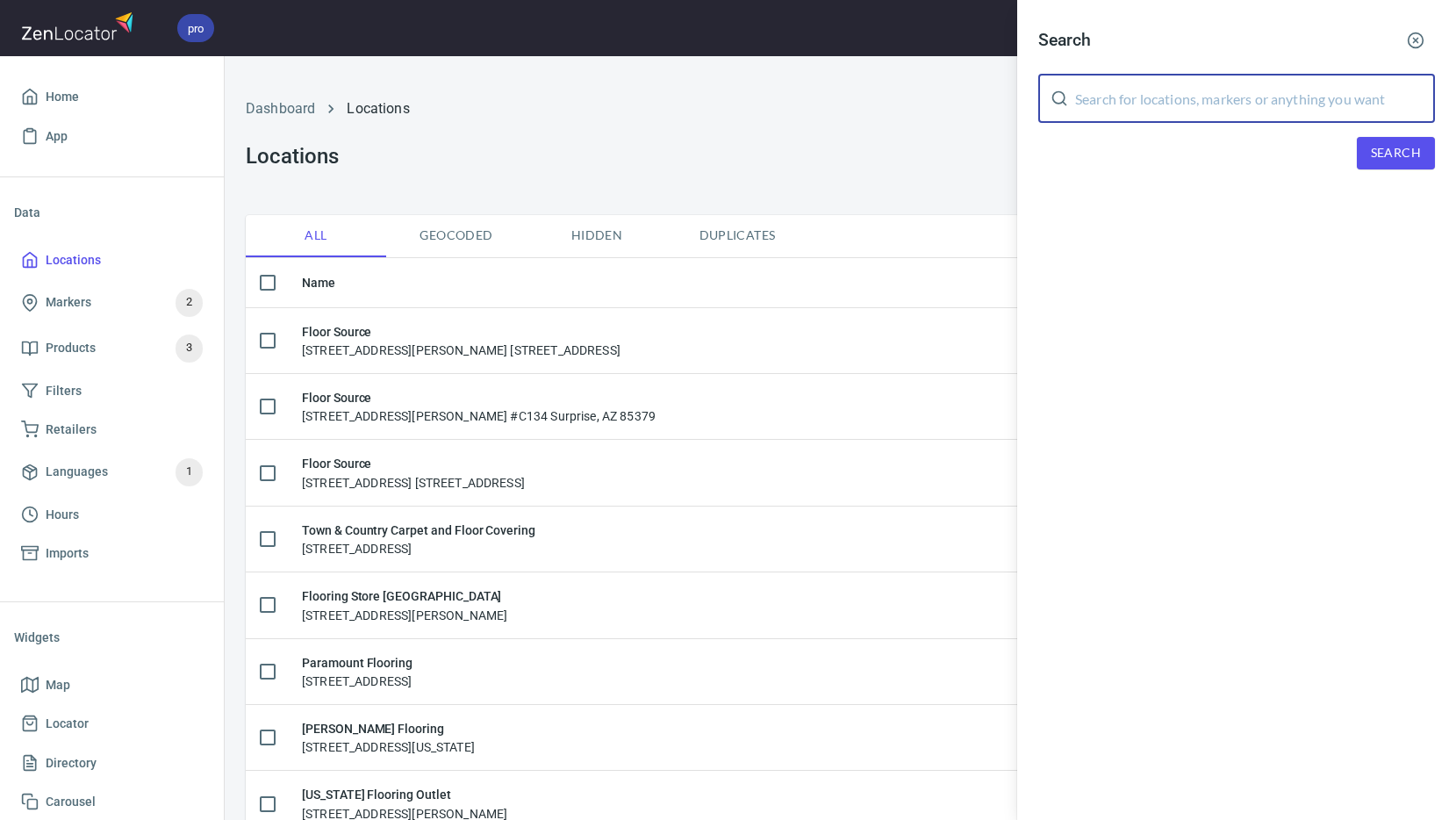
click at [1202, 81] on input "text" at bounding box center [1255, 98] width 360 height 49
click at [1411, 152] on span "Search" at bounding box center [1395, 153] width 50 height 22
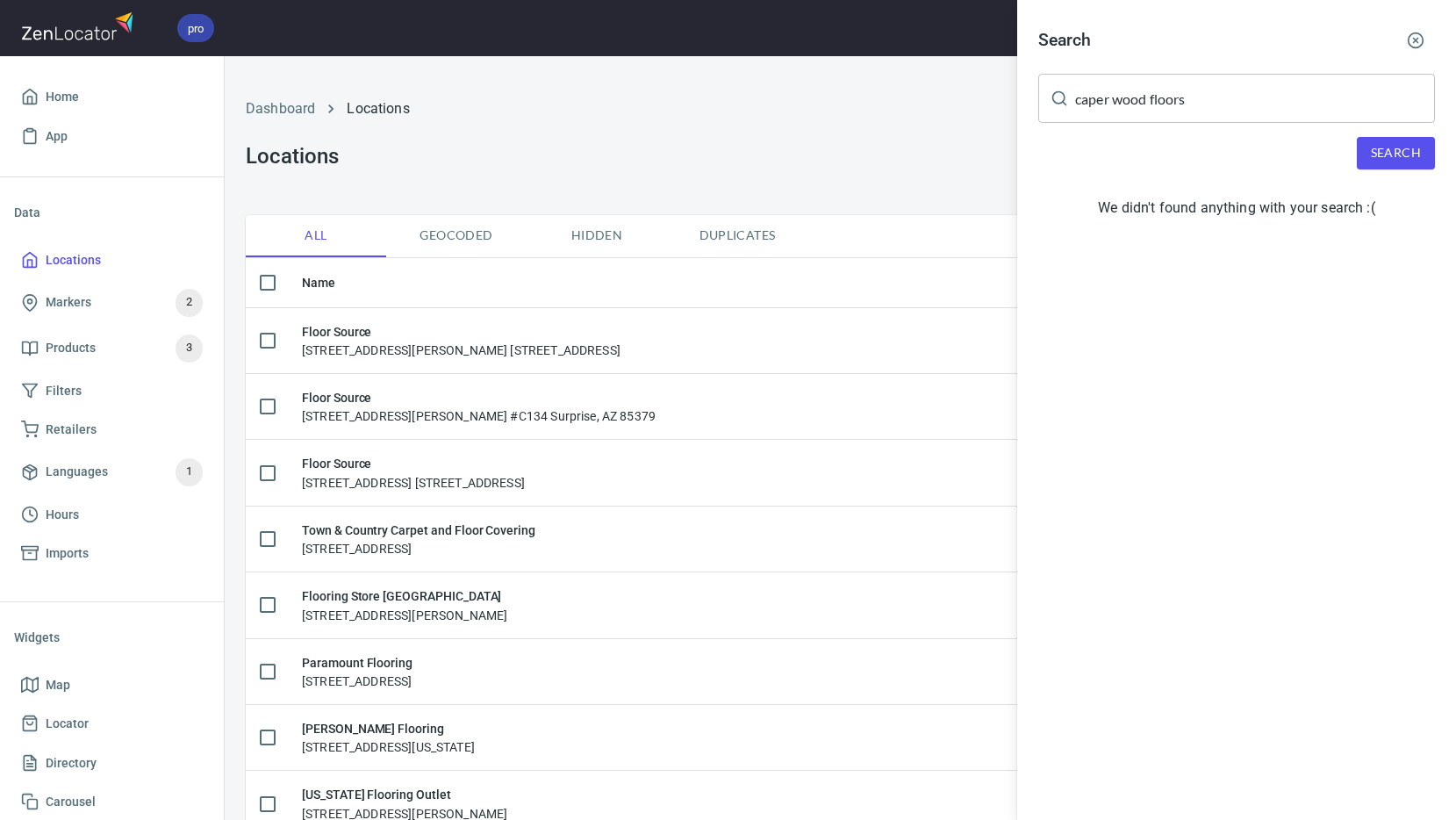
click at [1270, 102] on input "caper wood floors" at bounding box center [1255, 98] width 360 height 49
type input "caper"
click at [1391, 159] on span "Search" at bounding box center [1395, 153] width 50 height 22
click at [612, 123] on div at bounding box center [728, 410] width 1456 height 820
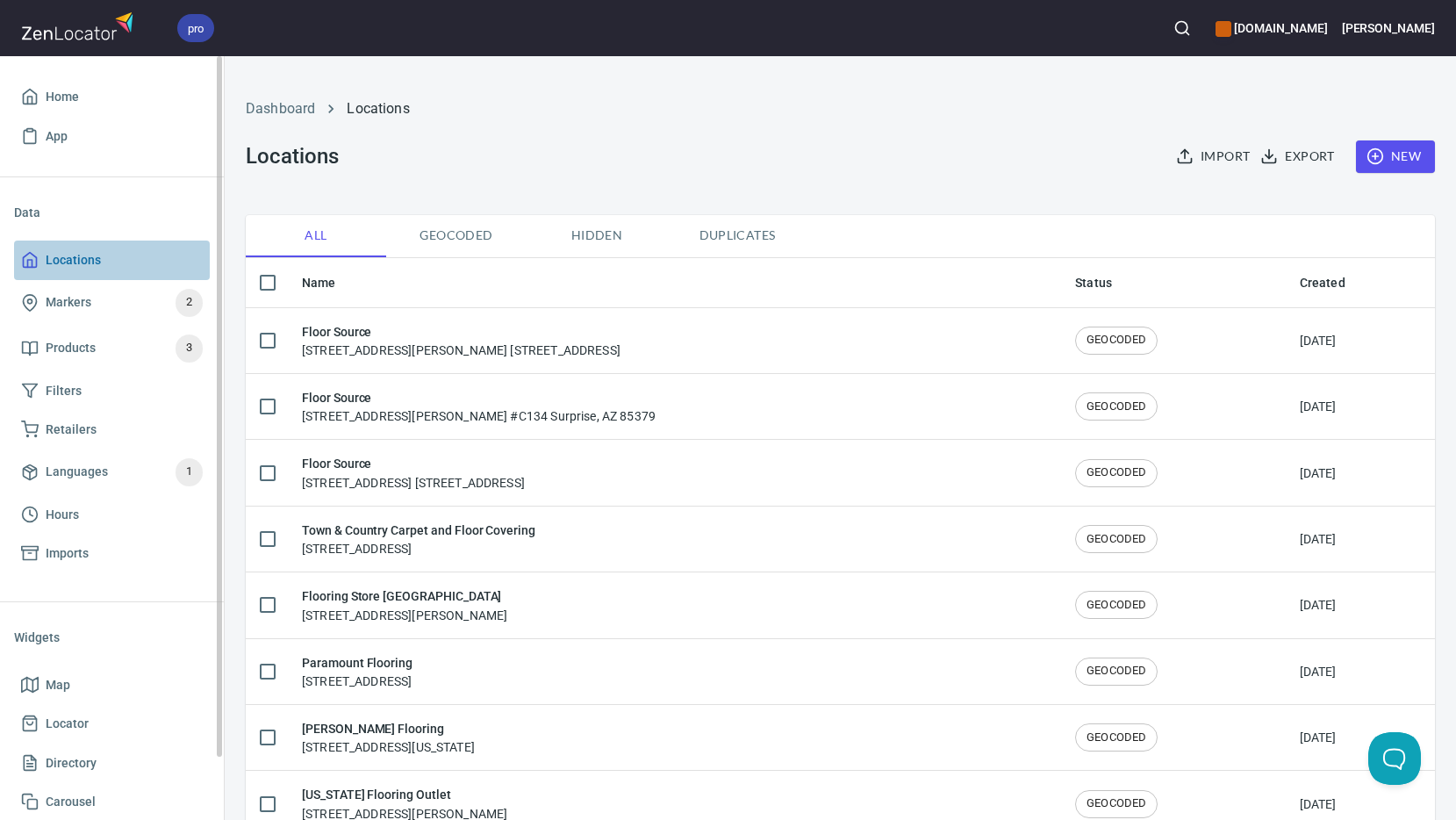
click at [72, 256] on span "Locations" at bounding box center [73, 260] width 55 height 22
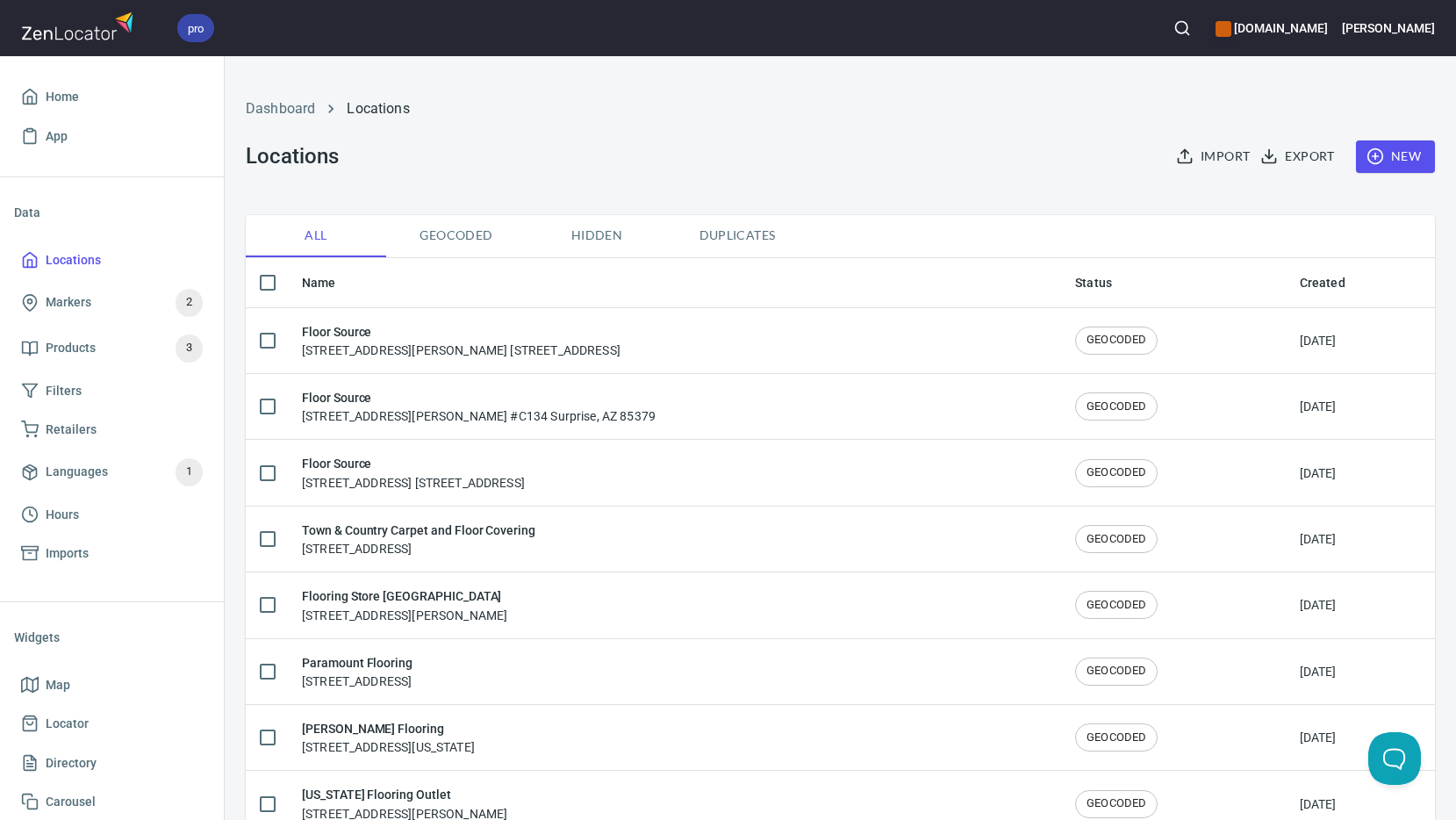
click at [1401, 156] on span "New" at bounding box center [1395, 157] width 51 height 22
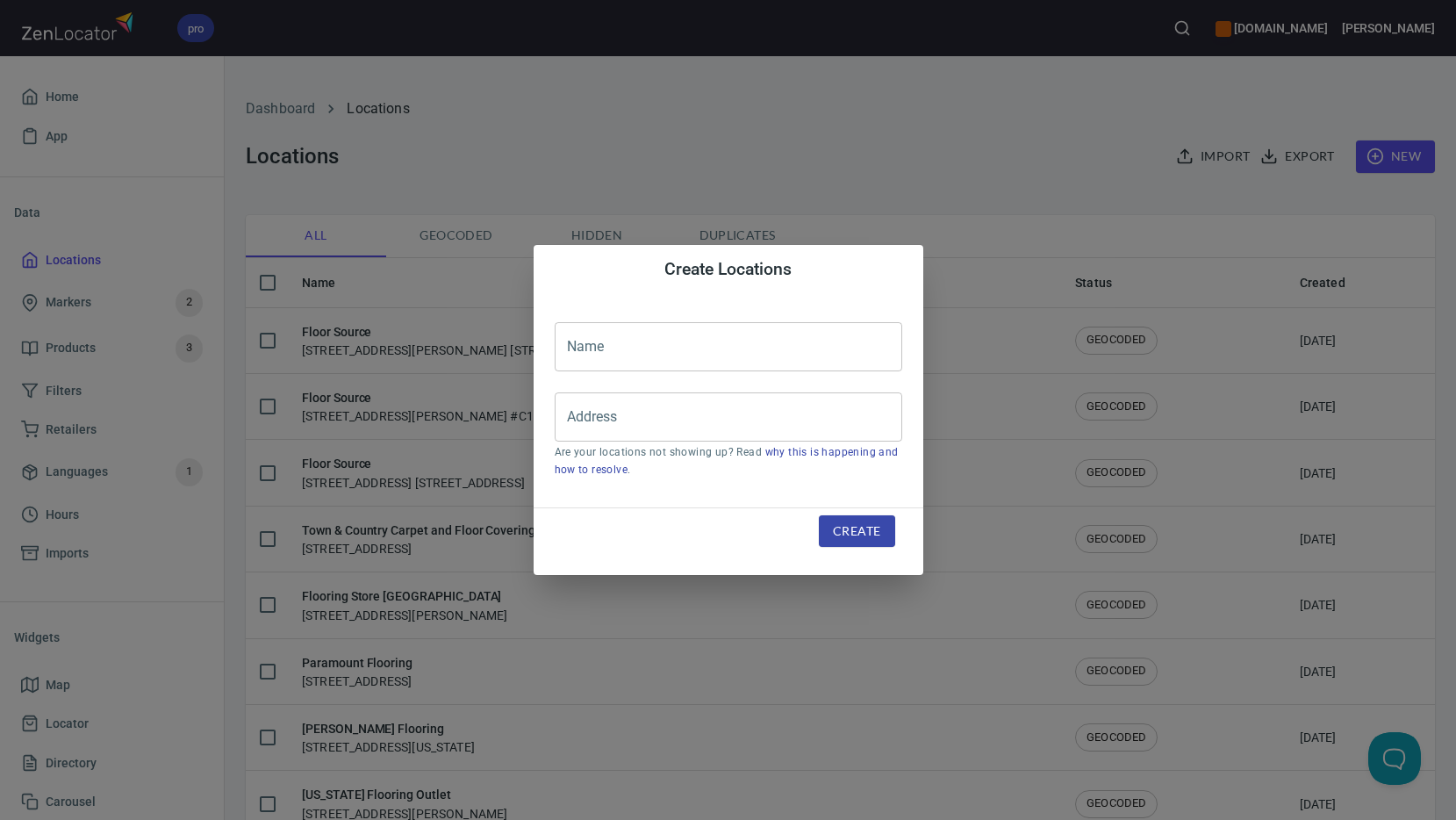
click at [708, 347] on input "text" at bounding box center [728, 347] width 347 height 49
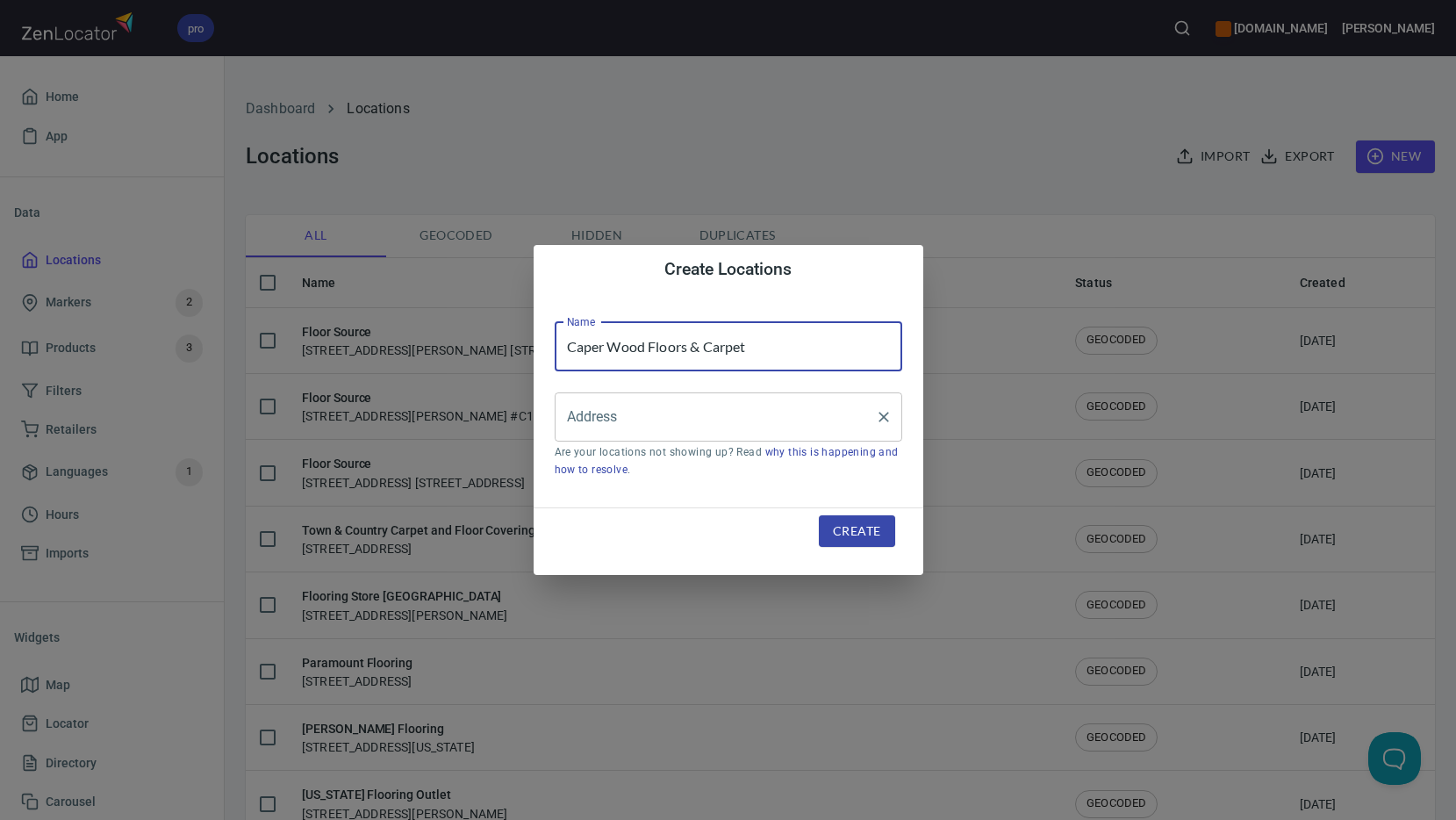
type input "Caper Wood Floors & Carpet"
click at [703, 417] on input "Address" at bounding box center [715, 416] width 306 height 34
click at [655, 411] on input "Address" at bounding box center [715, 416] width 306 height 34
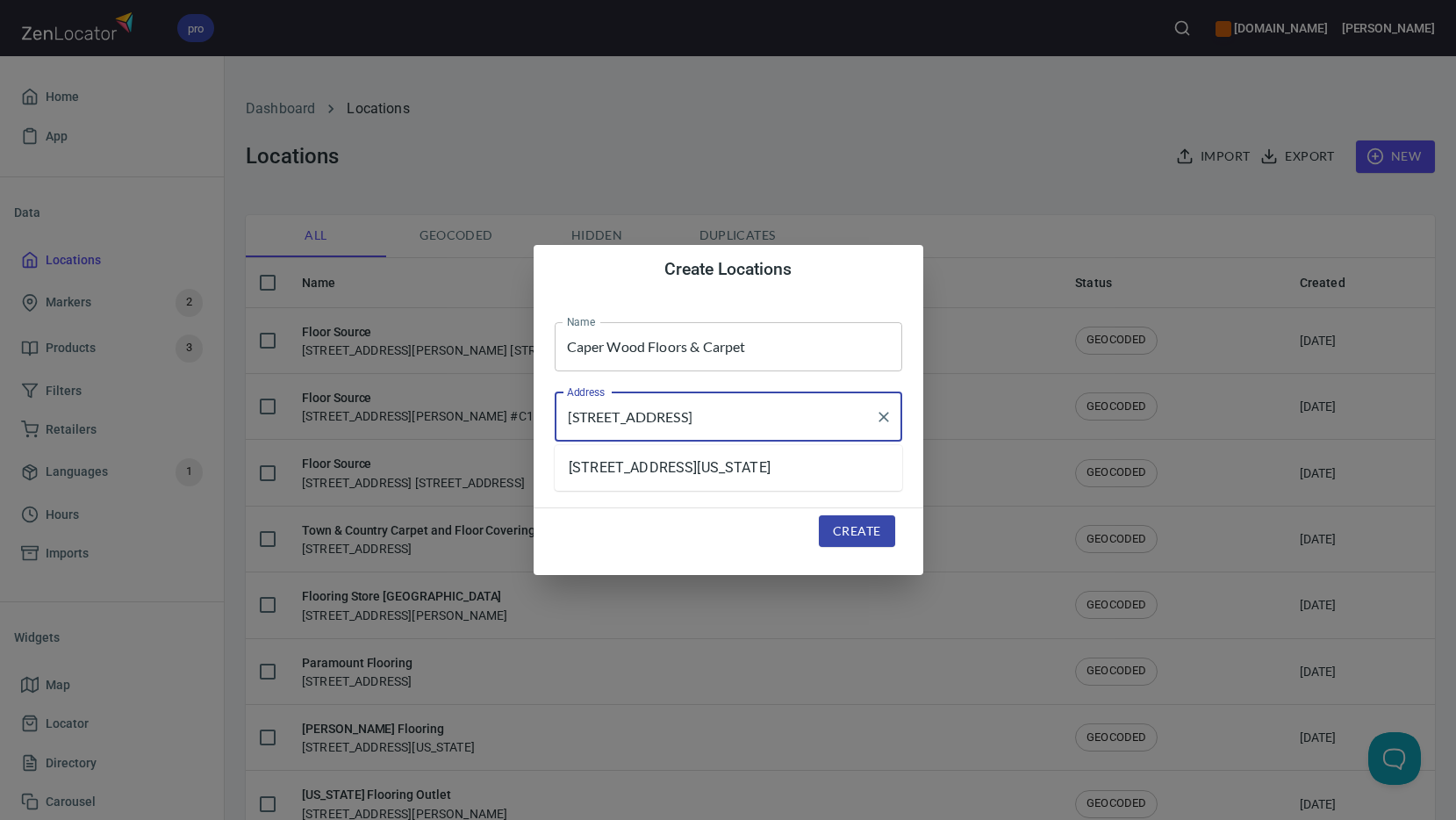
type input "[STREET_ADDRESS]"
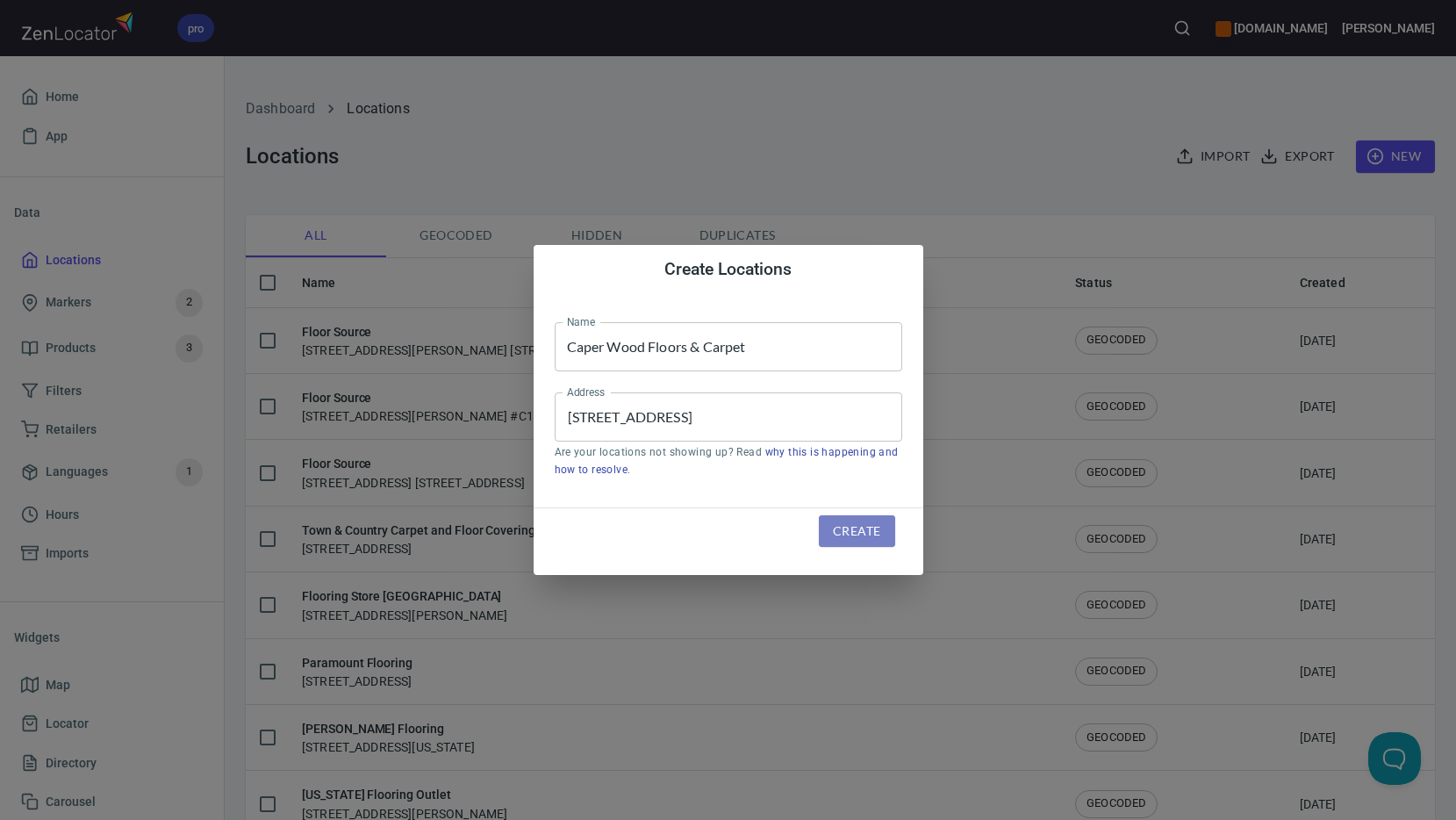
click at [846, 527] on span "Create" at bounding box center [856, 532] width 47 height 22
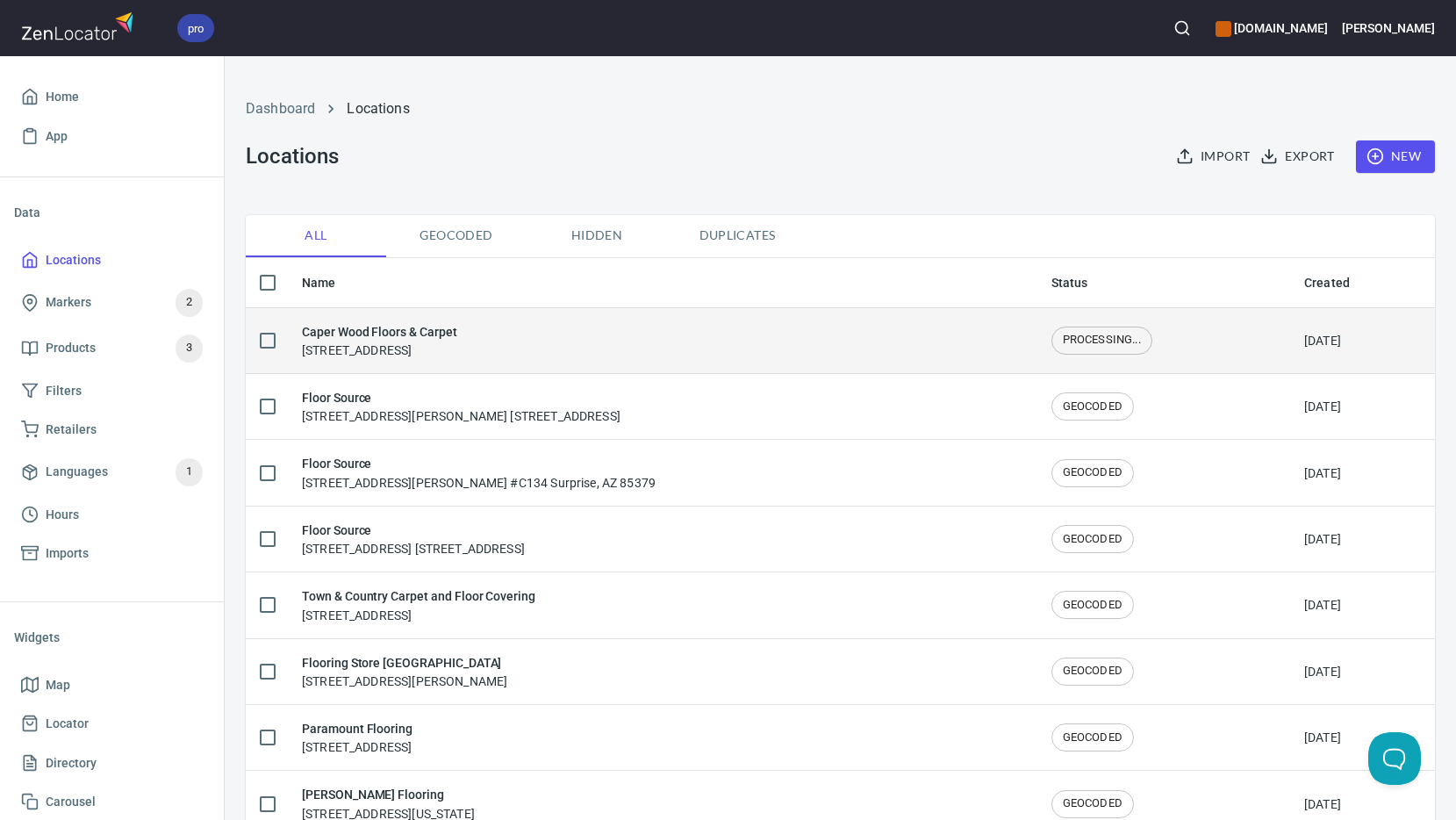
click at [347, 335] on h6 "Caper Wood Floors & Carpet" at bounding box center [379, 331] width 155 height 19
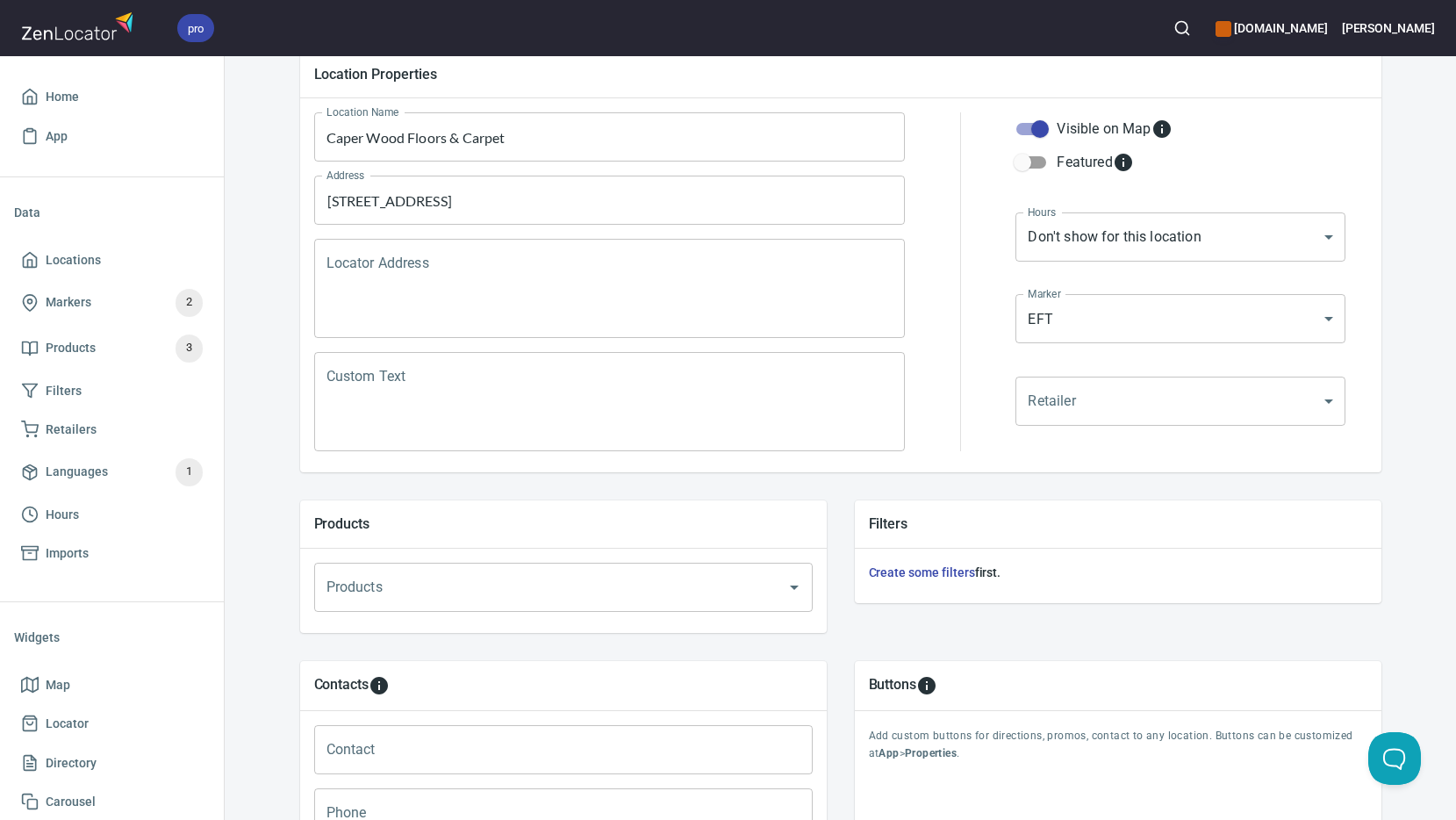
scroll to position [351, 0]
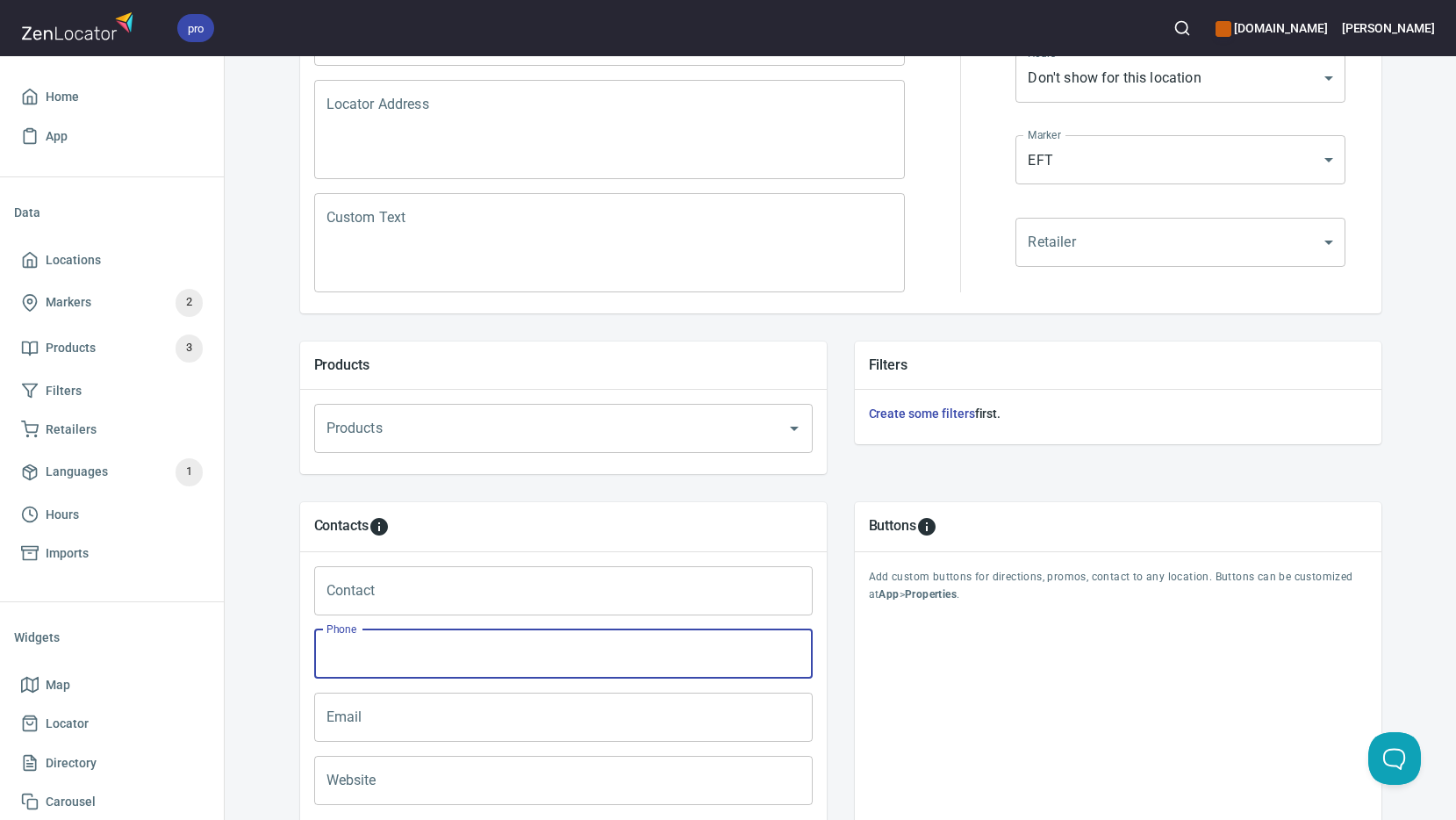
click at [375, 664] on input "Phone" at bounding box center [563, 654] width 499 height 49
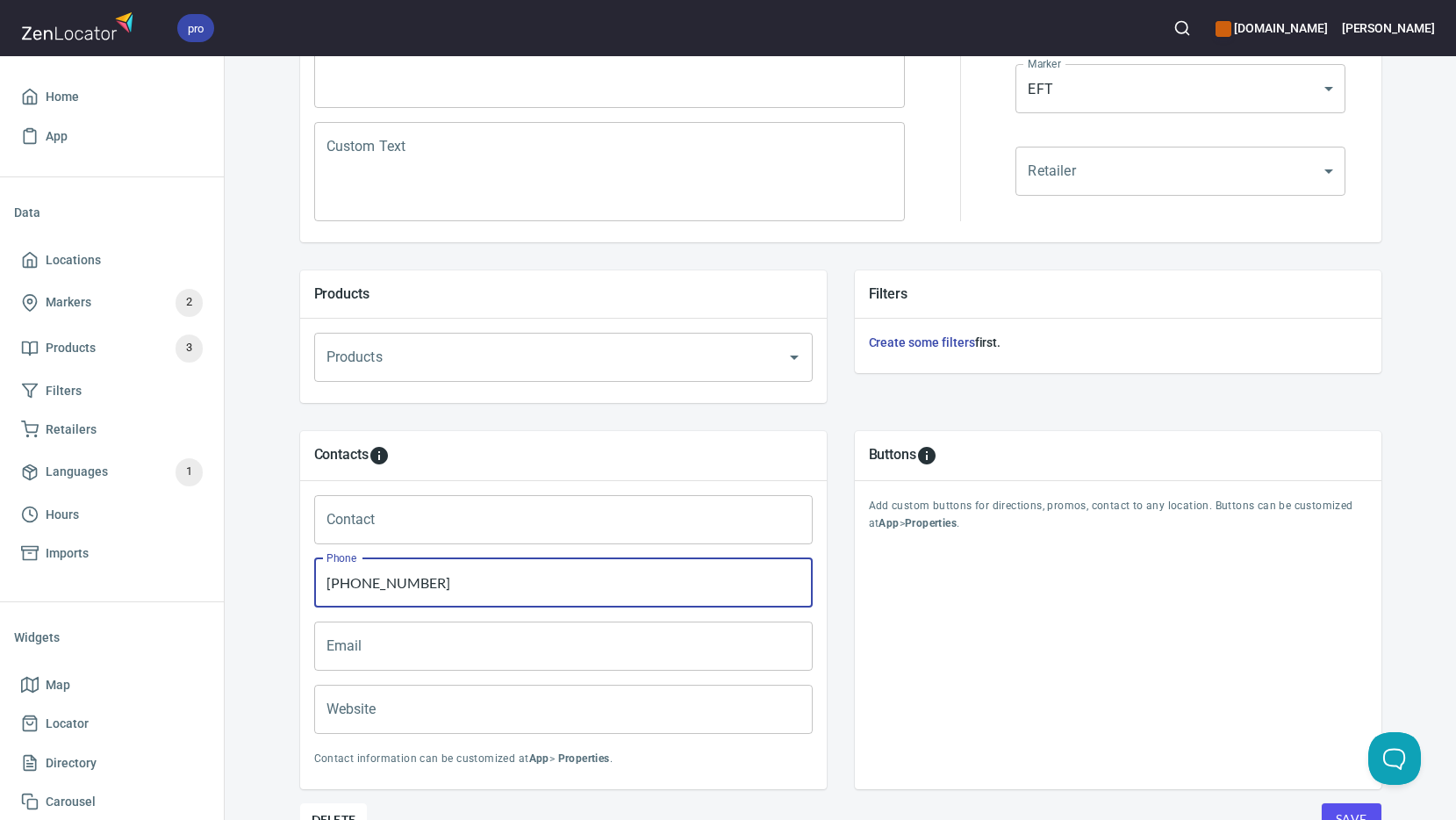
scroll to position [516, 0]
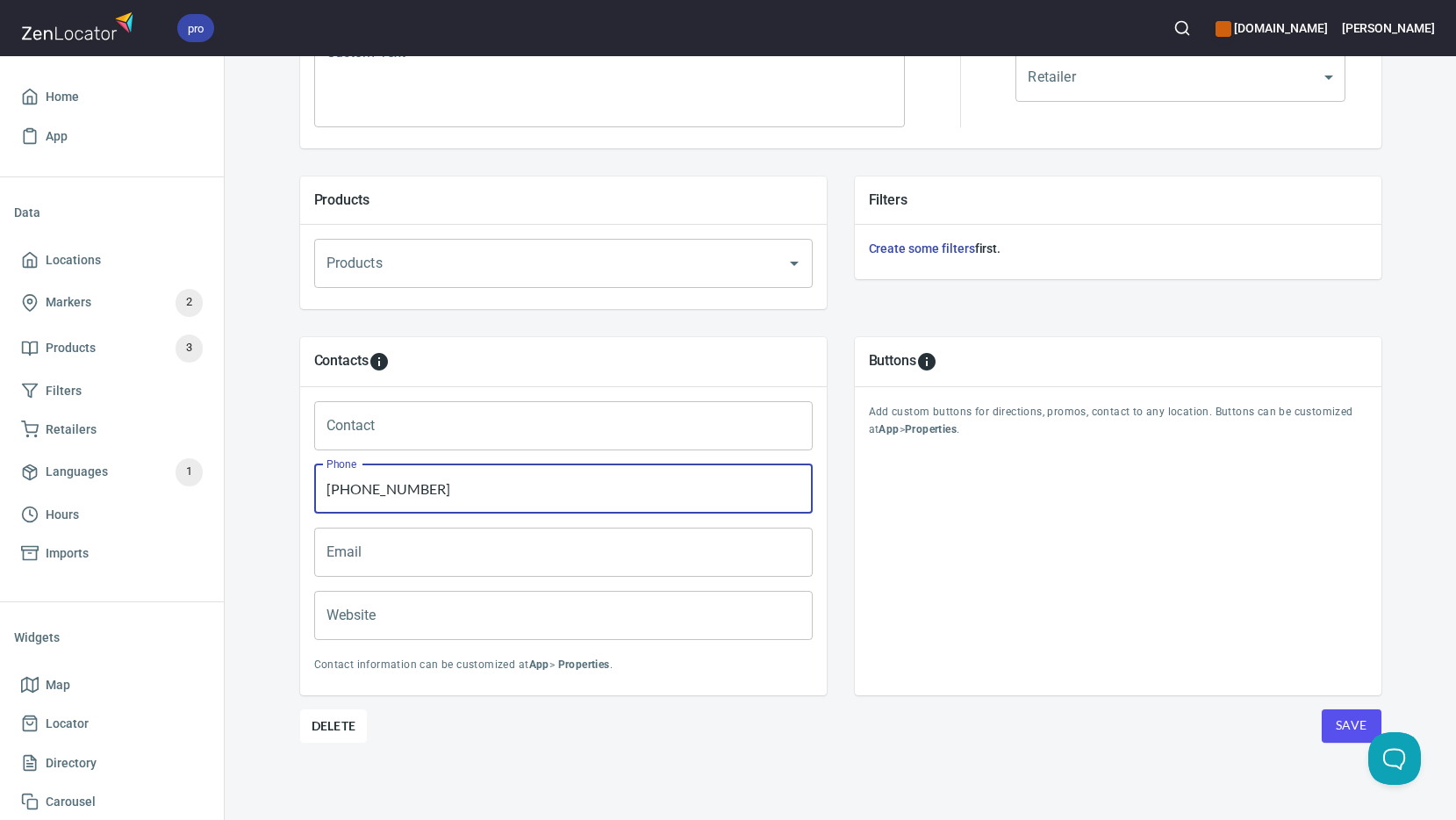
type input "[PHONE_NUMBER]"
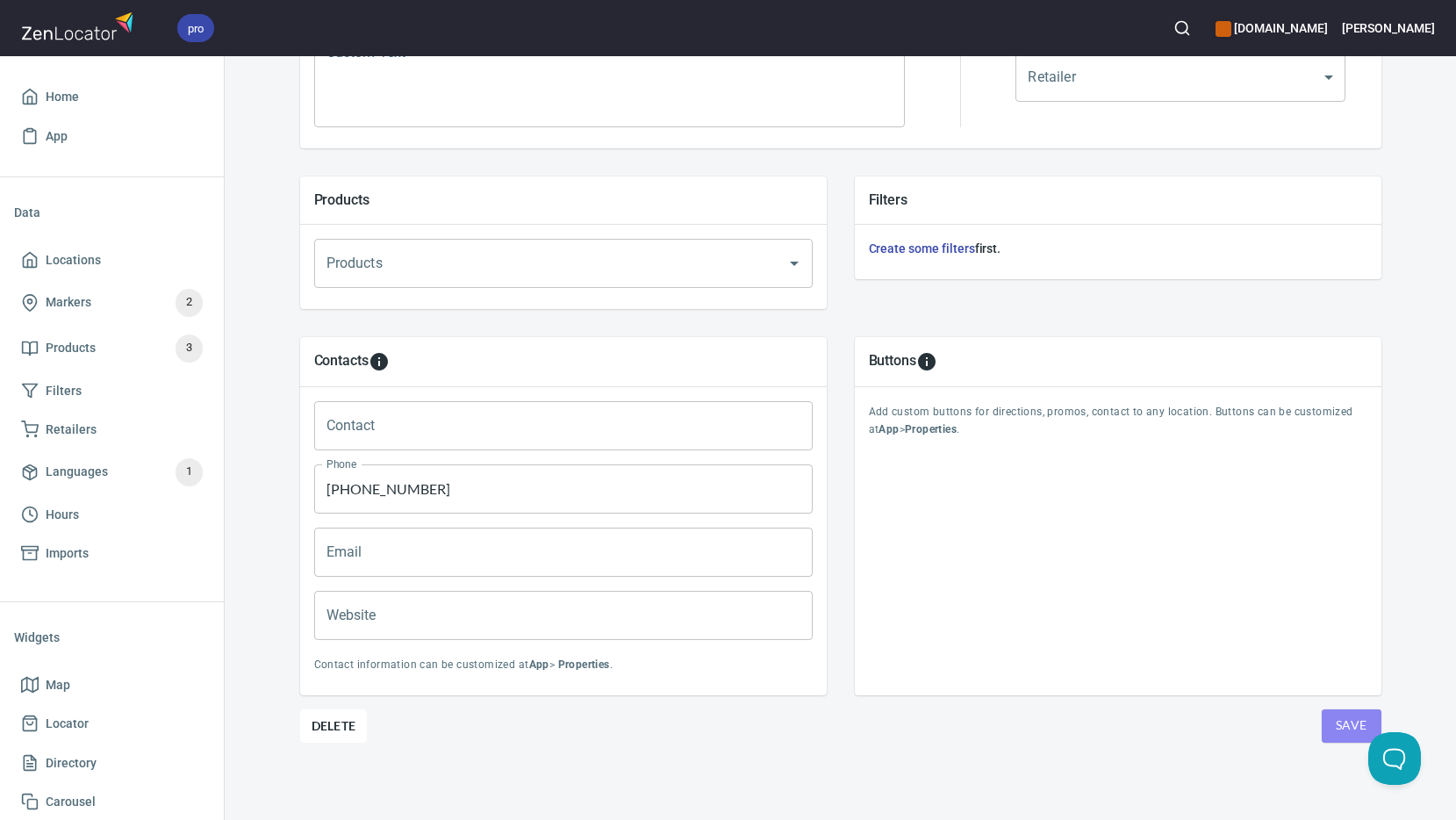
click at [1341, 723] on span "Save" at bounding box center [1352, 726] width 32 height 22
click at [485, 610] on input "Website" at bounding box center [563, 615] width 499 height 49
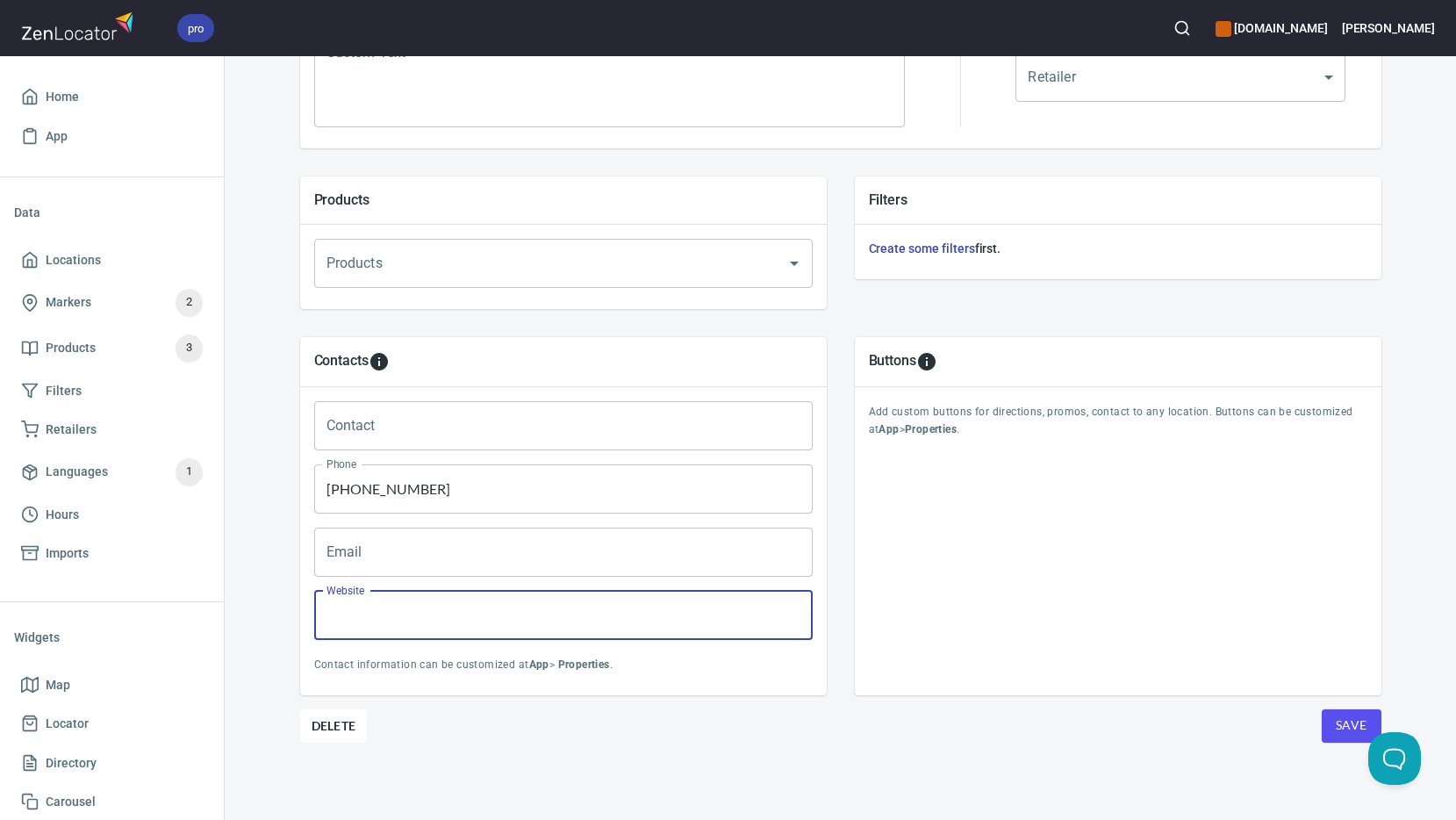
paste input "[URL][DOMAIN_NAME]"
type input "[URL][DOMAIN_NAME]"
click at [1346, 720] on span "Save" at bounding box center [1352, 726] width 32 height 22
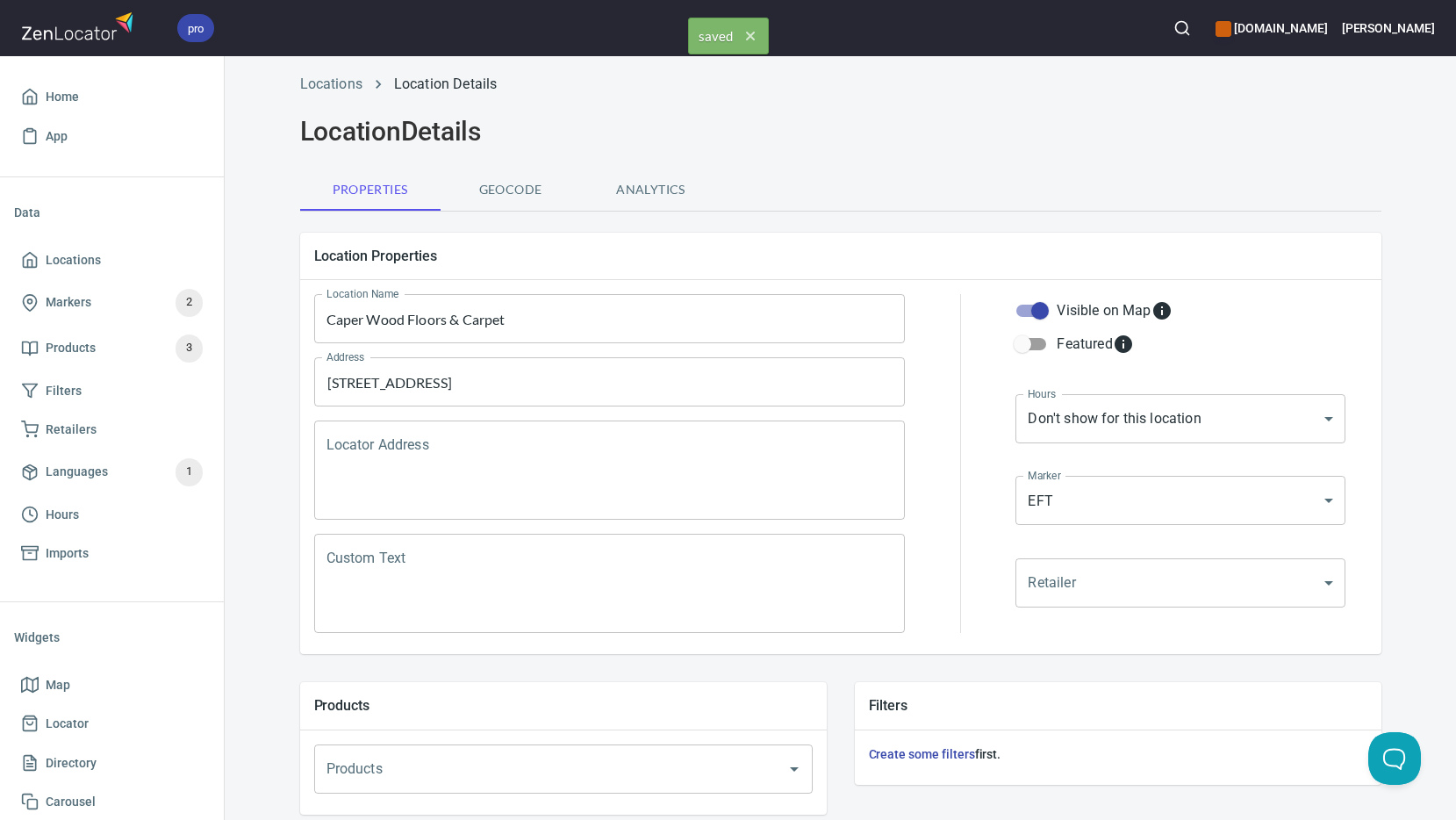
scroll to position [0, 0]
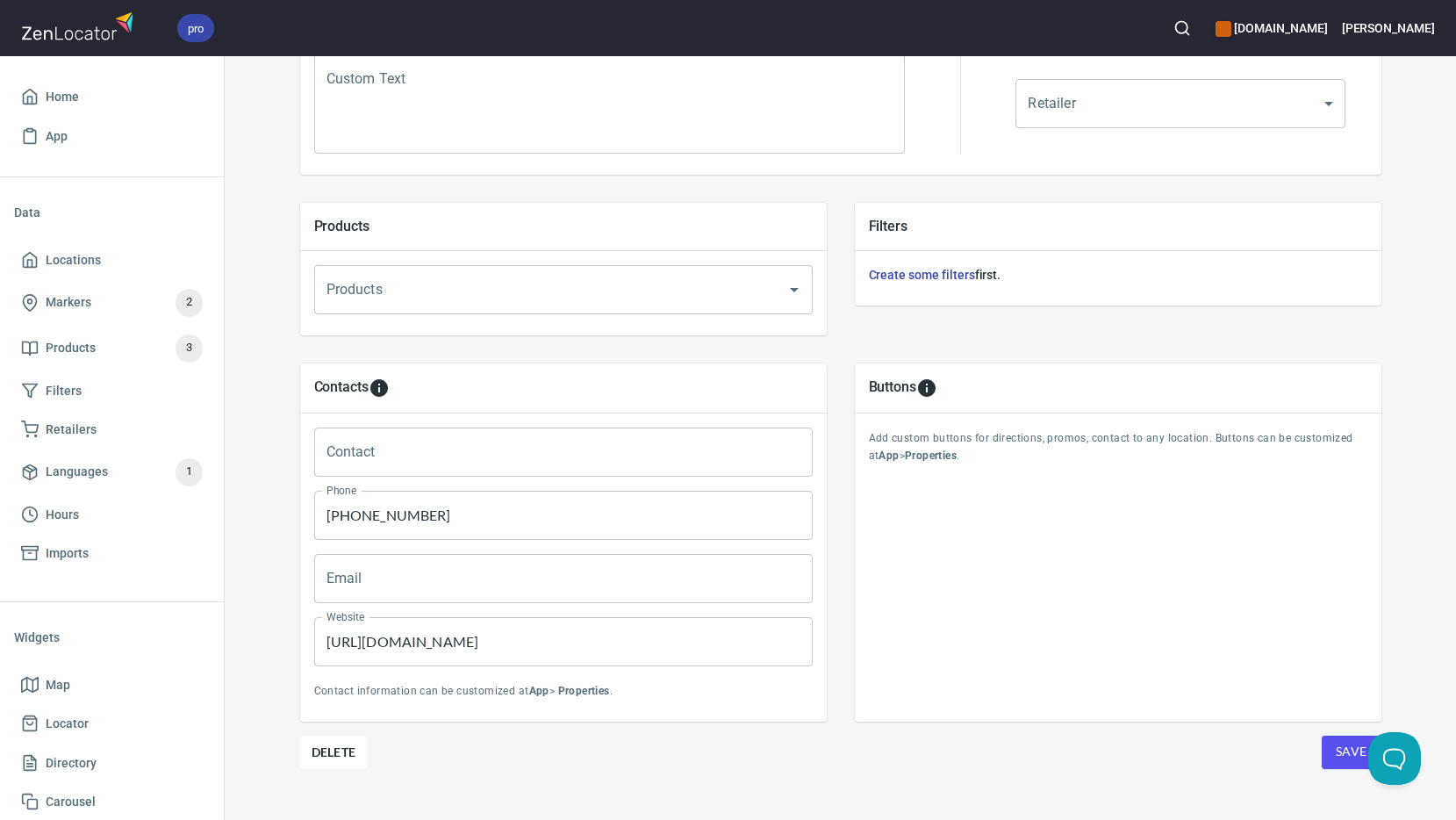
scroll to position [516, 0]
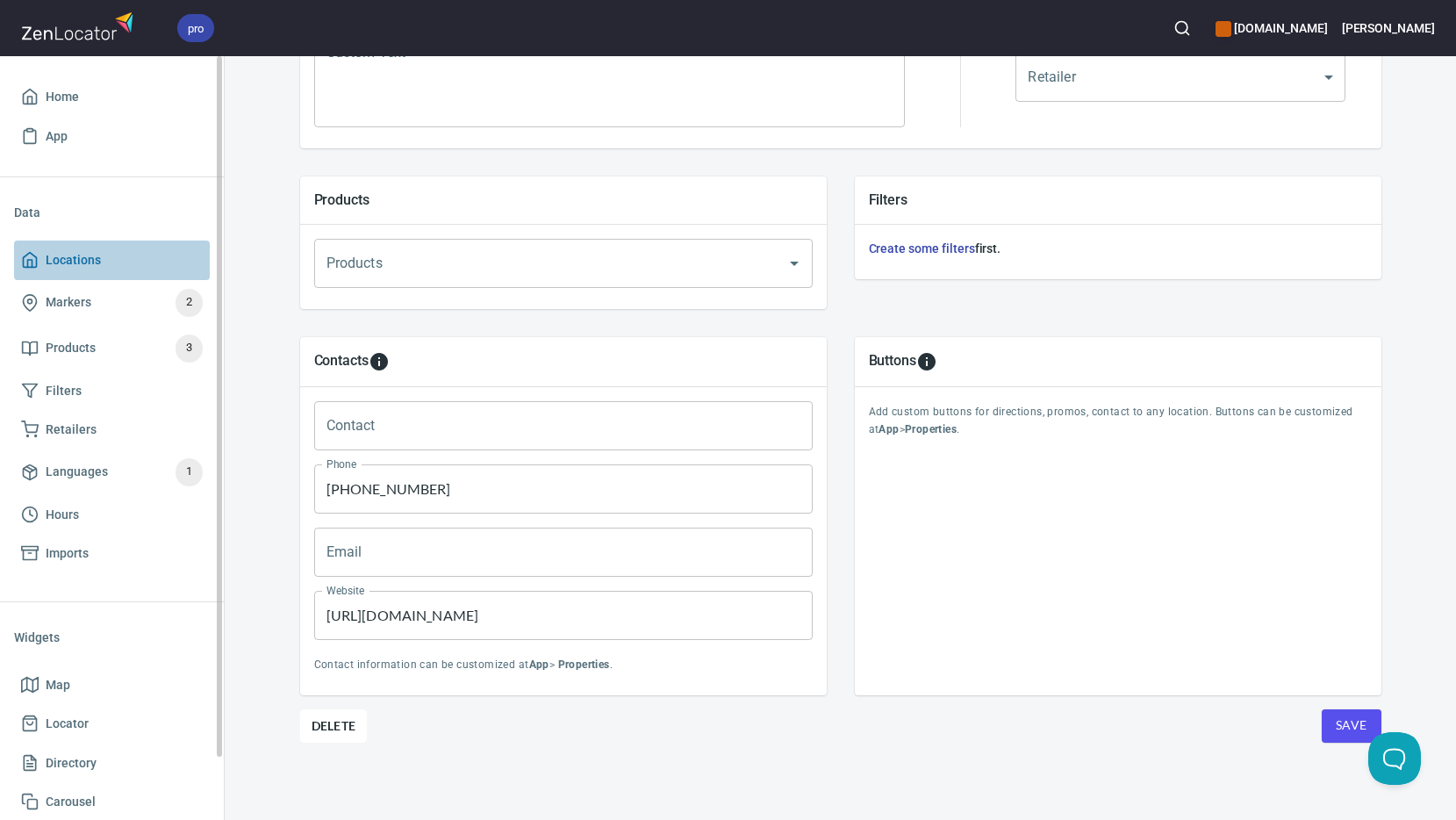
click at [72, 260] on span "Locations" at bounding box center [73, 260] width 55 height 22
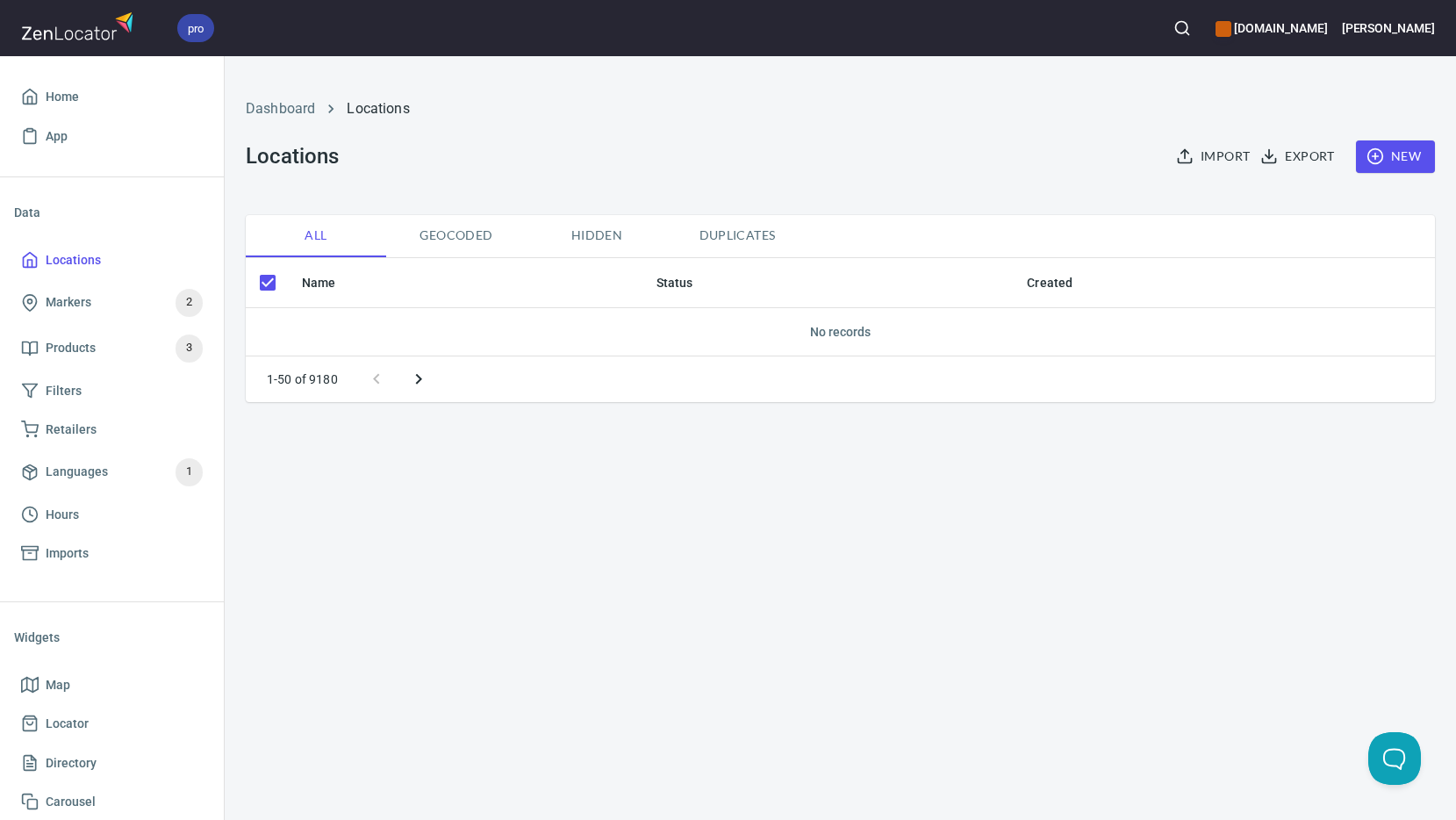
checkbox input "false"
